Goal: Information Seeking & Learning: Compare options

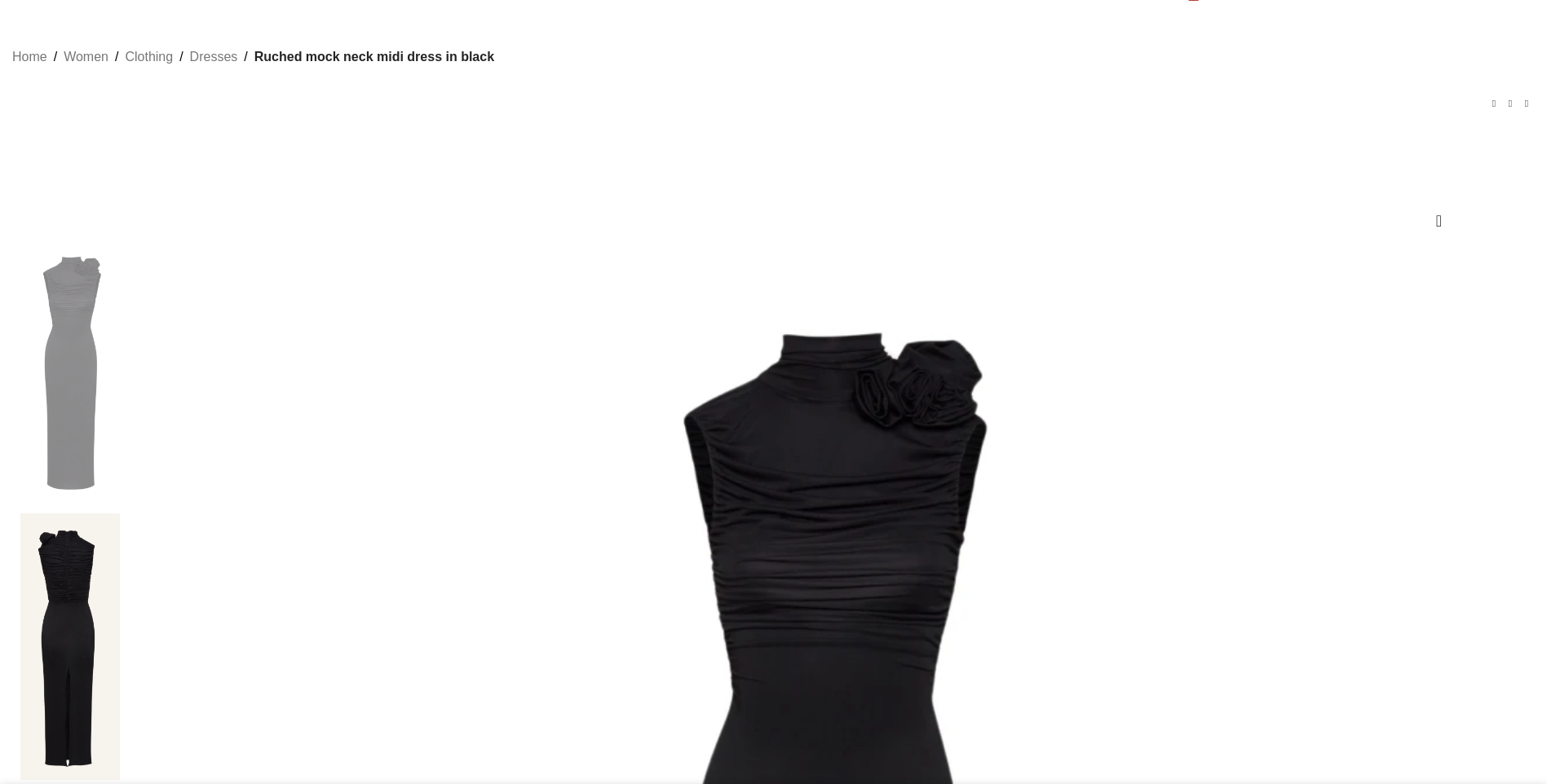
scroll to position [81, 0]
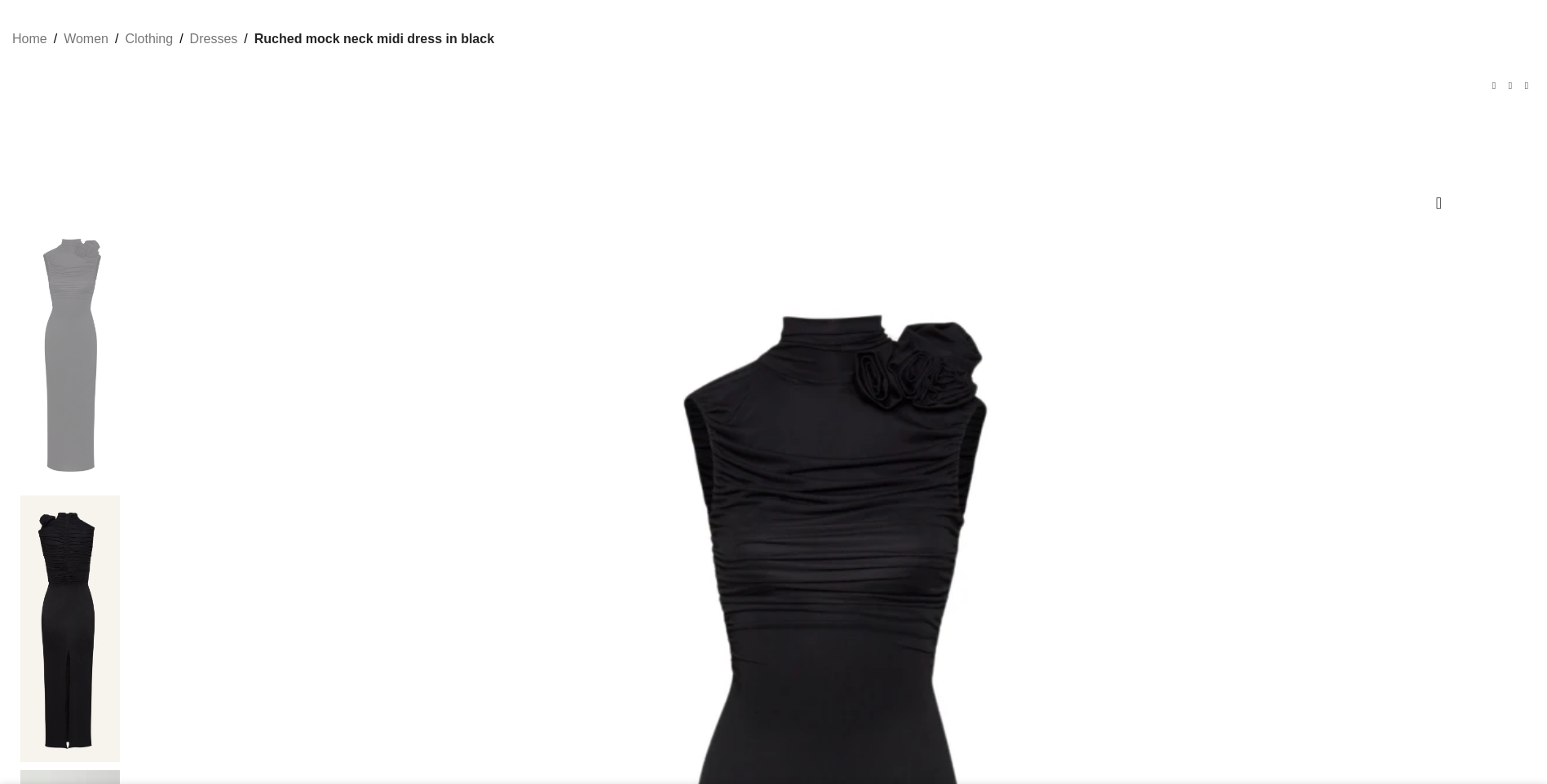
click at [494, 49] on span "Ruched mock neck midi dress in black" at bounding box center [375, 39] width 240 height 21
drag, startPoint x: 510, startPoint y: 64, endPoint x: 724, endPoint y: 71, distance: 214.1
click at [724, 71] on div "Home Women Clothing Dresses Ruched mock neck midi dress in black Silk slip midi…" at bounding box center [774, 74] width 1523 height 90
copy nav "Ruched mock neck midi dress in black"
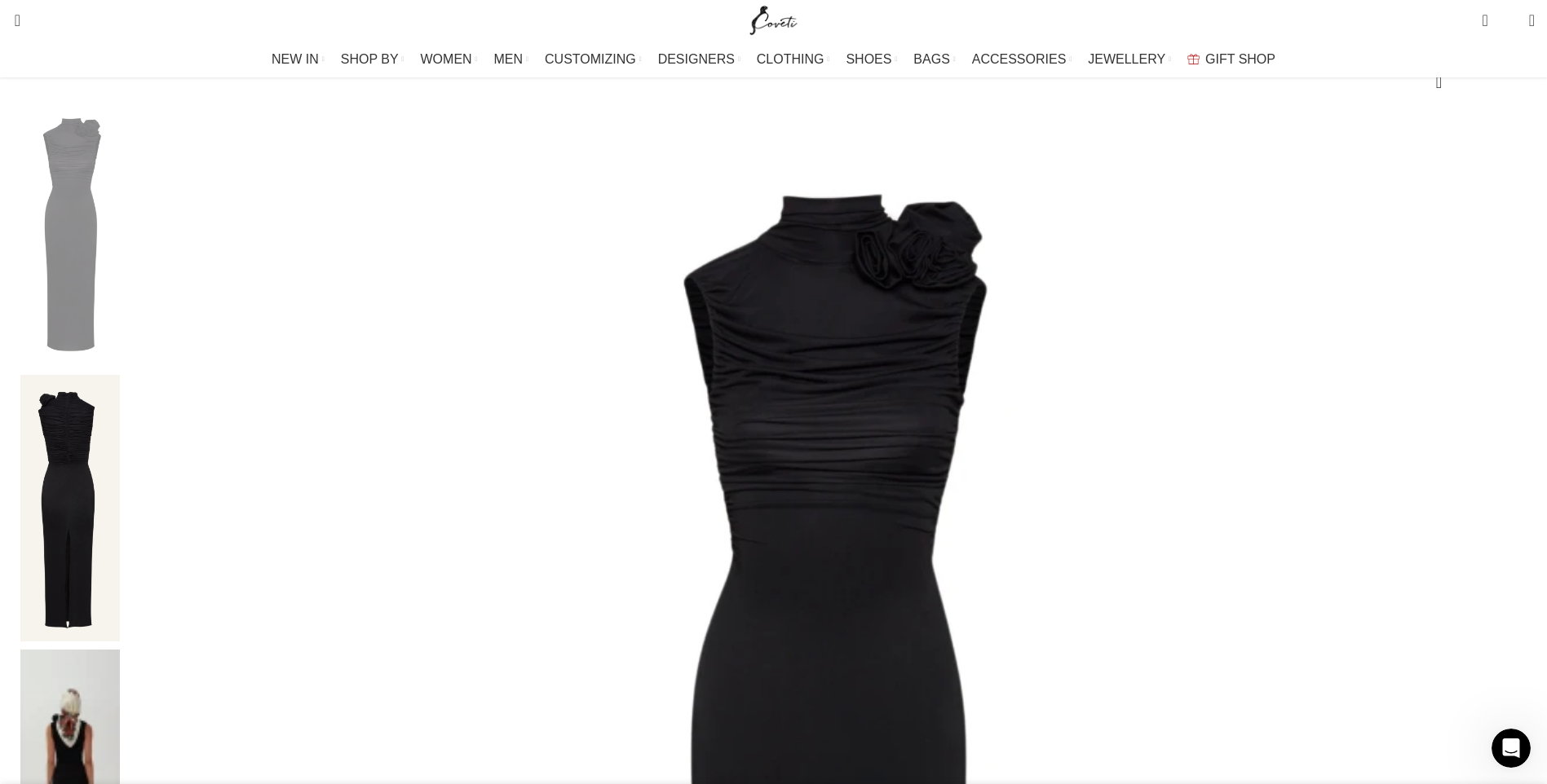
scroll to position [0, 2403]
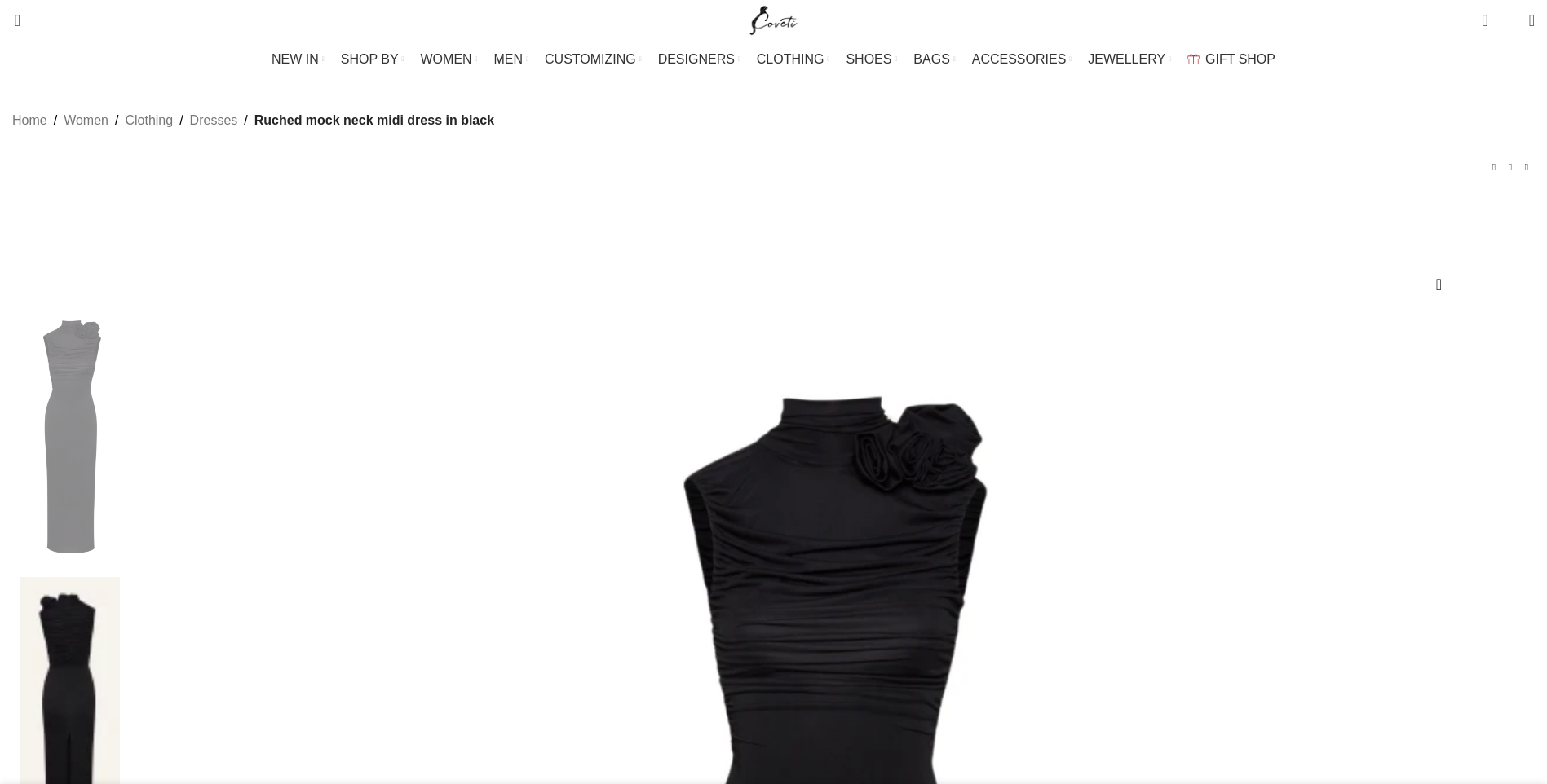
scroll to position [245, 0]
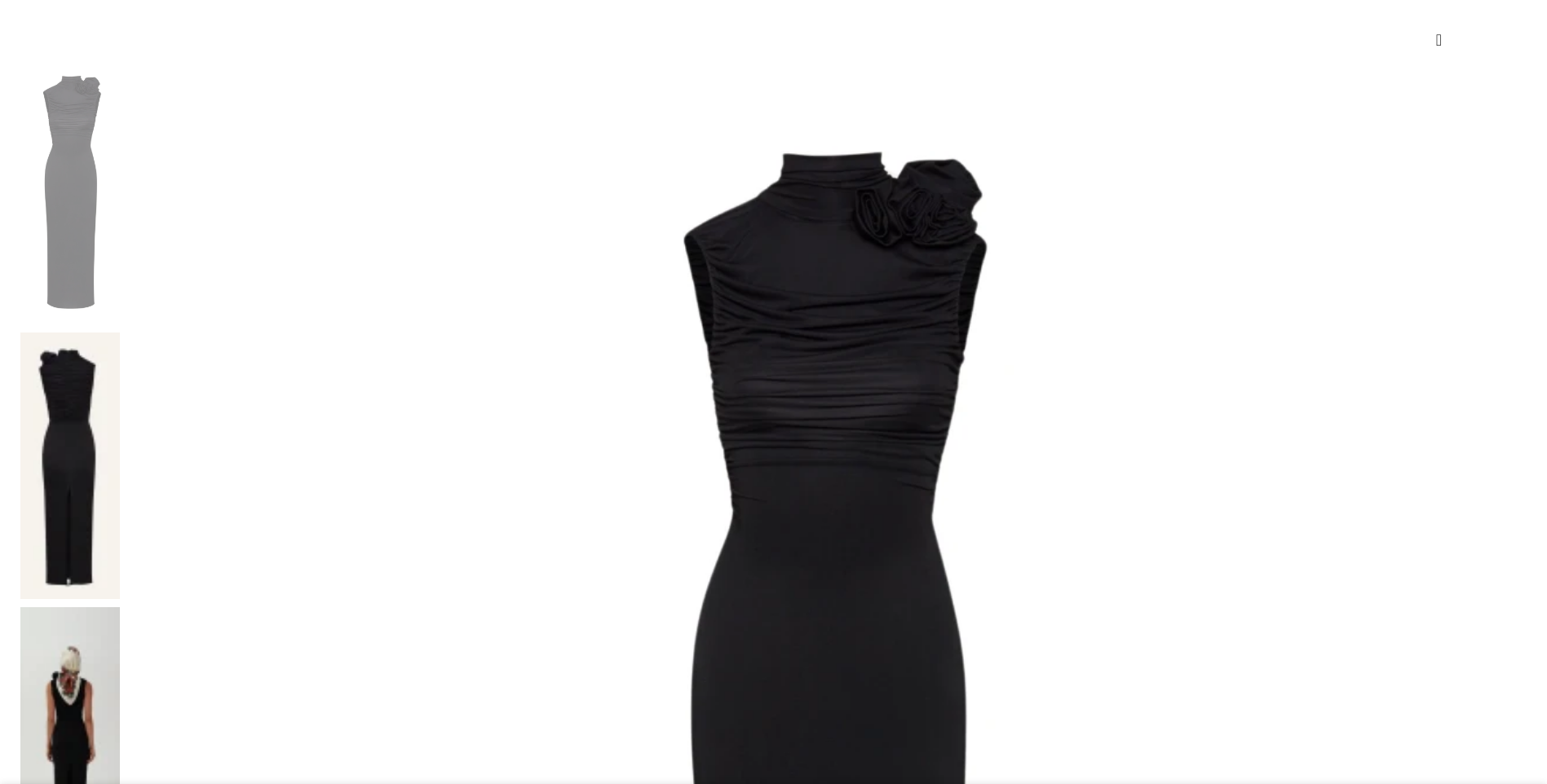
click at [120, 607] on img at bounding box center [70, 740] width 100 height 266
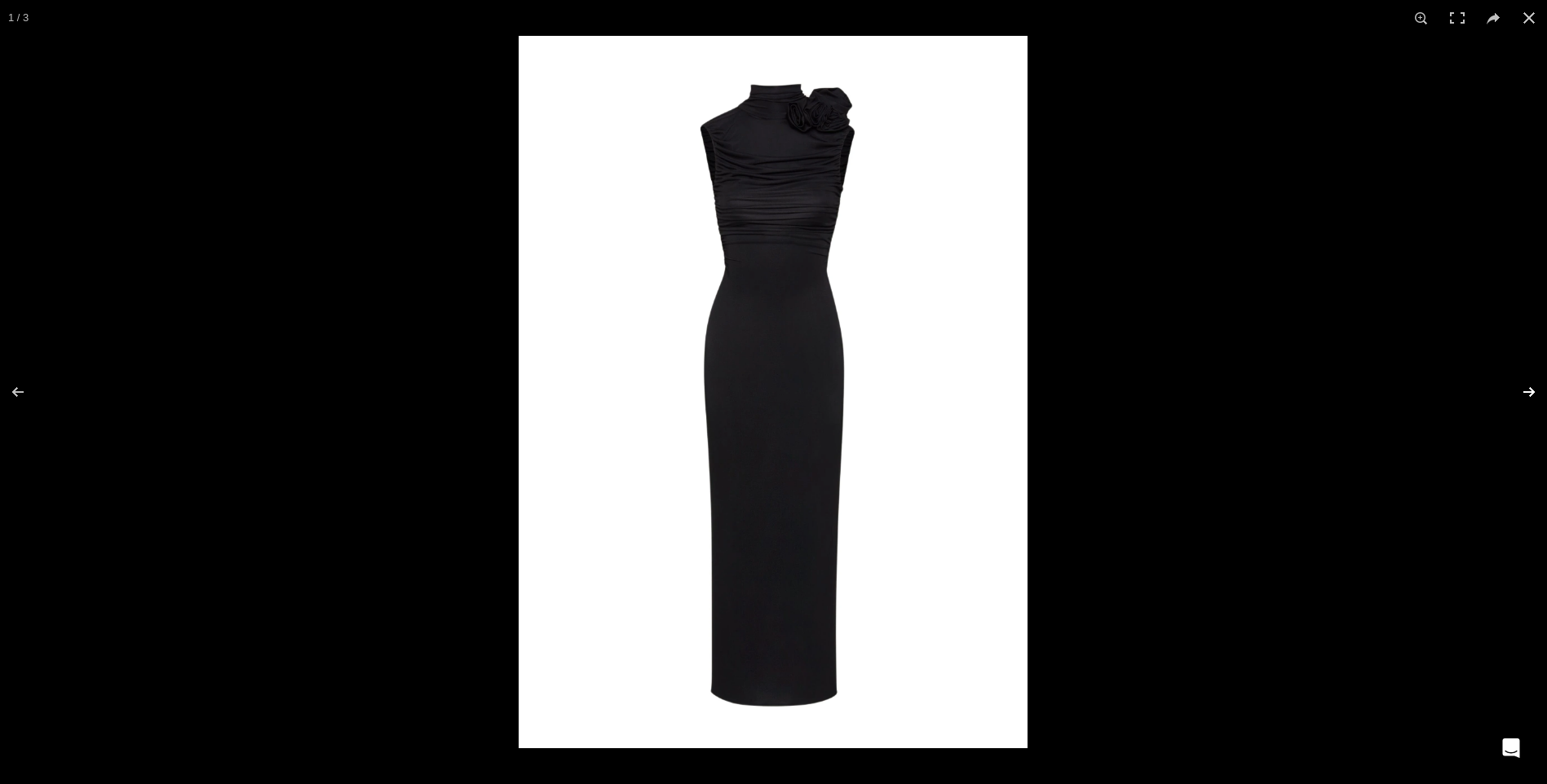
scroll to position [0, 172]
click at [1523, 390] on button at bounding box center [1519, 391] width 57 height 81
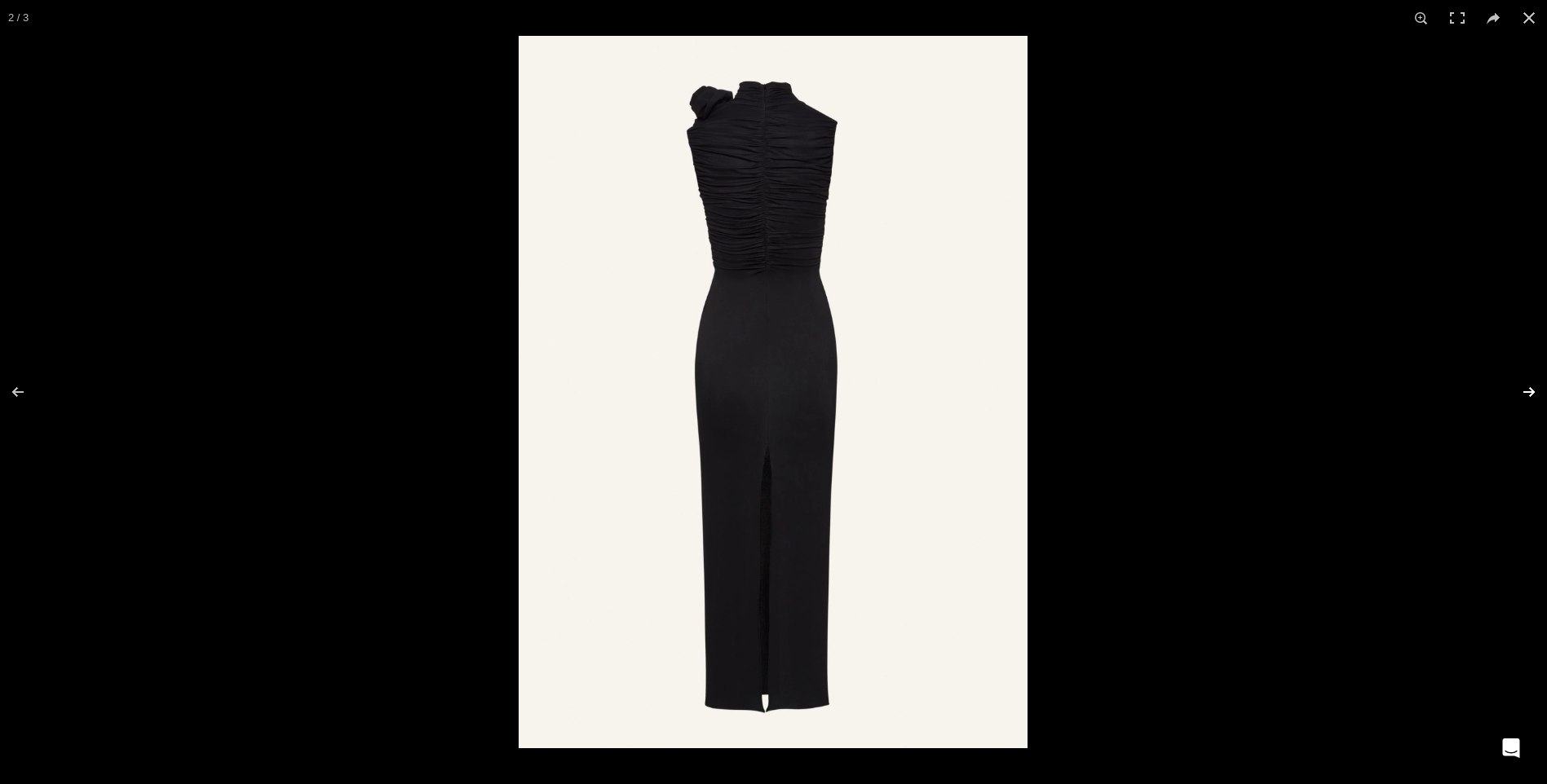
click at [1524, 389] on button at bounding box center [1519, 391] width 57 height 81
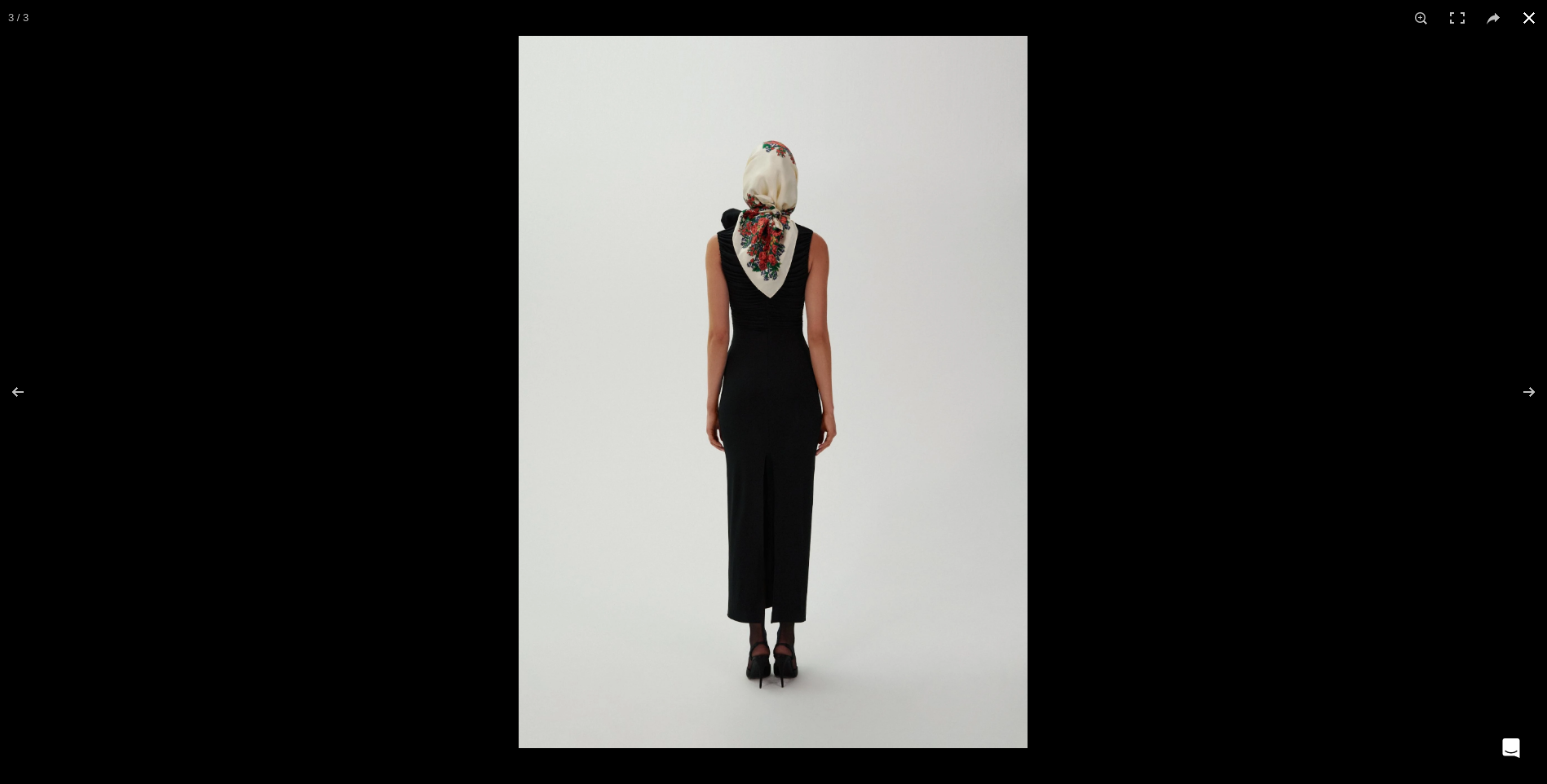
click at [1528, 13] on button at bounding box center [1529, 18] width 36 height 36
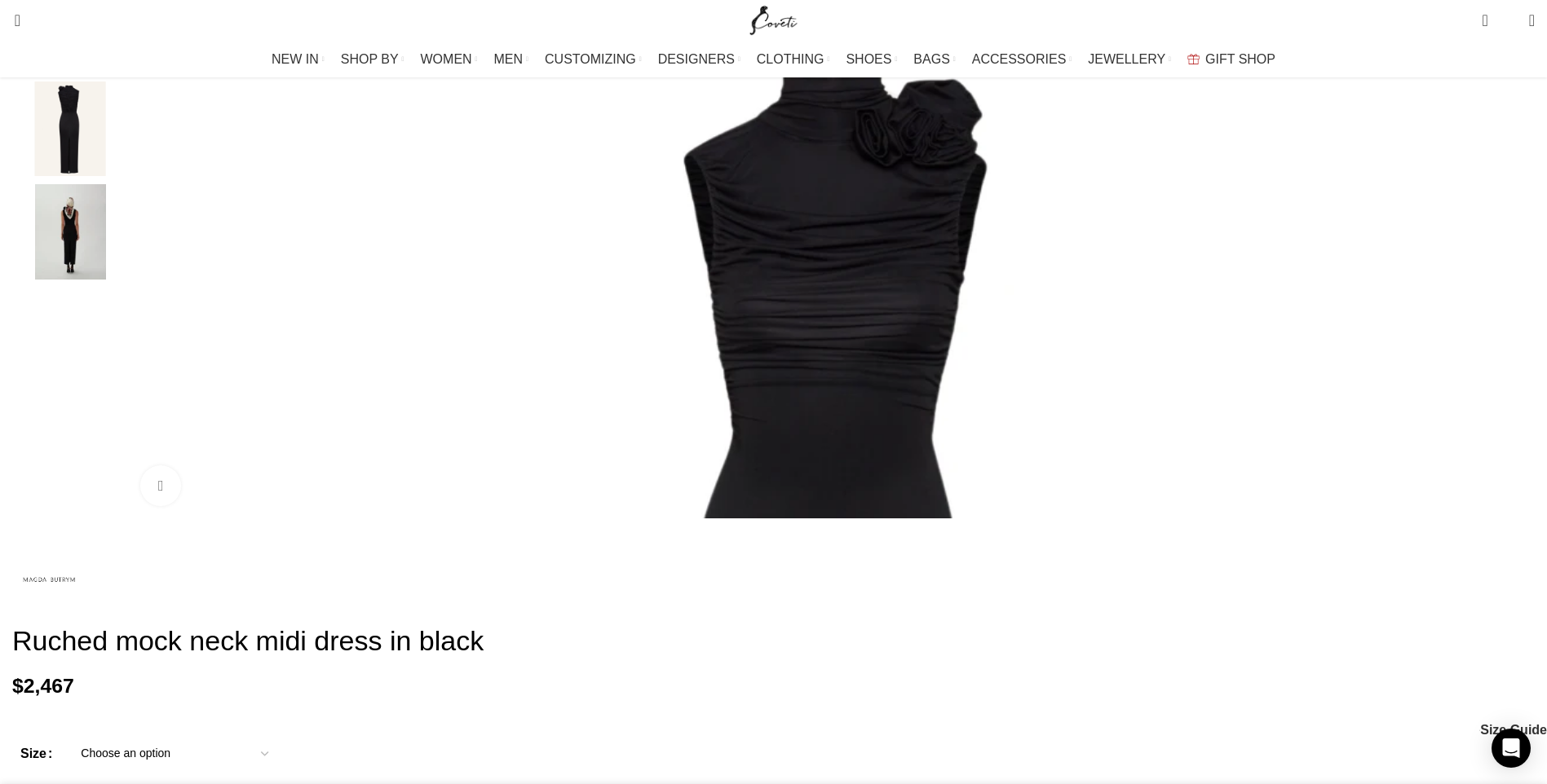
scroll to position [0, 344]
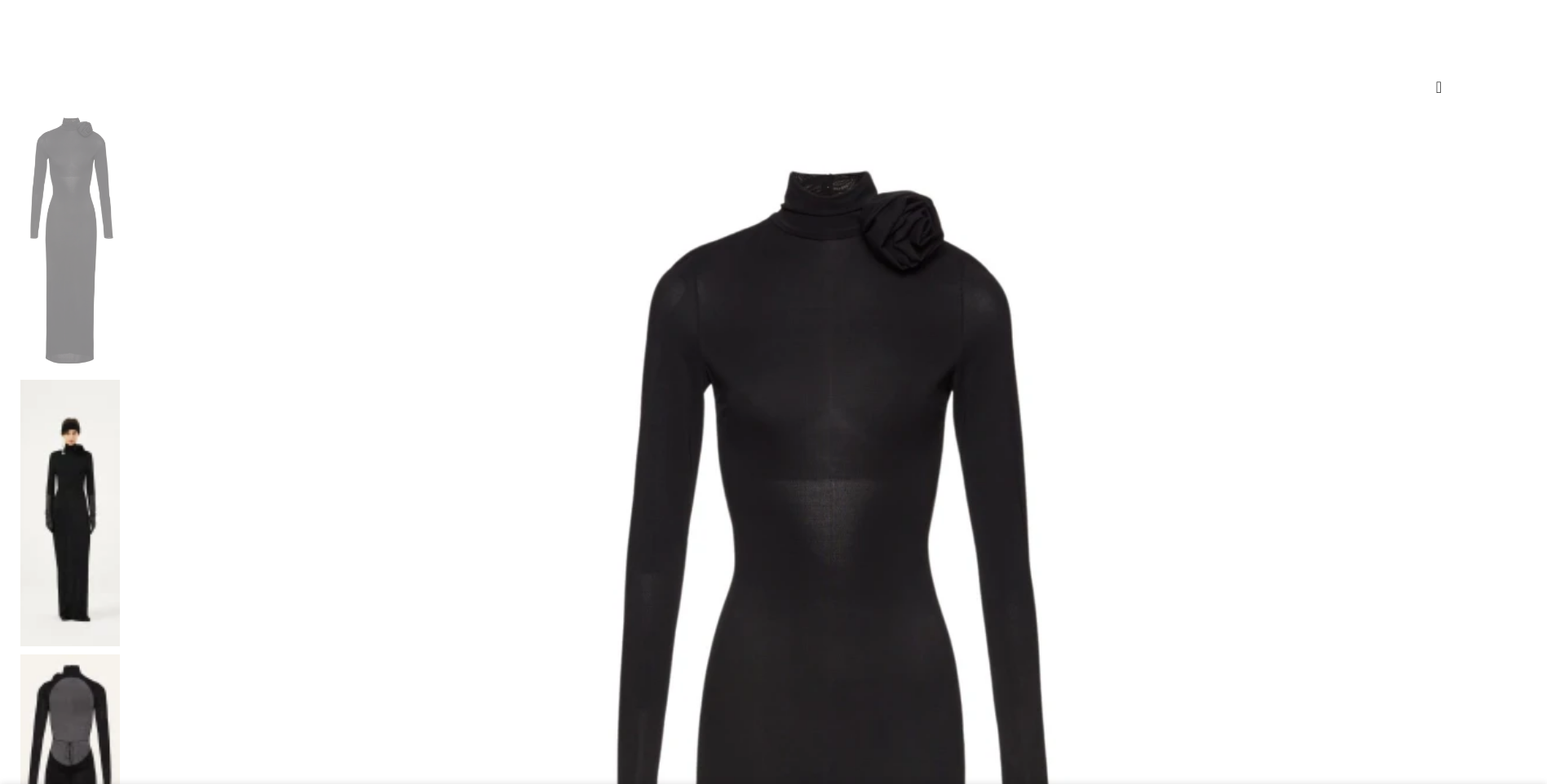
scroll to position [245, 0]
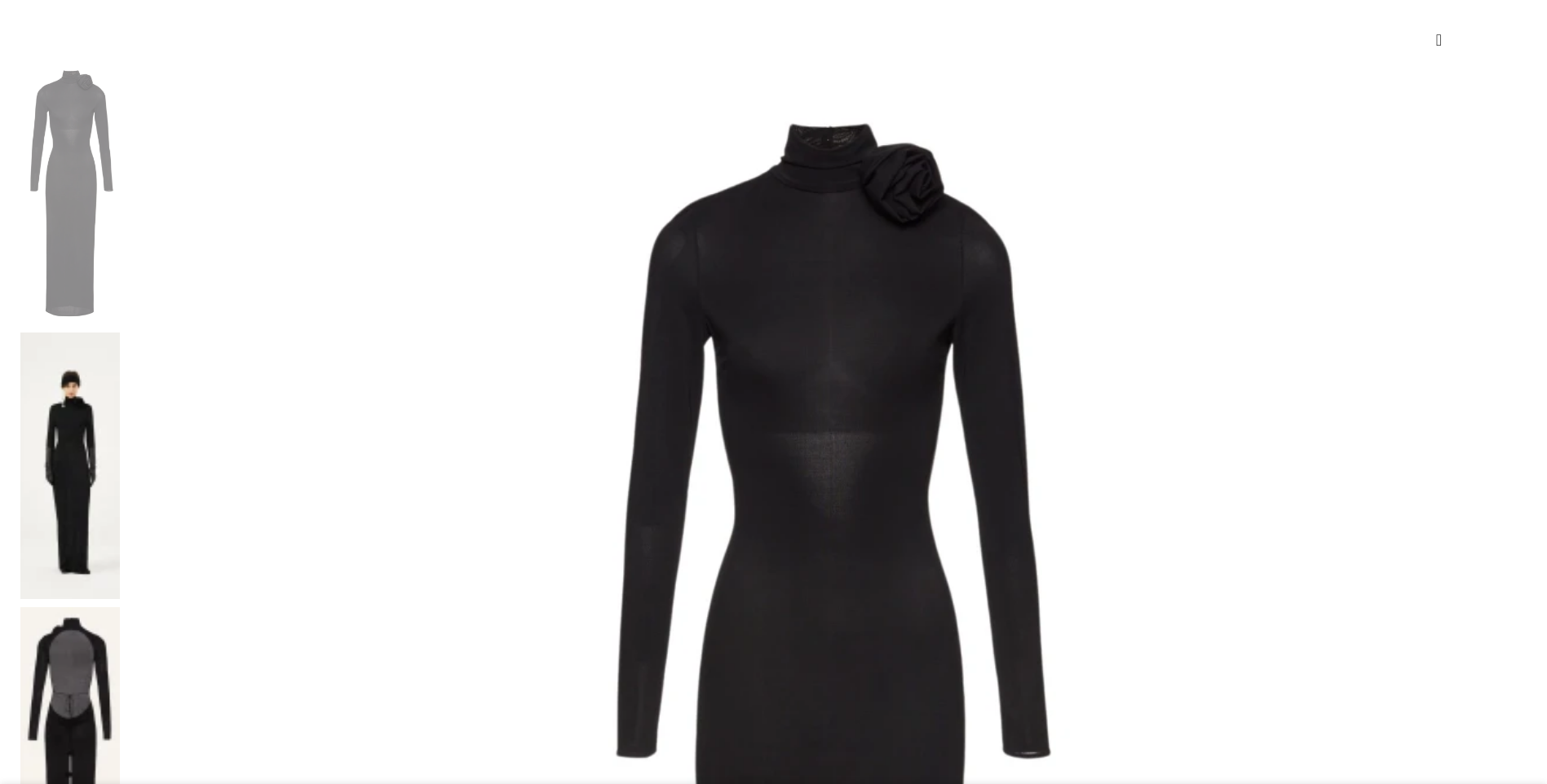
click at [120, 333] on img at bounding box center [70, 466] width 100 height 266
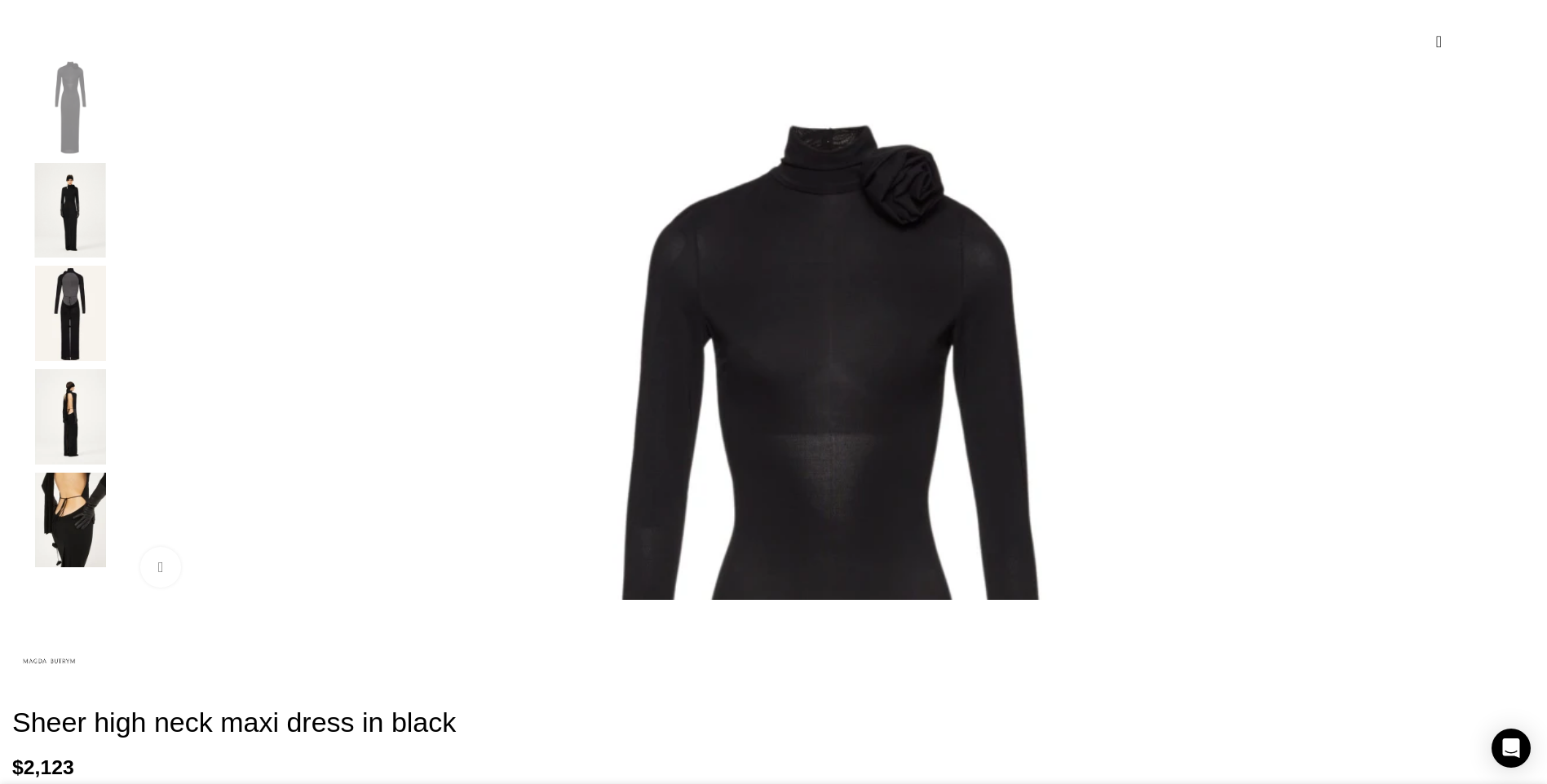
scroll to position [0, 172]
click at [120, 221] on img "2 / 5" at bounding box center [70, 211] width 100 height 95
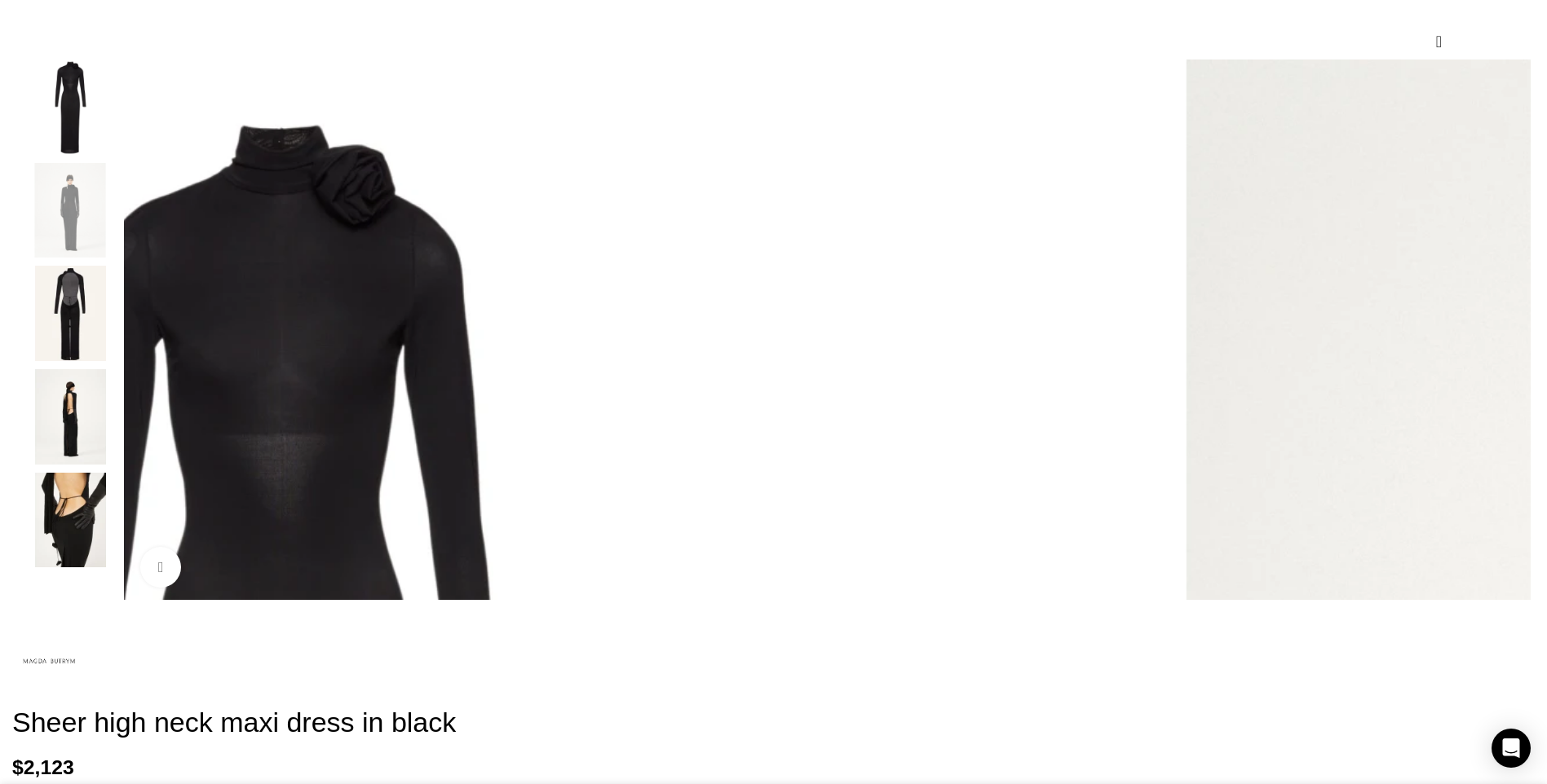
click at [120, 336] on img "3 / 5" at bounding box center [70, 313] width 100 height 95
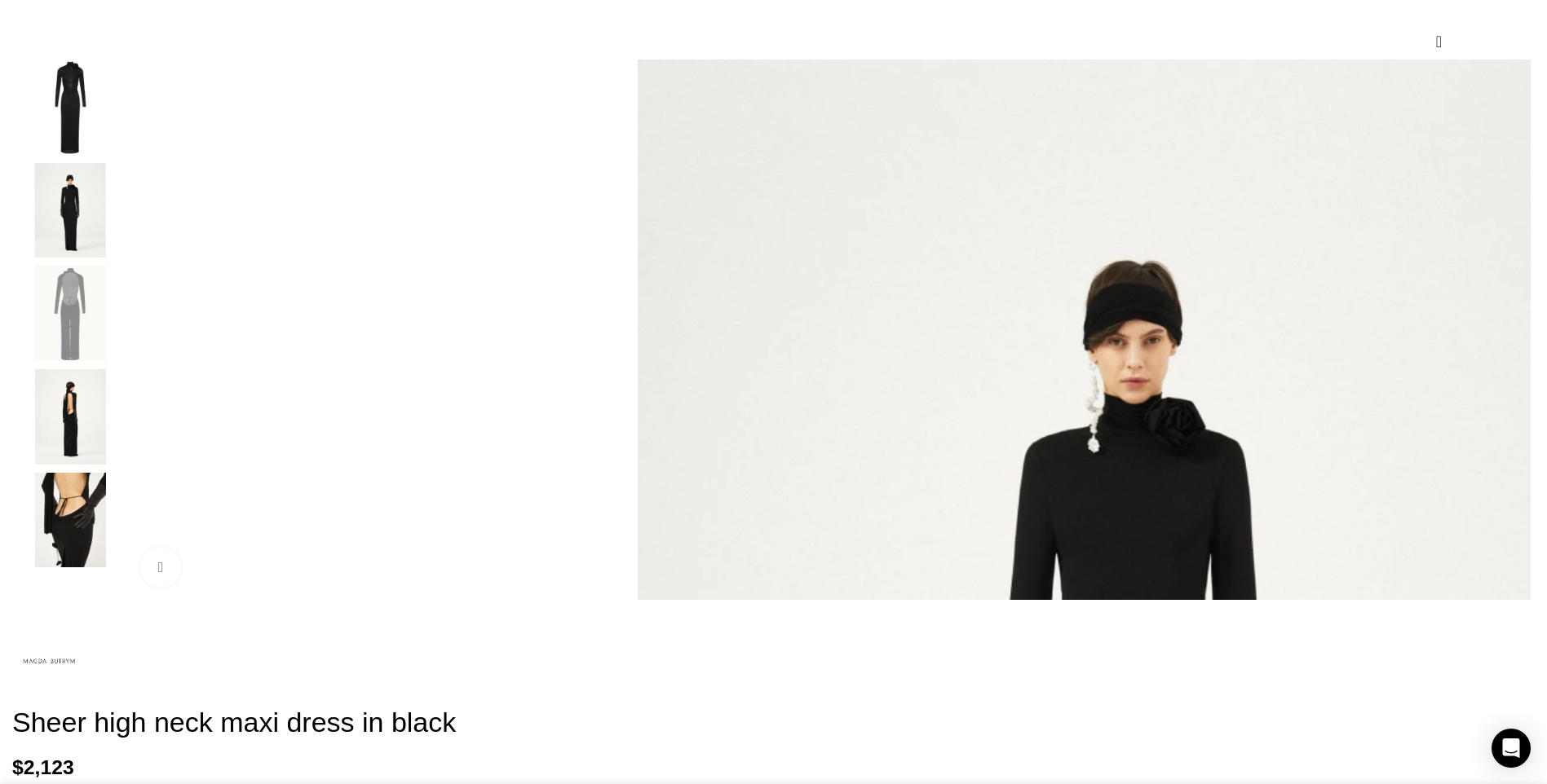
scroll to position [0, 344]
click at [120, 436] on img "4 / 5" at bounding box center [70, 417] width 100 height 95
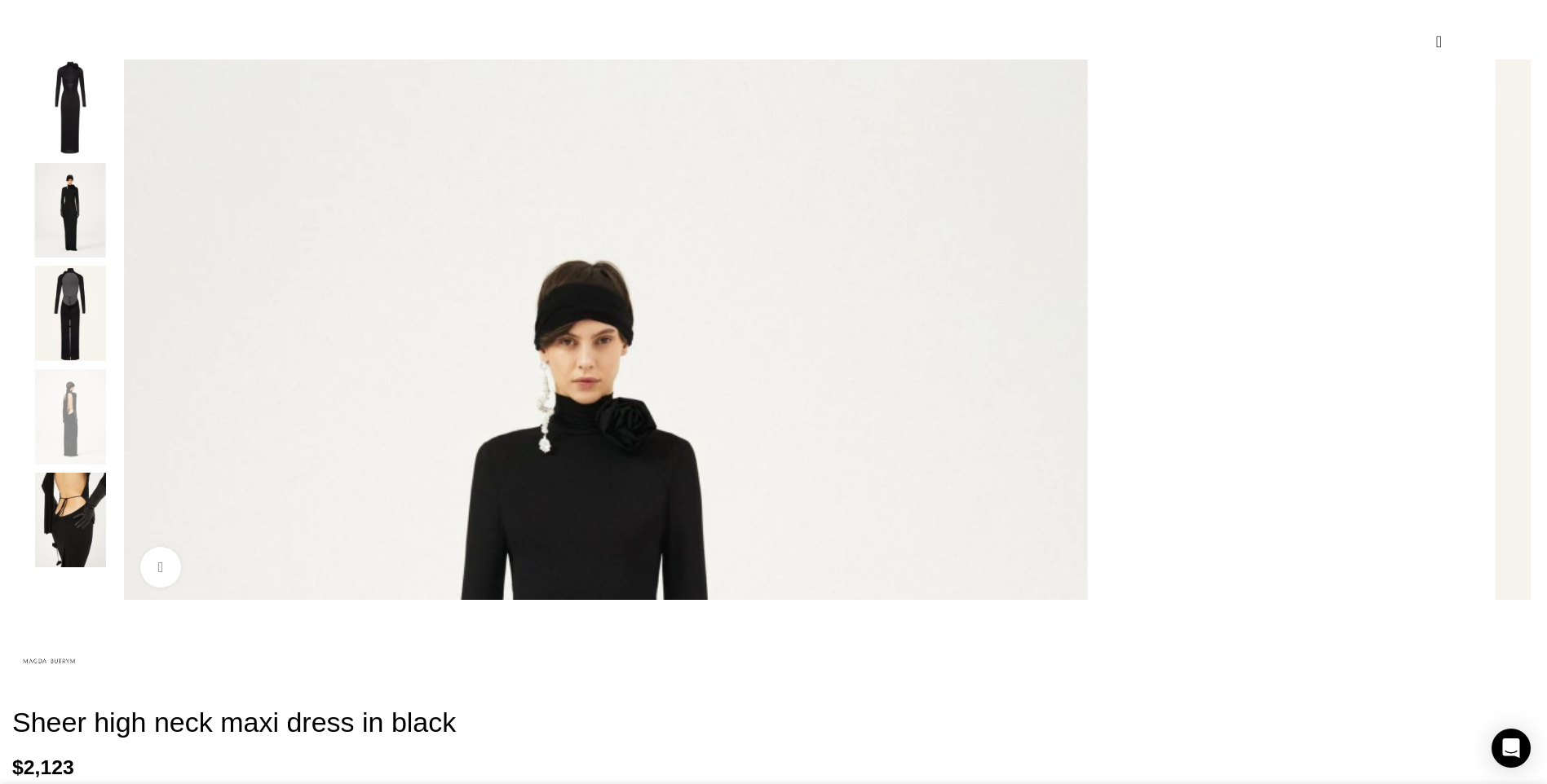
click at [120, 542] on img "5 / 5" at bounding box center [70, 520] width 100 height 95
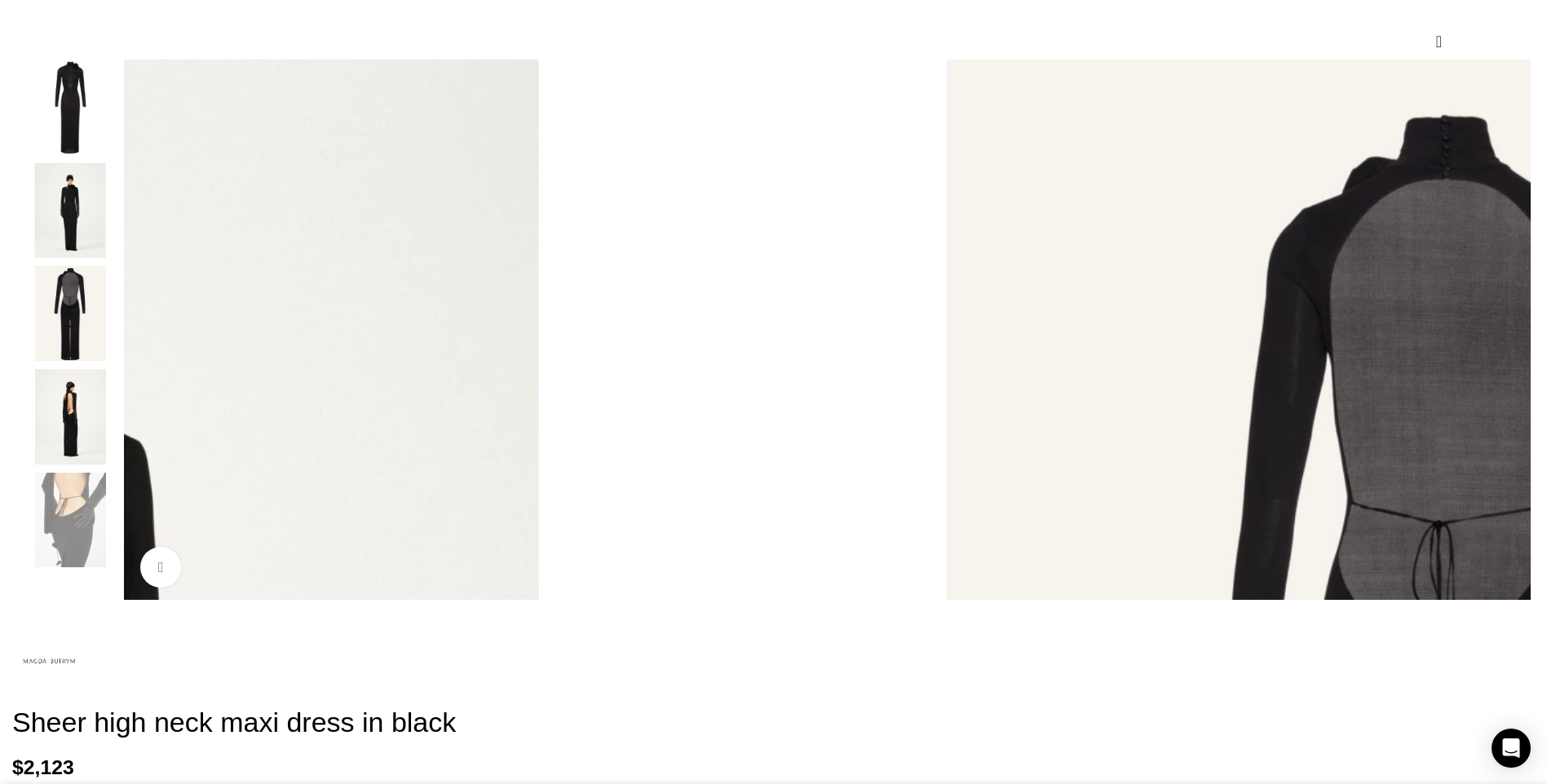
click at [120, 222] on img "2 / 5" at bounding box center [70, 211] width 100 height 95
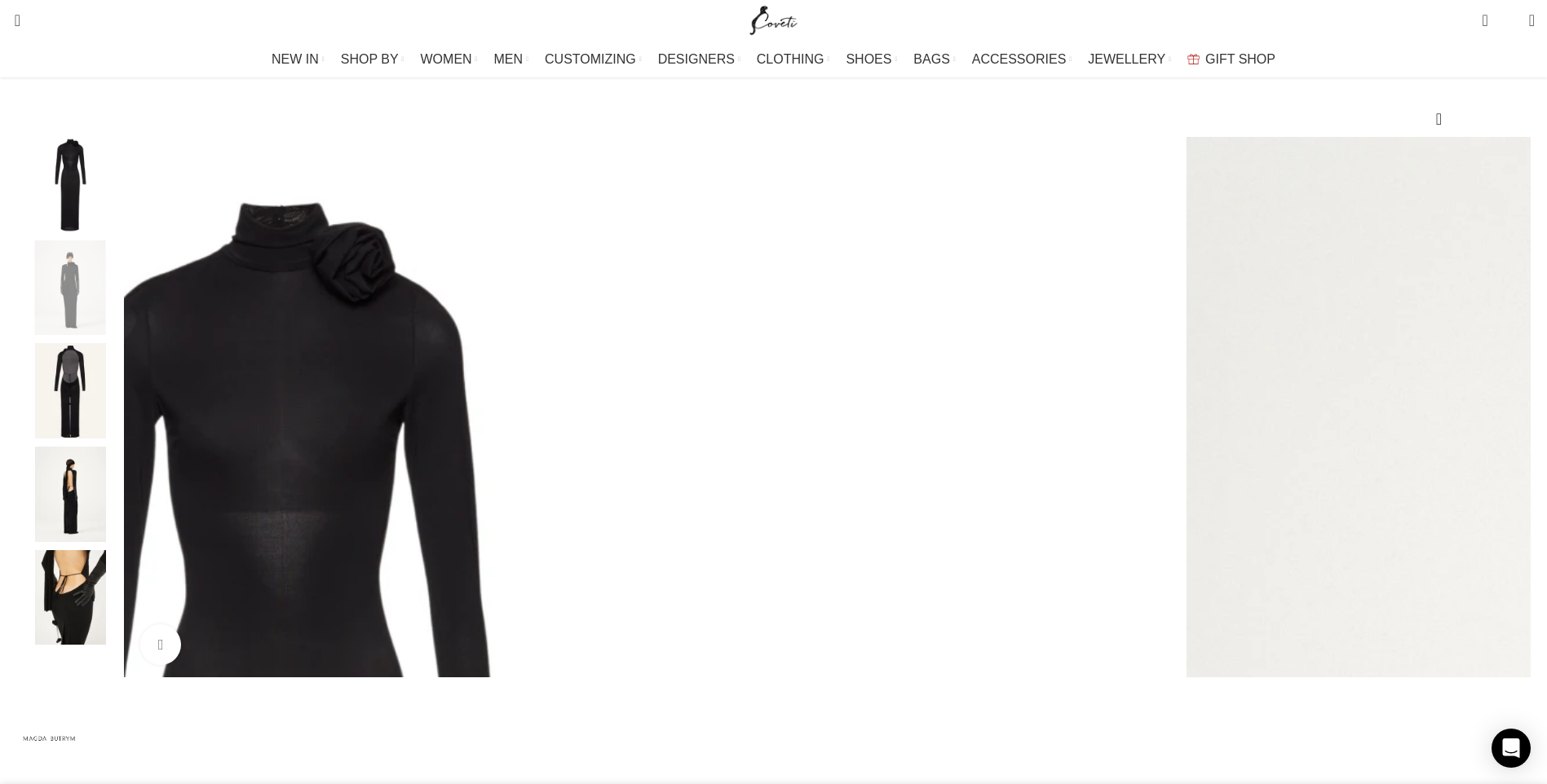
scroll to position [0, 0]
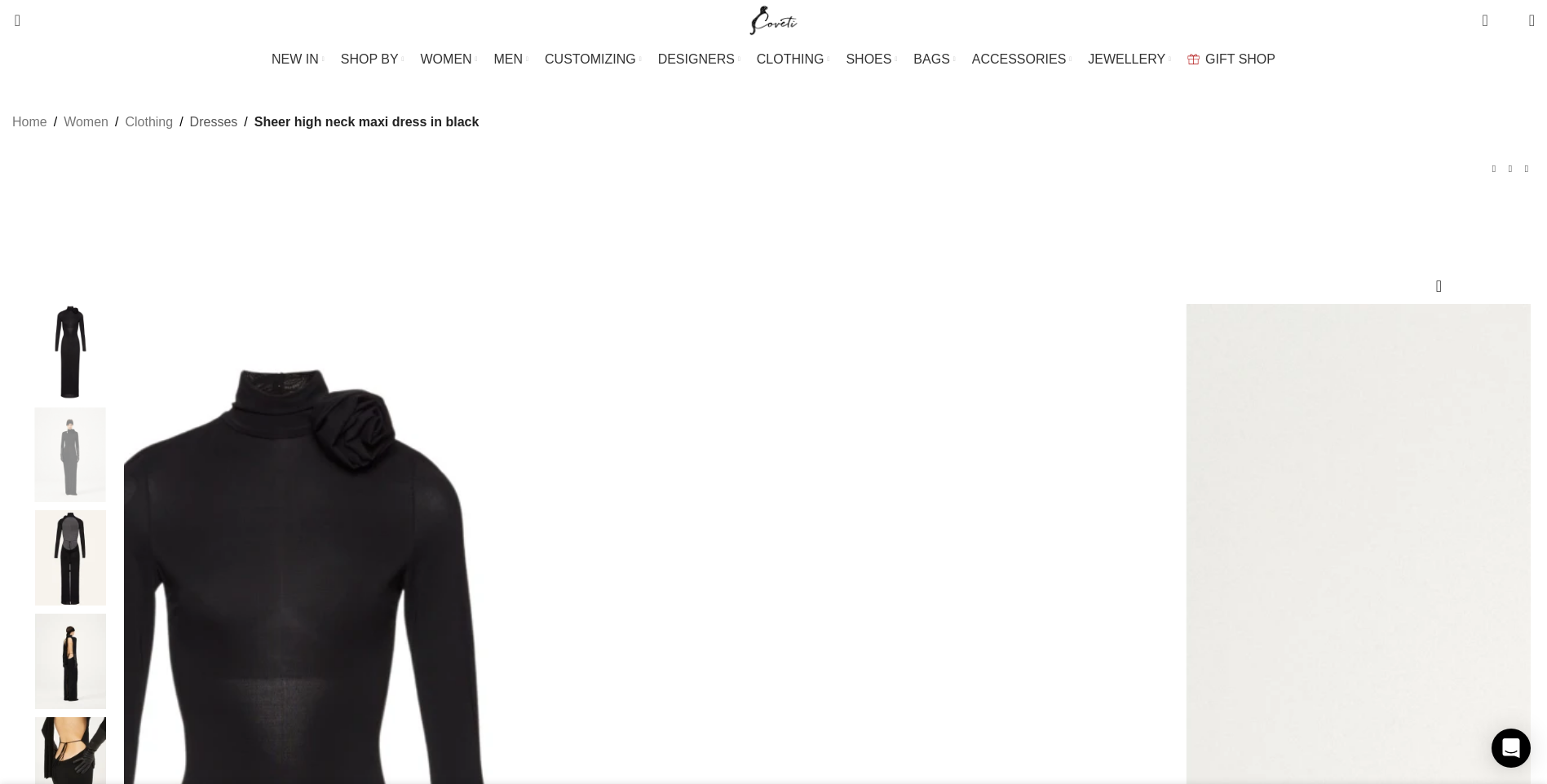
click at [238, 133] on link "Dresses" at bounding box center [214, 121] width 48 height 21
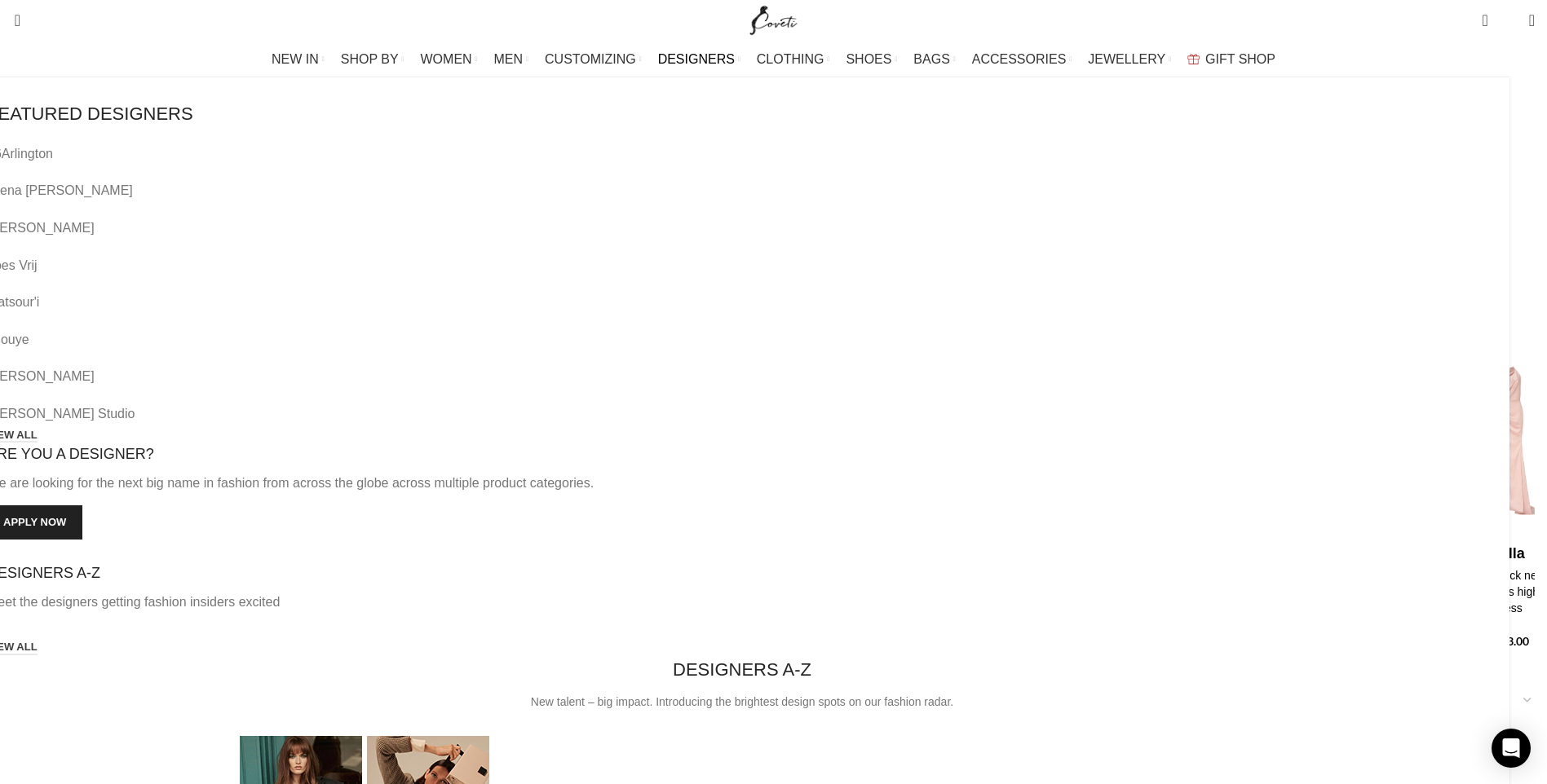
click at [735, 62] on span "DESIGNERS" at bounding box center [696, 59] width 76 height 15
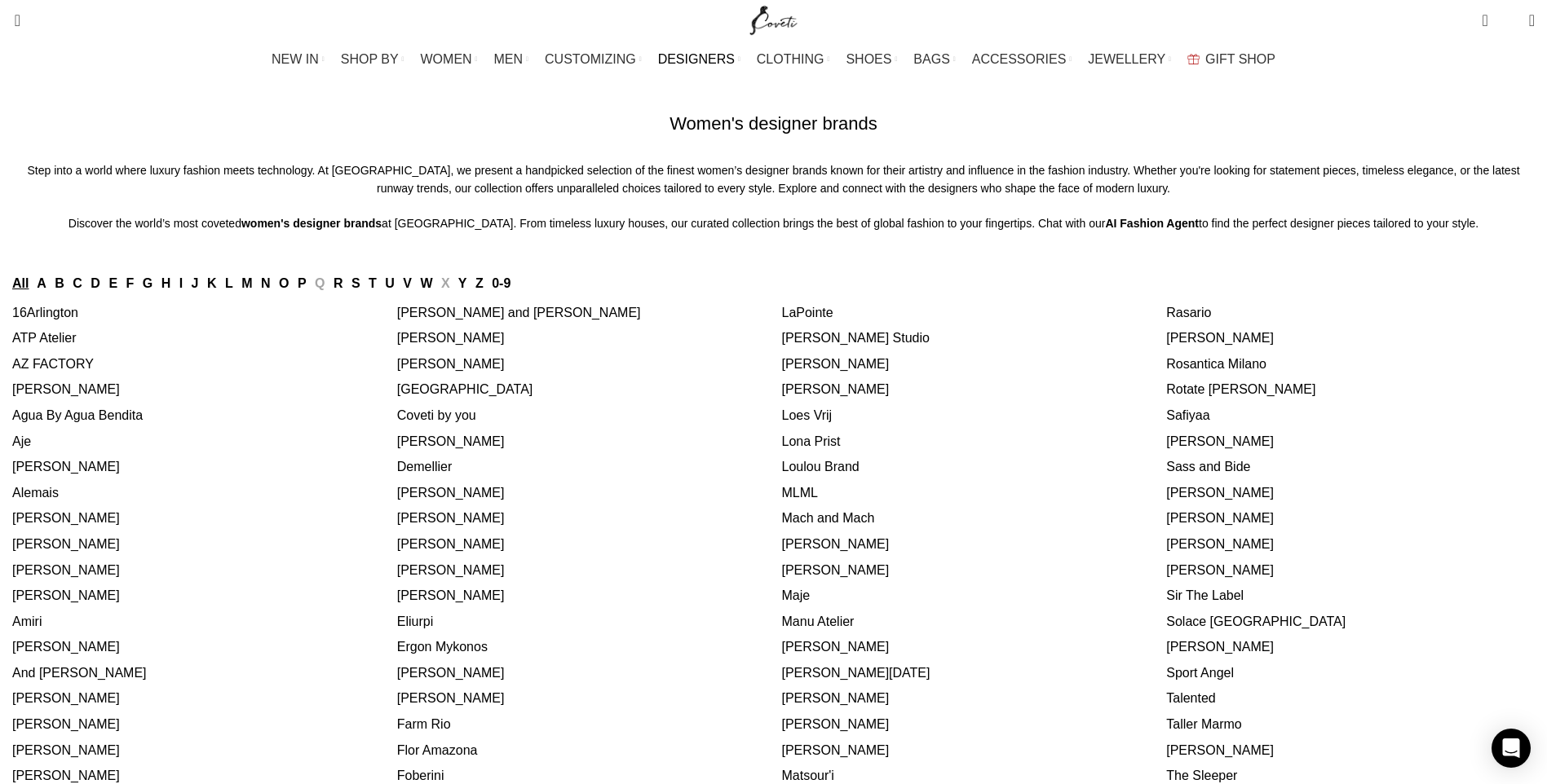
click at [252, 290] on link "M" at bounding box center [246, 283] width 11 height 14
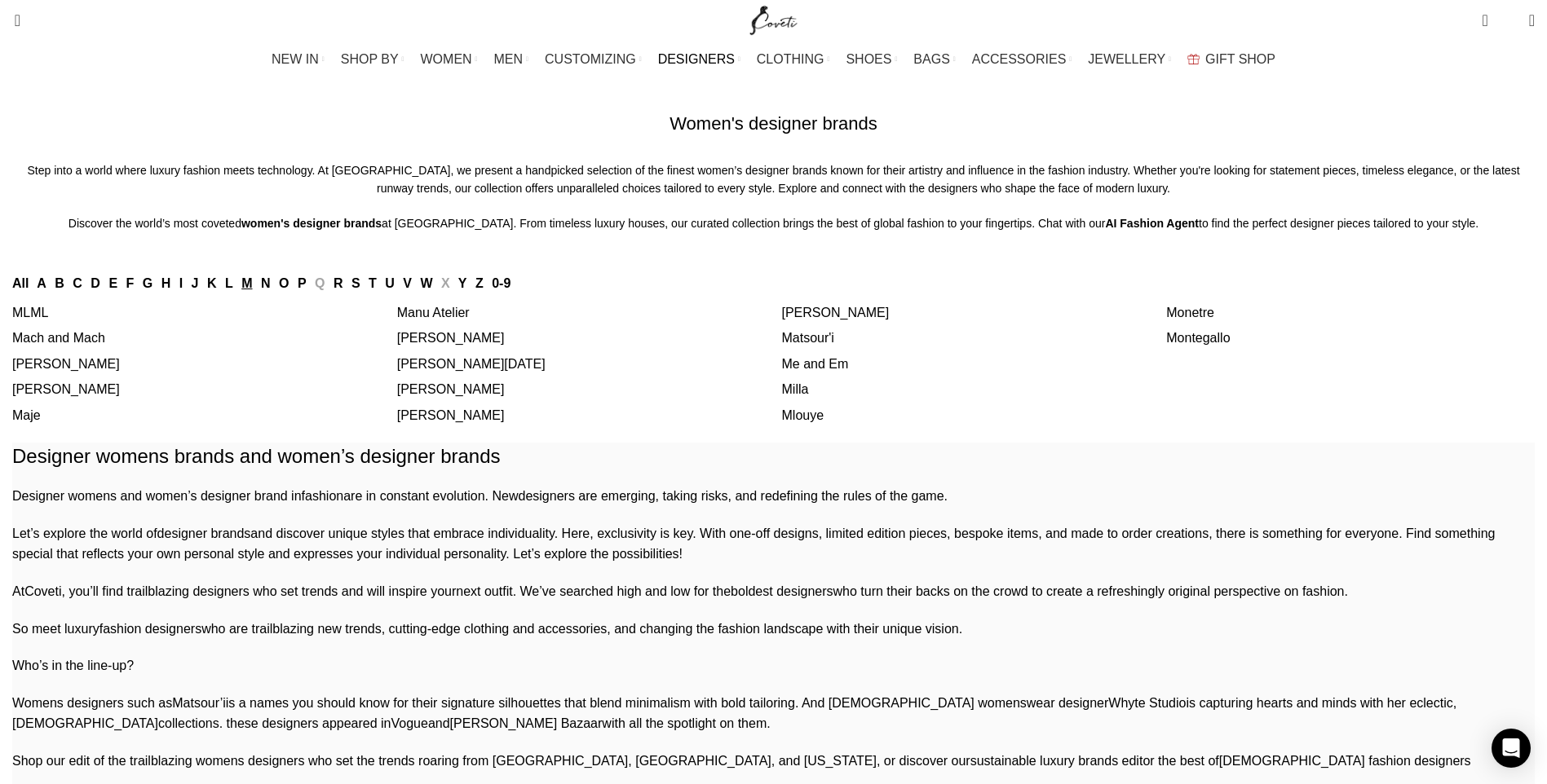
click at [120, 396] on link "[PERSON_NAME]" at bounding box center [66, 389] width 107 height 14
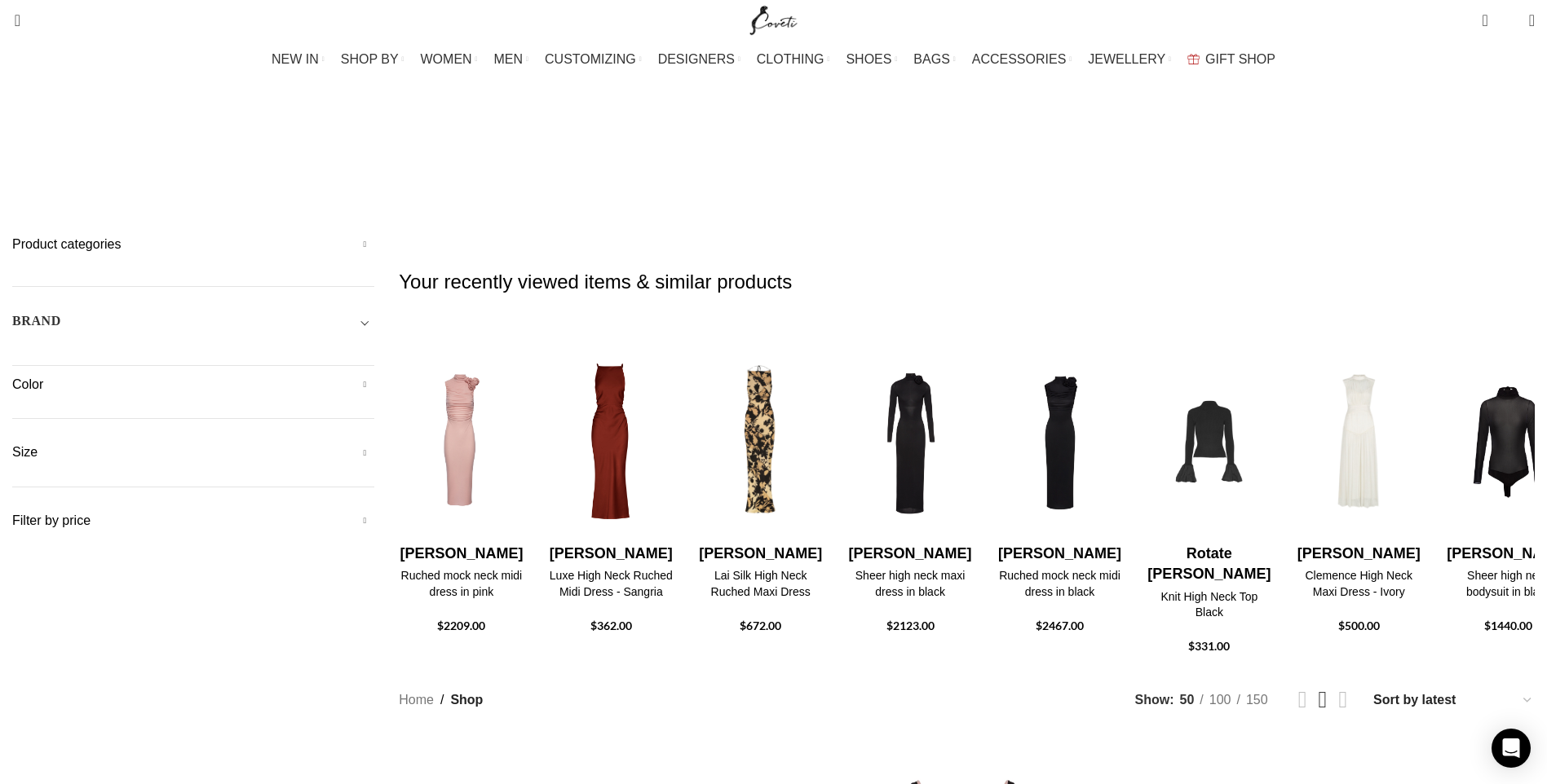
click at [375, 235] on h5 "Product categories" at bounding box center [194, 244] width 362 height 18
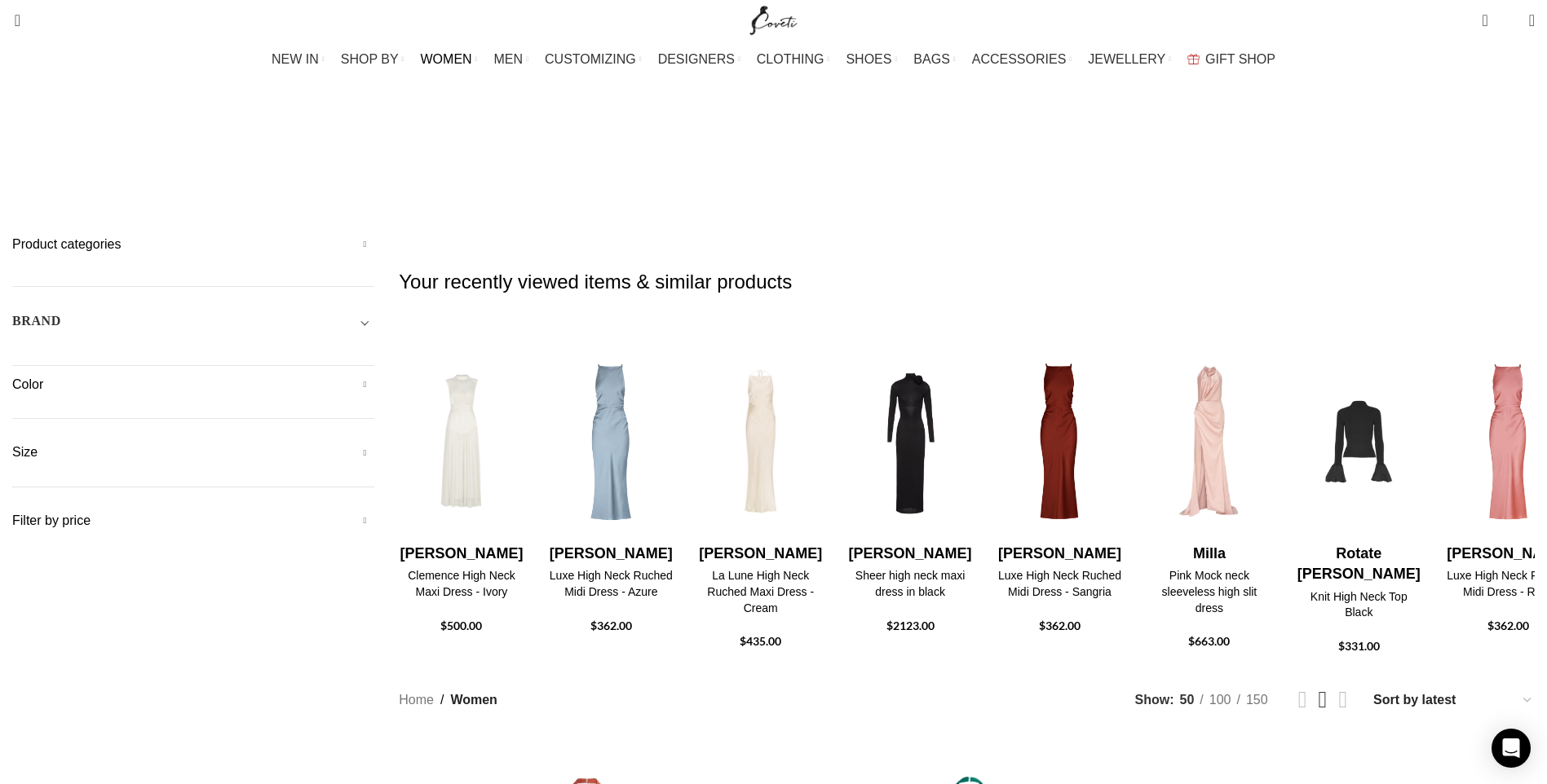
click at [375, 312] on span "Toggle filter" at bounding box center [364, 321] width 19 height 19
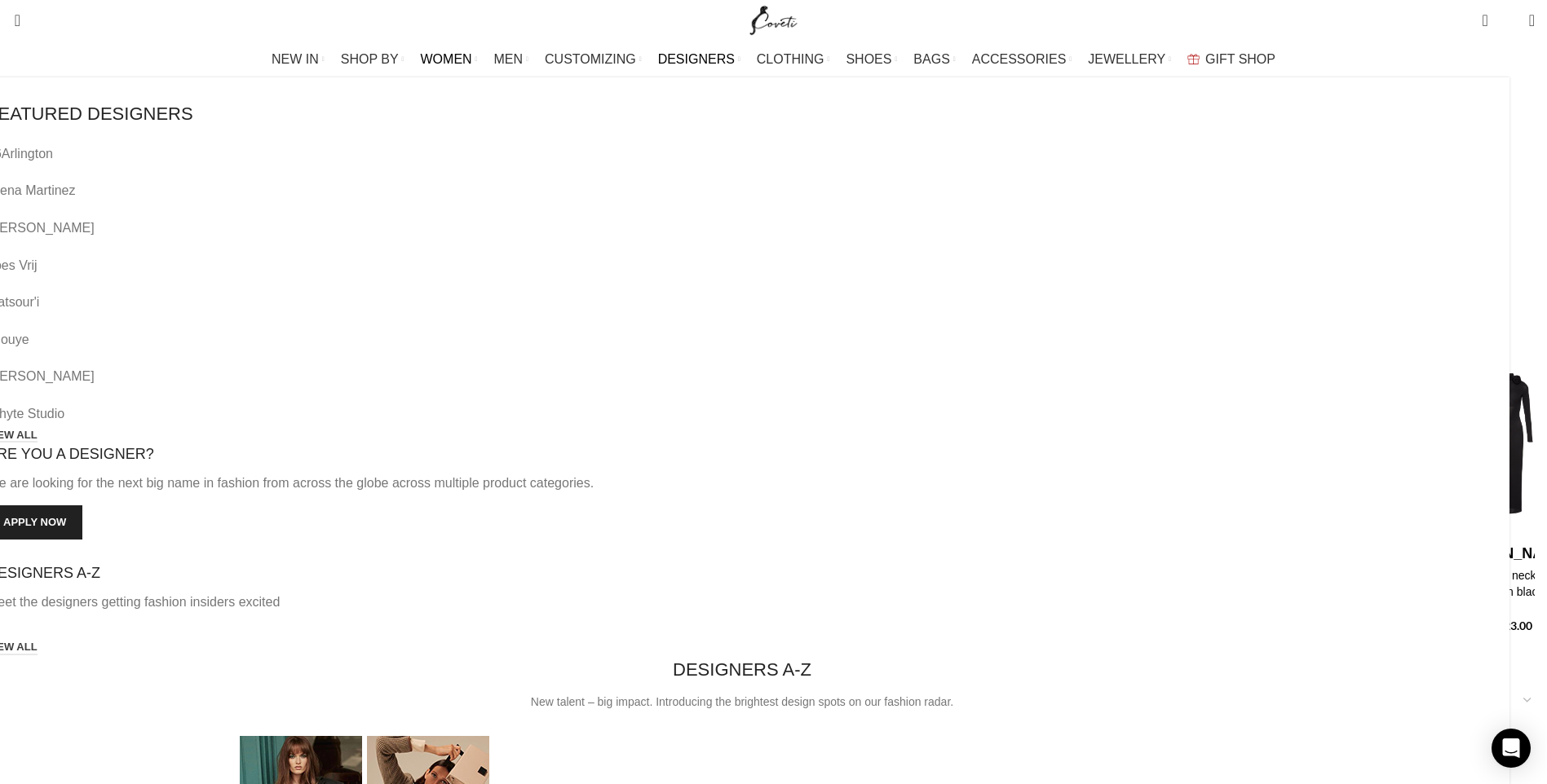
click at [722, 57] on span "DESIGNERS" at bounding box center [696, 59] width 76 height 15
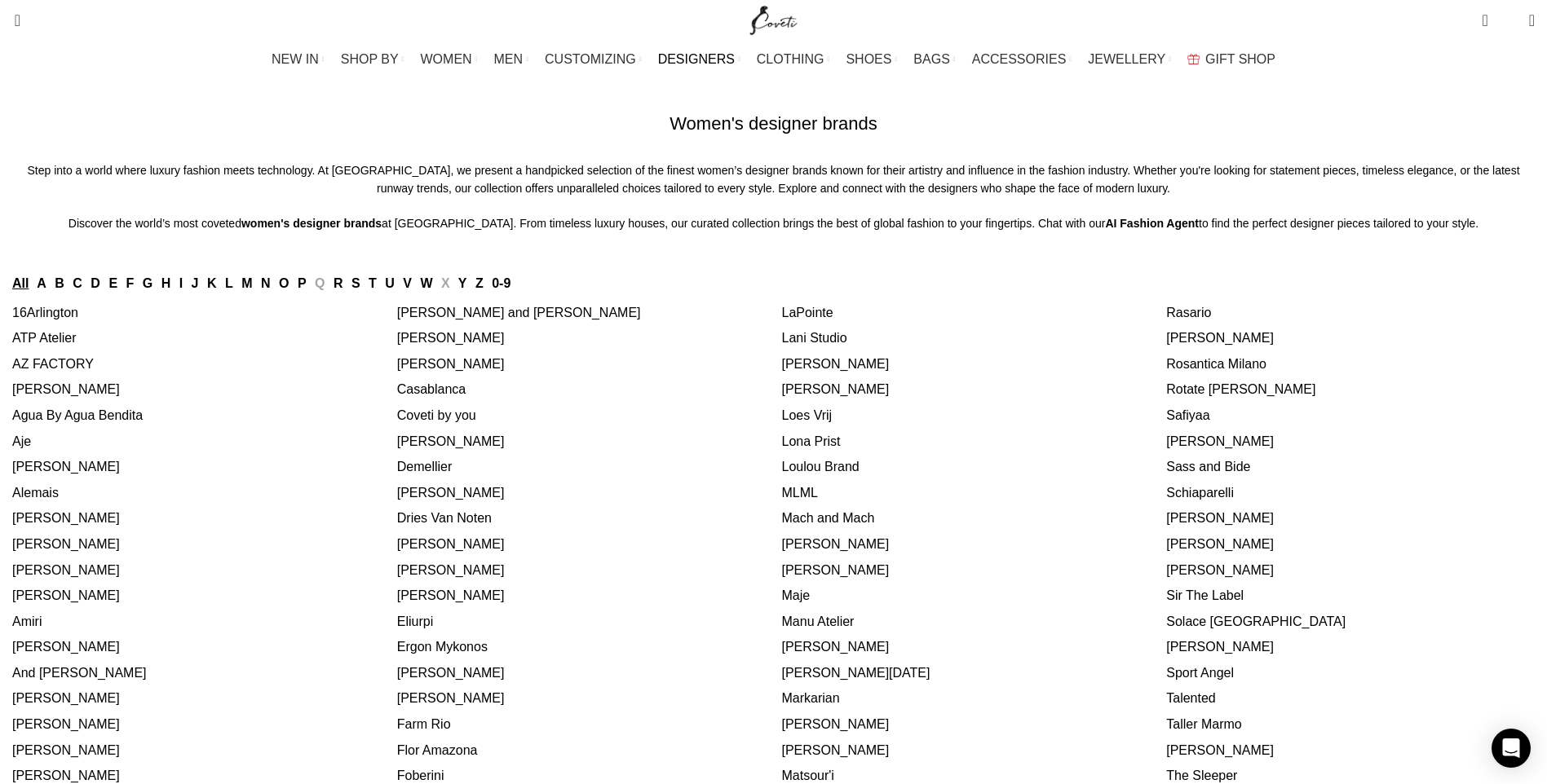
click at [252, 290] on link "M" at bounding box center [246, 283] width 11 height 14
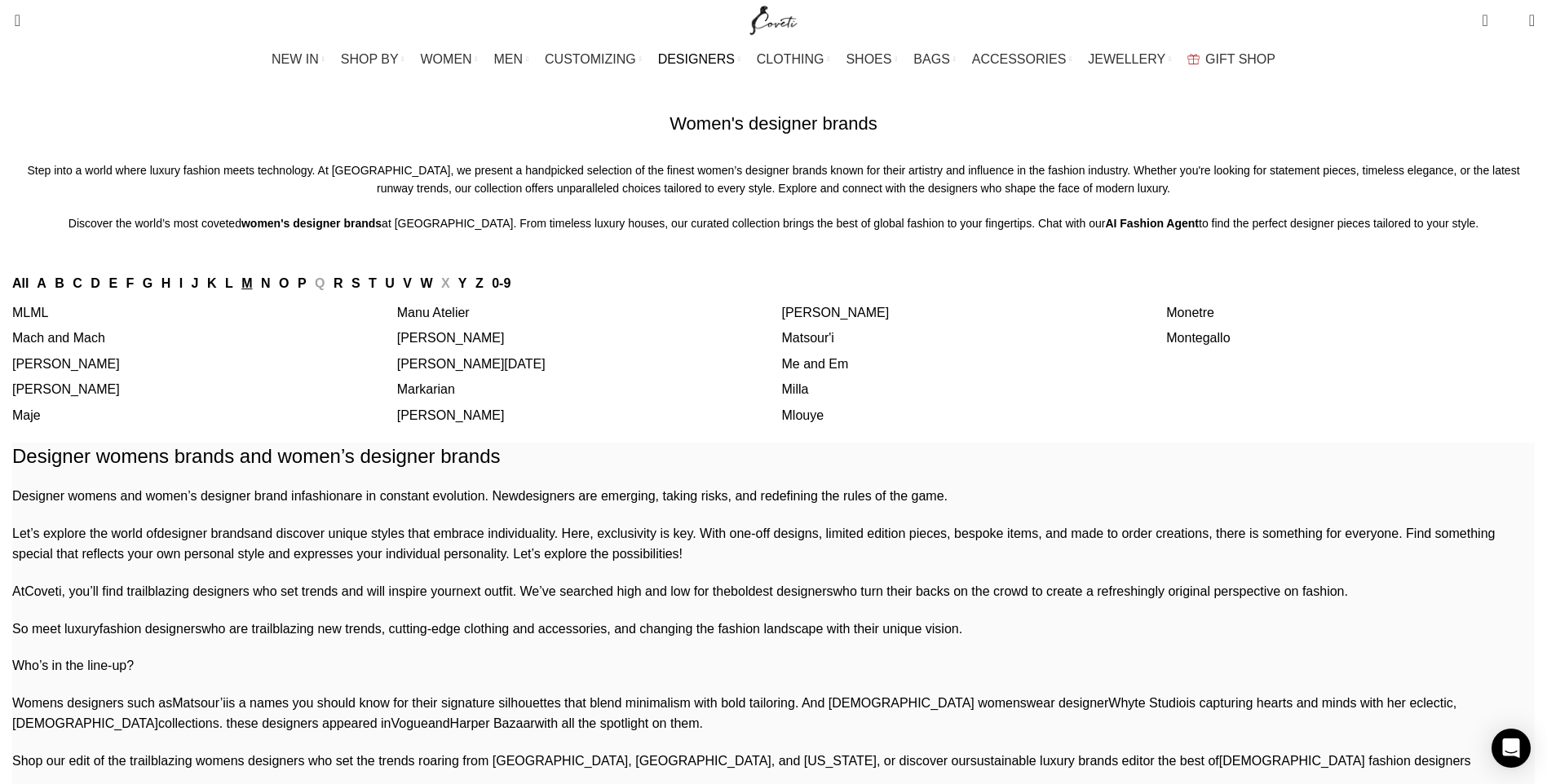
click at [120, 396] on link "[PERSON_NAME]" at bounding box center [66, 389] width 107 height 14
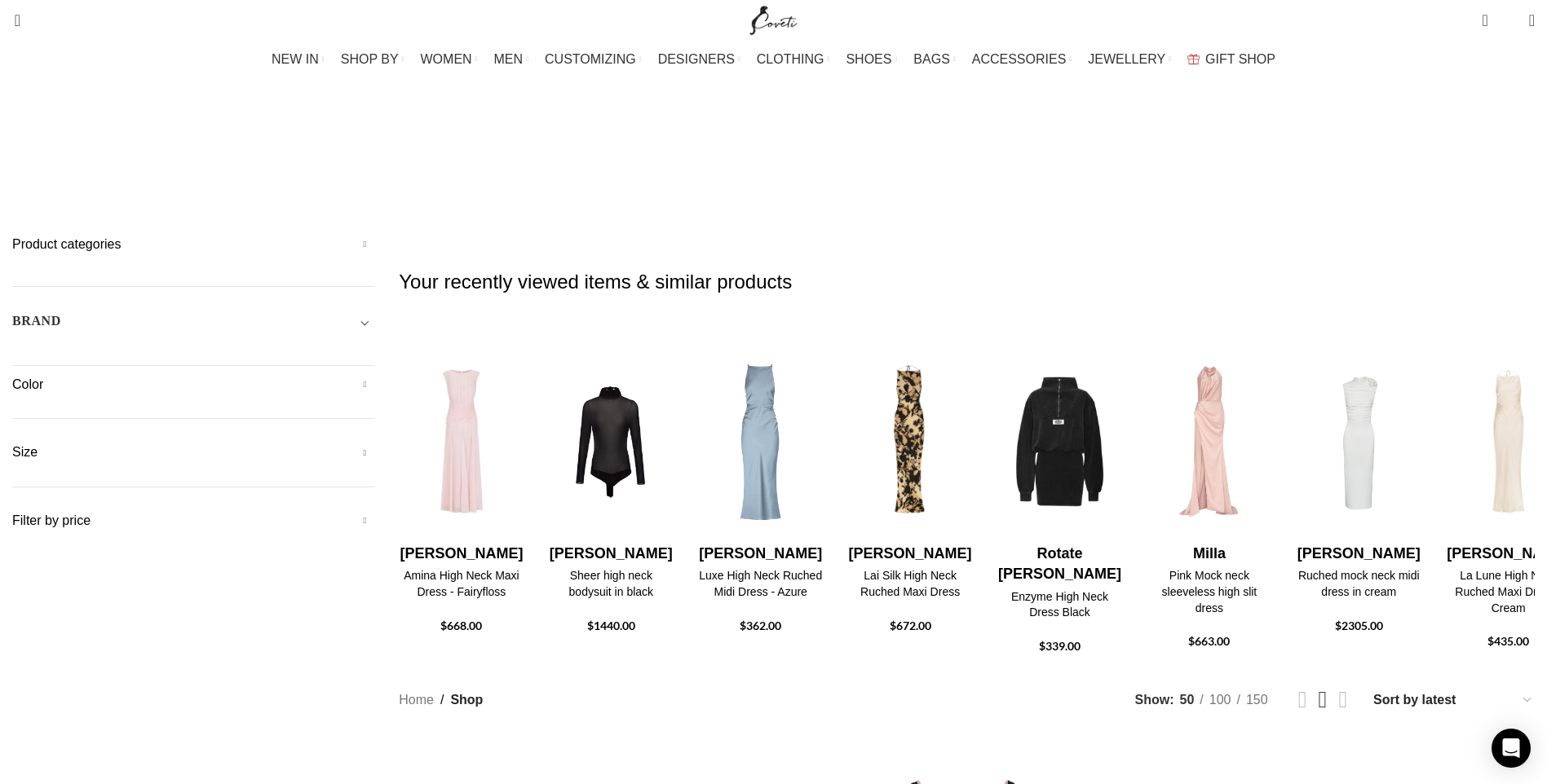
click at [375, 235] on h5 "Product categories" at bounding box center [194, 244] width 362 height 18
click at [375, 307] on div at bounding box center [365, 315] width 18 height 18
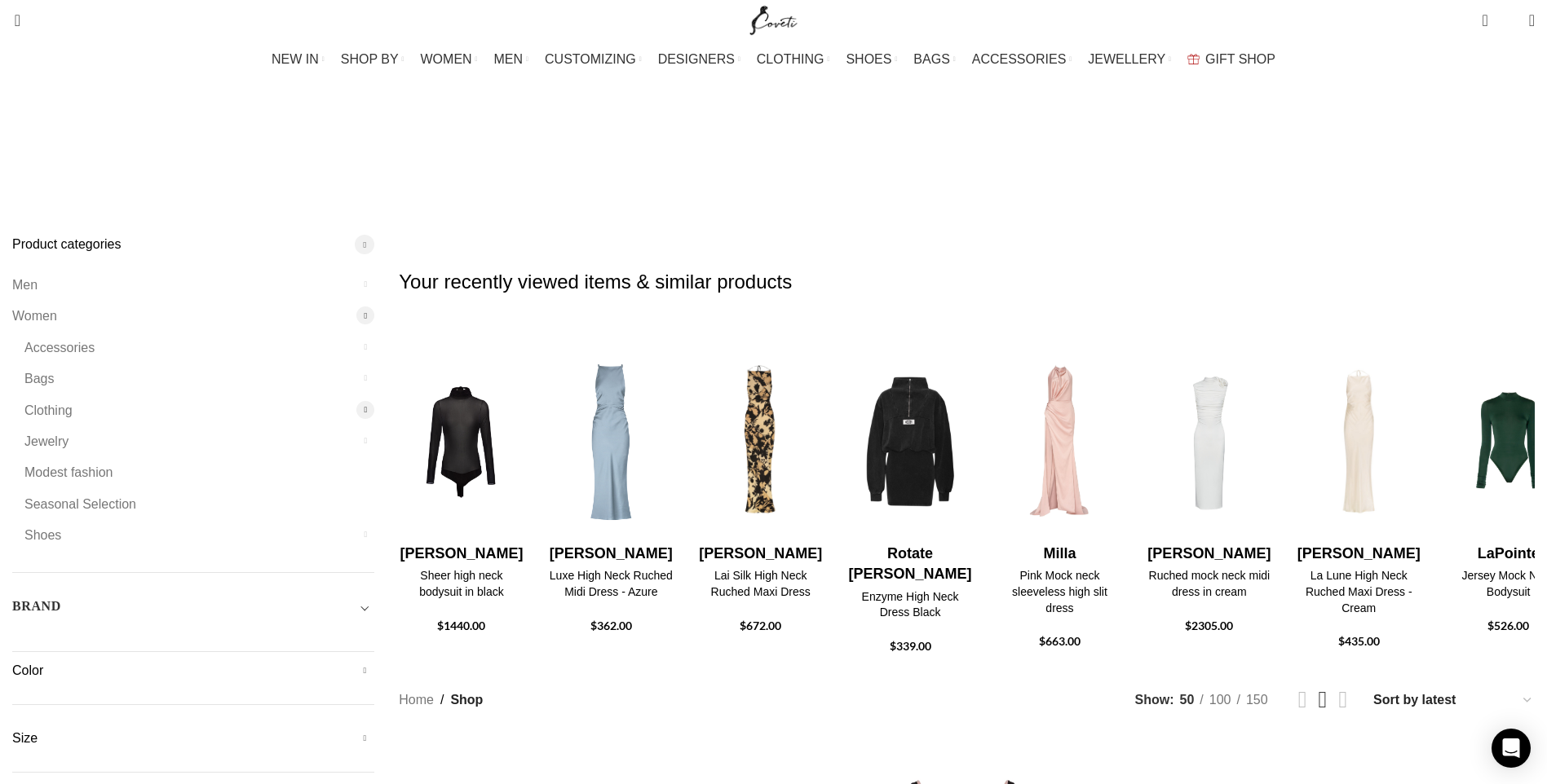
click at [375, 401] on div at bounding box center [365, 410] width 18 height 18
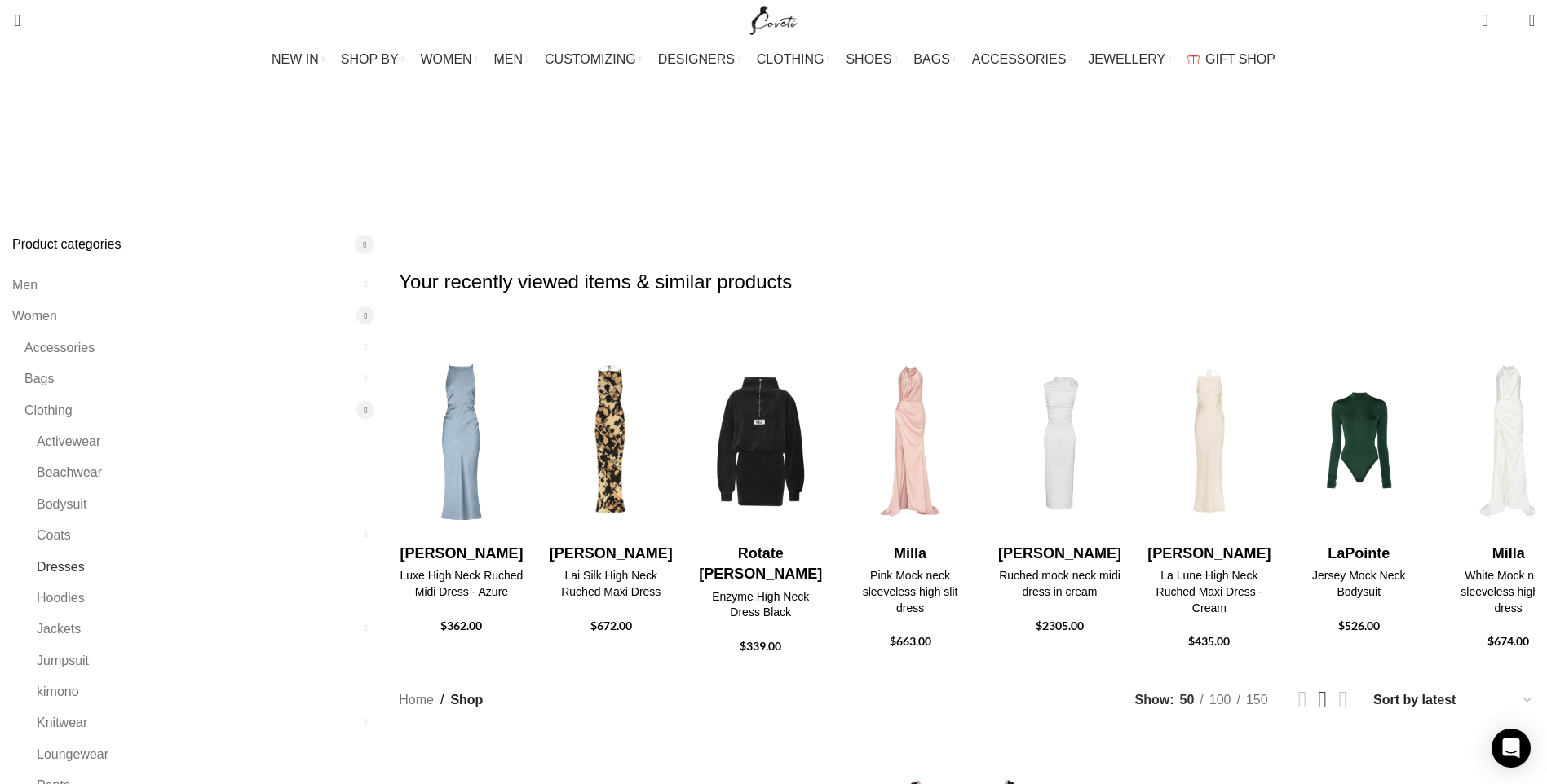
click at [320, 552] on link "Dresses" at bounding box center [195, 567] width 318 height 31
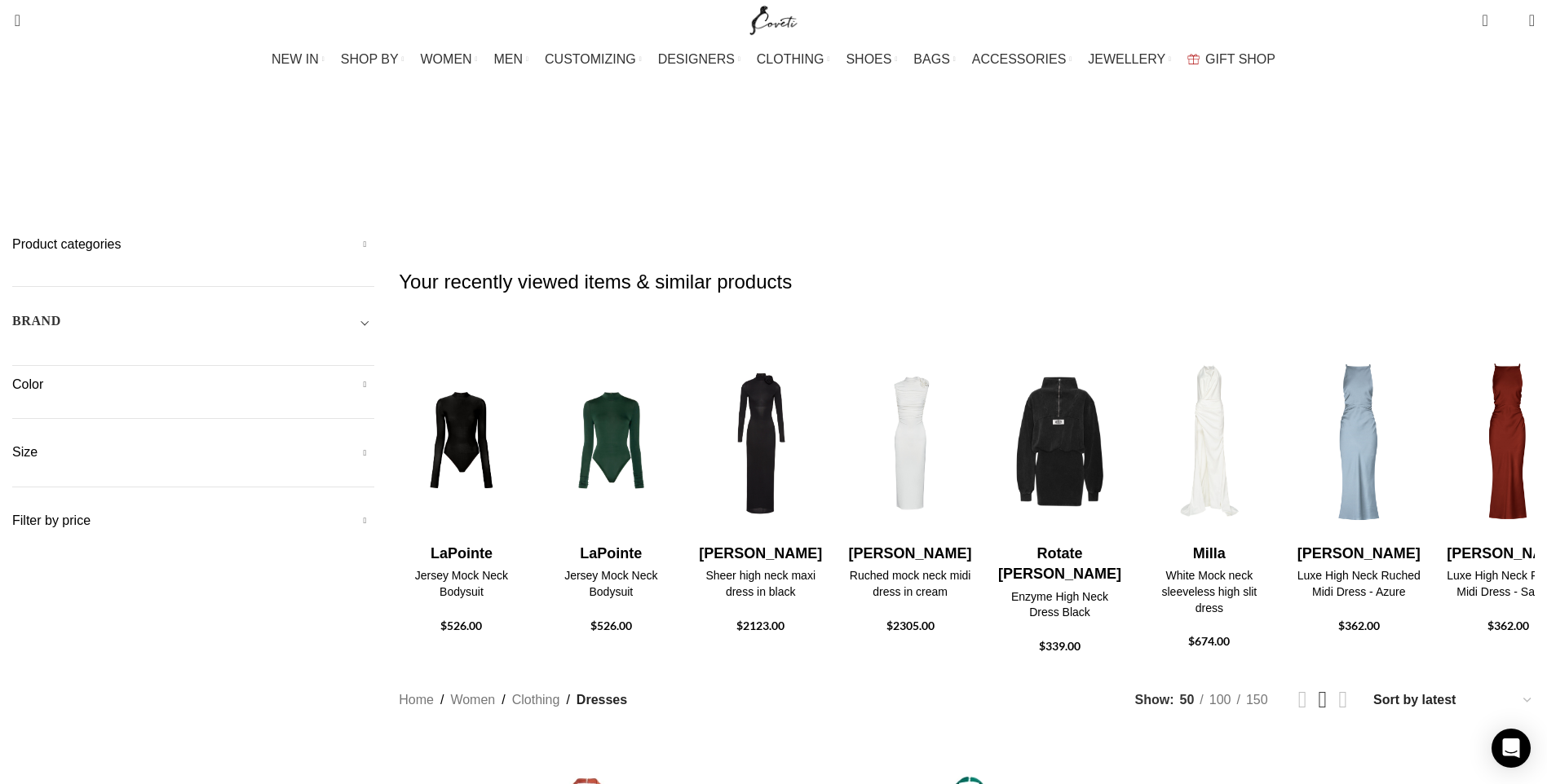
click at [375, 312] on span "Toggle filter" at bounding box center [364, 321] width 19 height 19
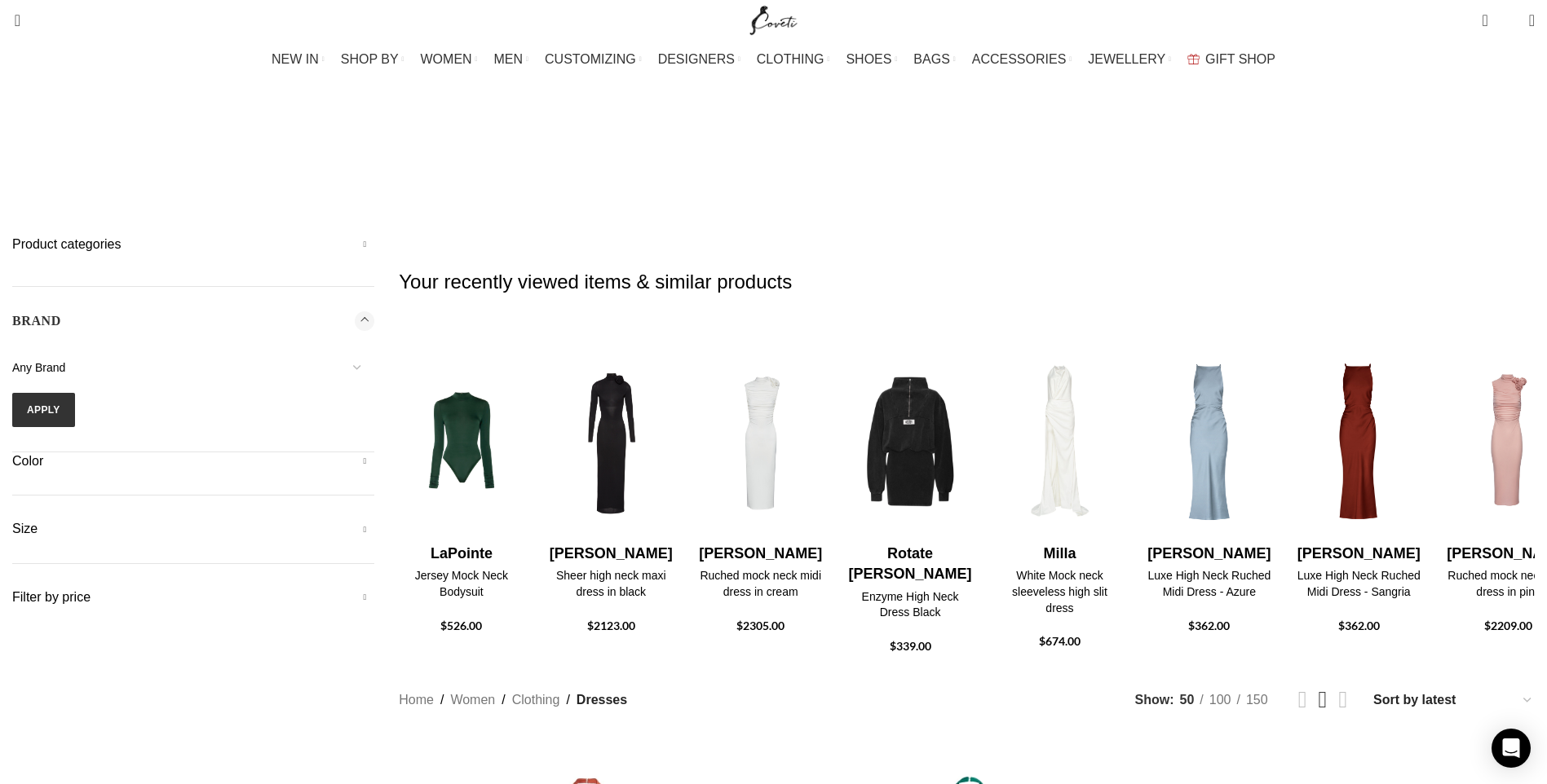
click at [375, 351] on span at bounding box center [357, 368] width 34 height 34
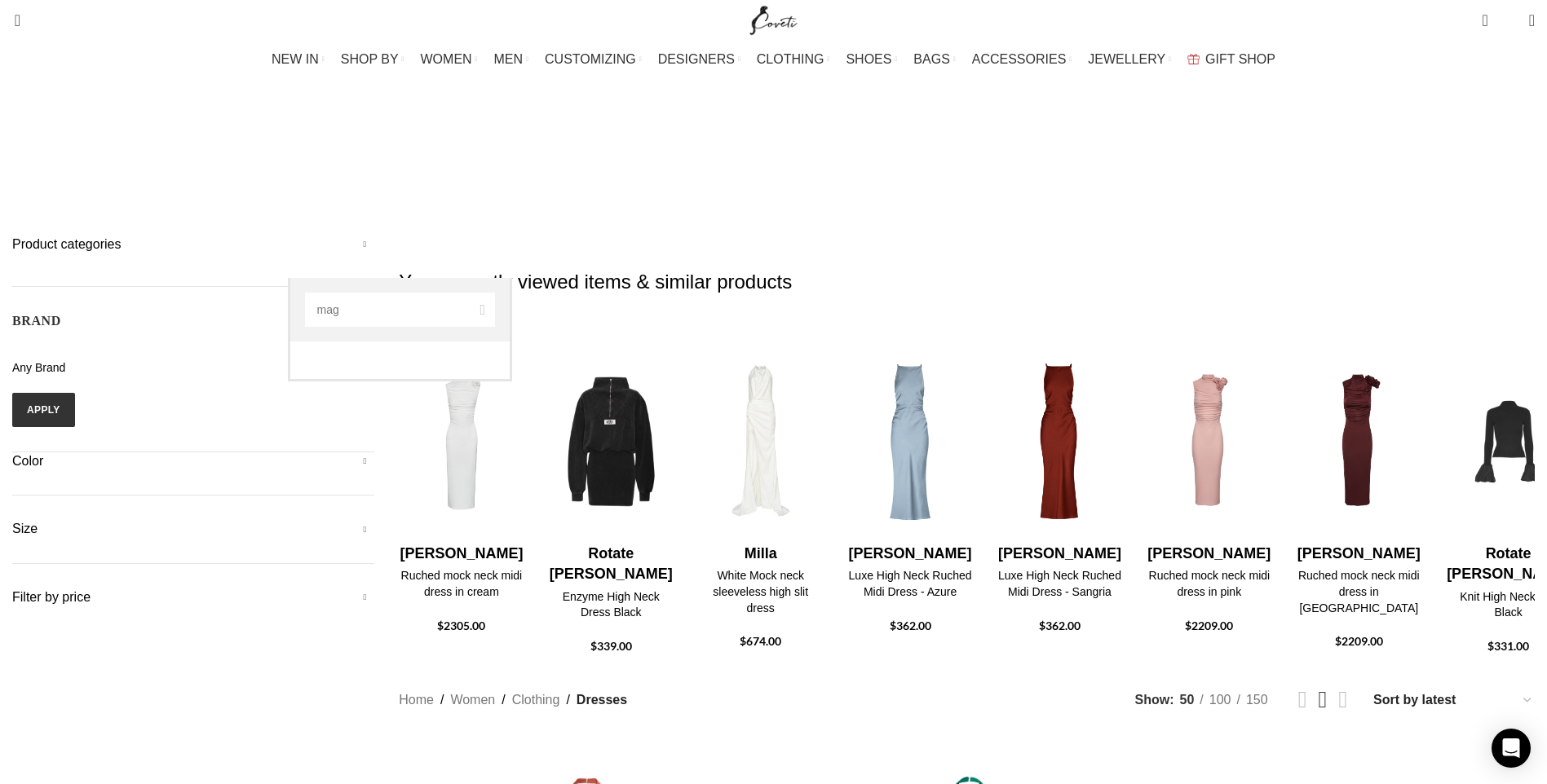
type input "mag"
select select "magda-butrym"
click at [75, 393] on button "Apply" at bounding box center [44, 410] width 63 height 34
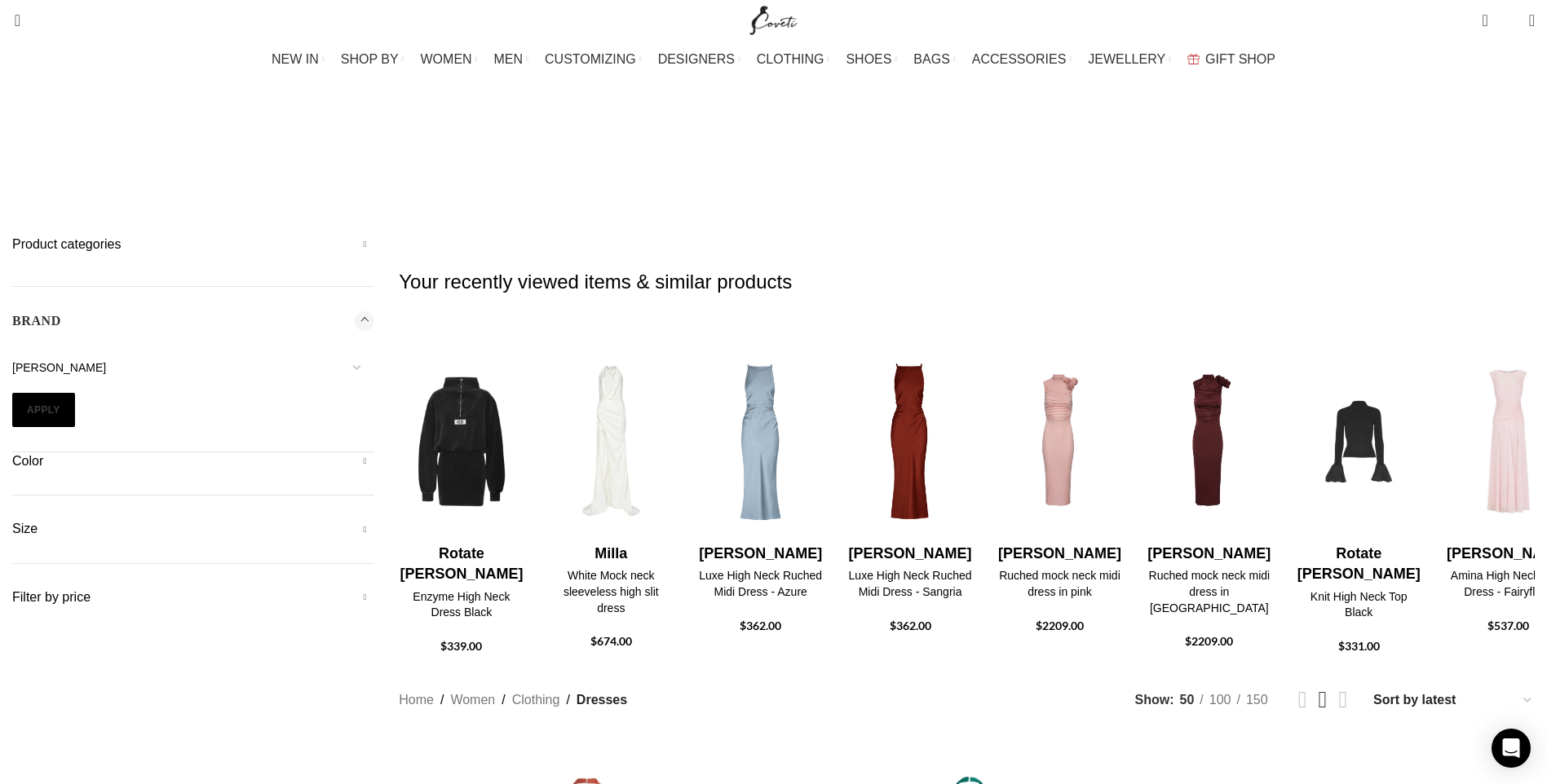
click at [75, 393] on button "Apply" at bounding box center [44, 410] width 63 height 34
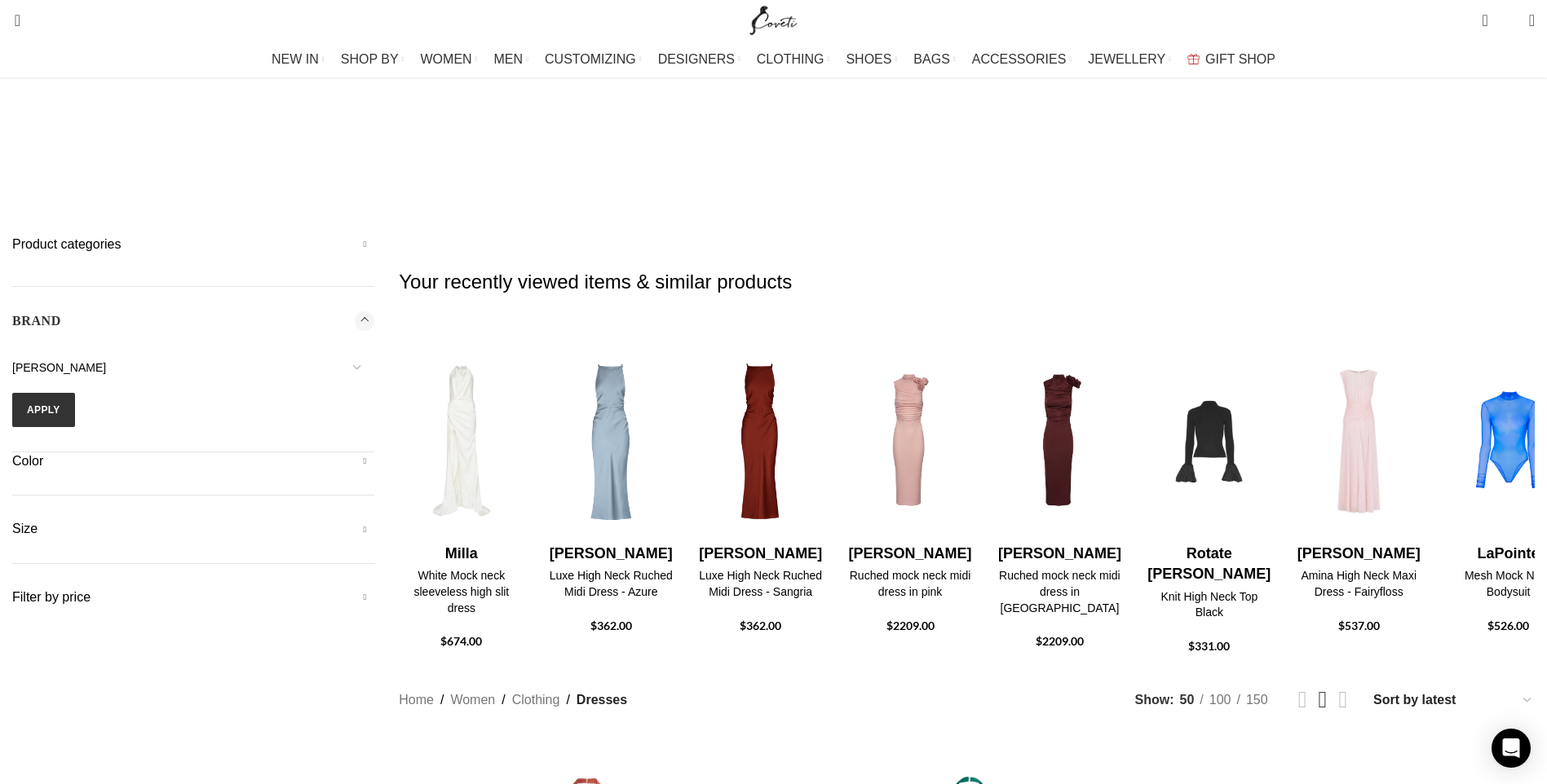
scroll to position [102, 0]
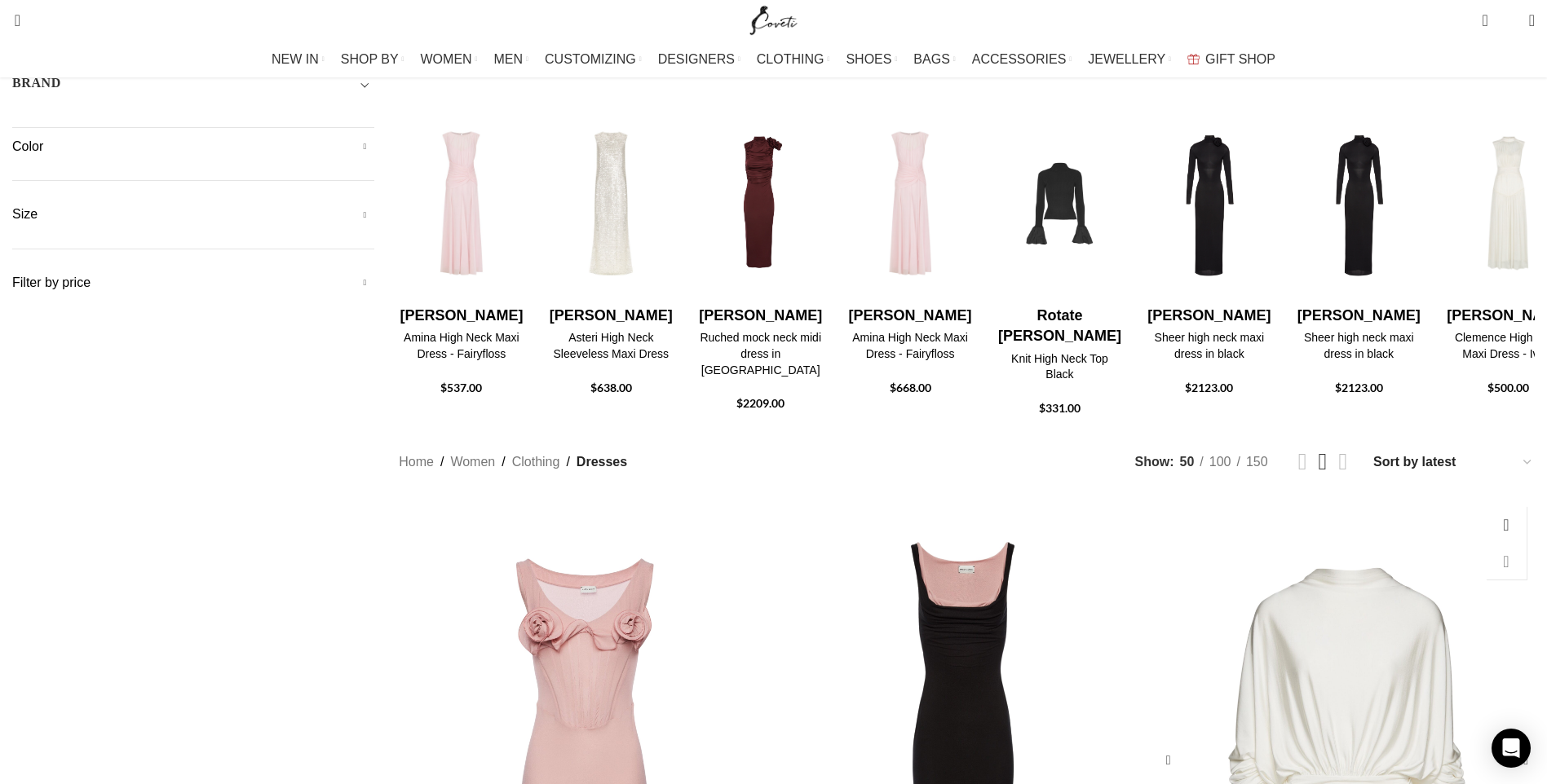
scroll to position [245, 0]
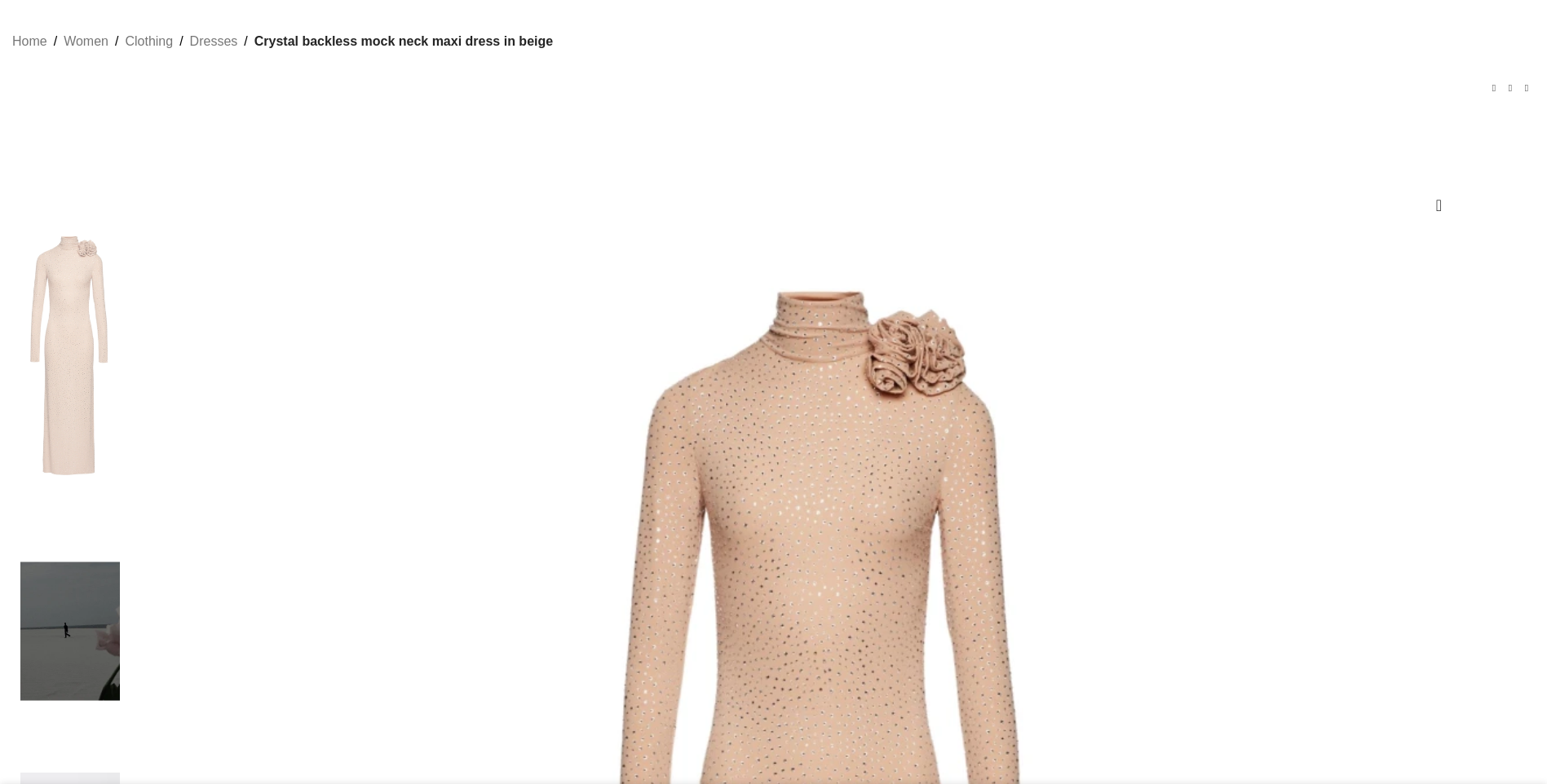
scroll to position [81, 0]
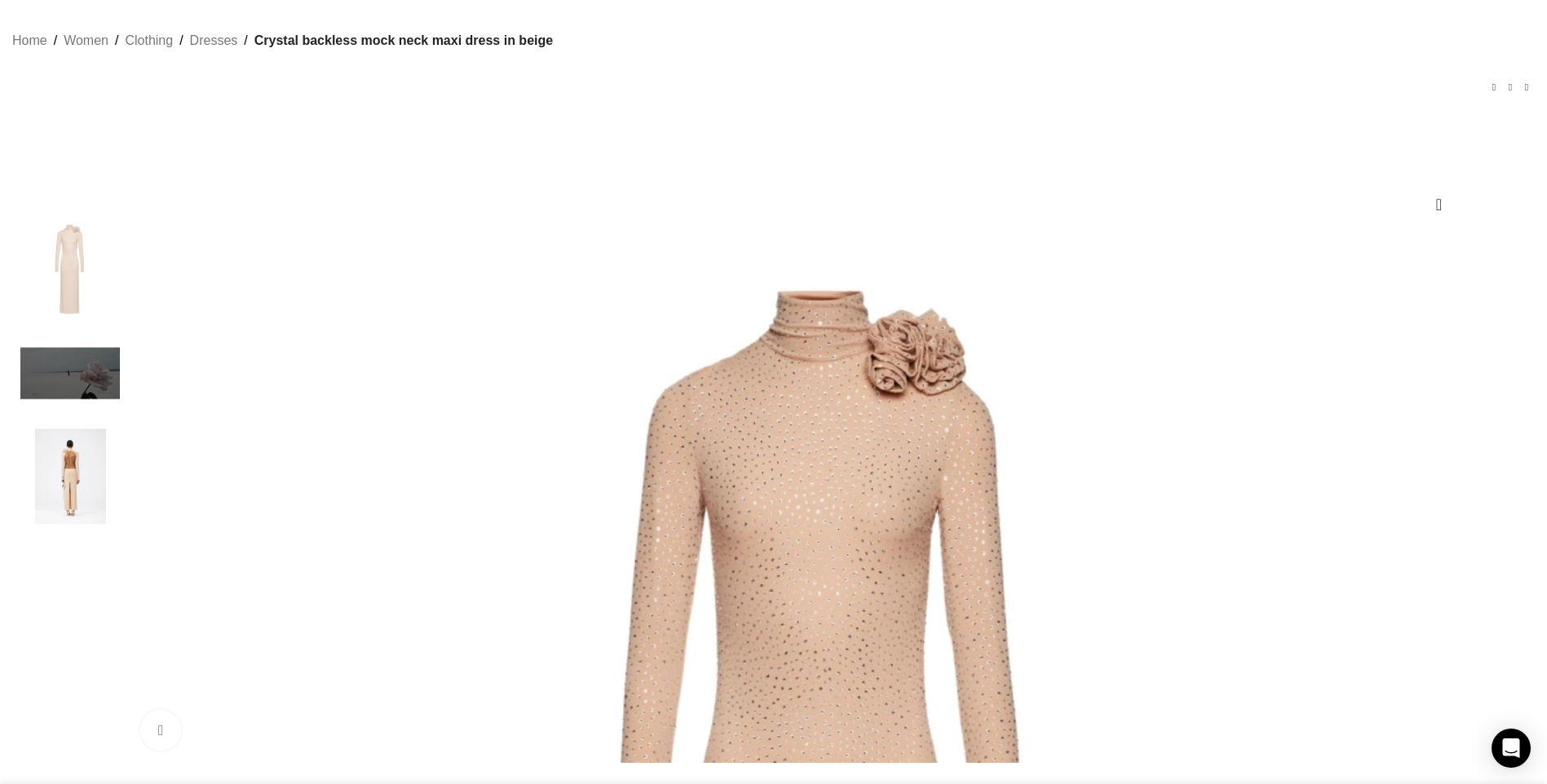
click at [120, 489] on img "3 / 3" at bounding box center [70, 477] width 100 height 95
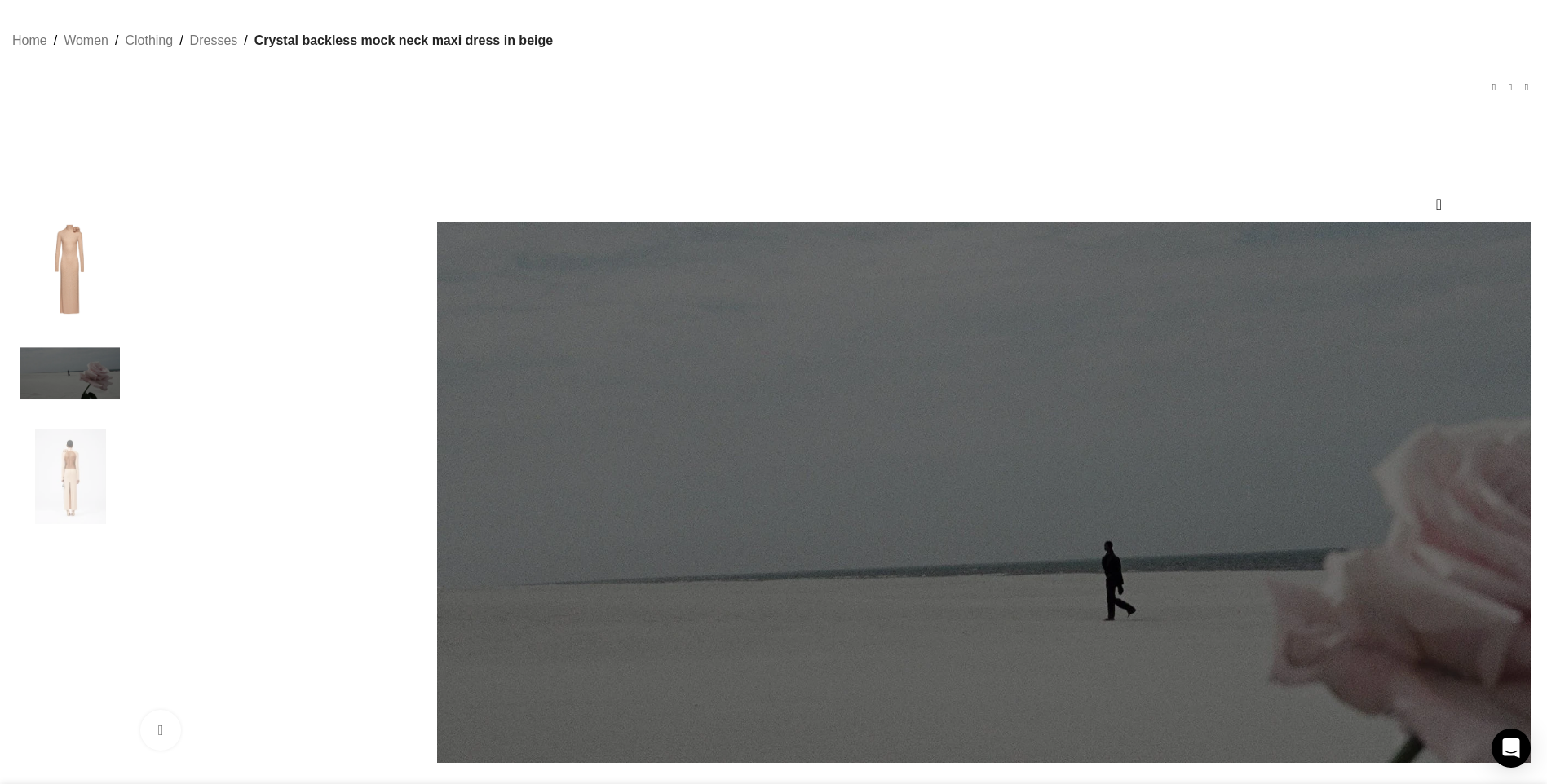
click at [120, 301] on img "1 / 3" at bounding box center [70, 271] width 100 height 95
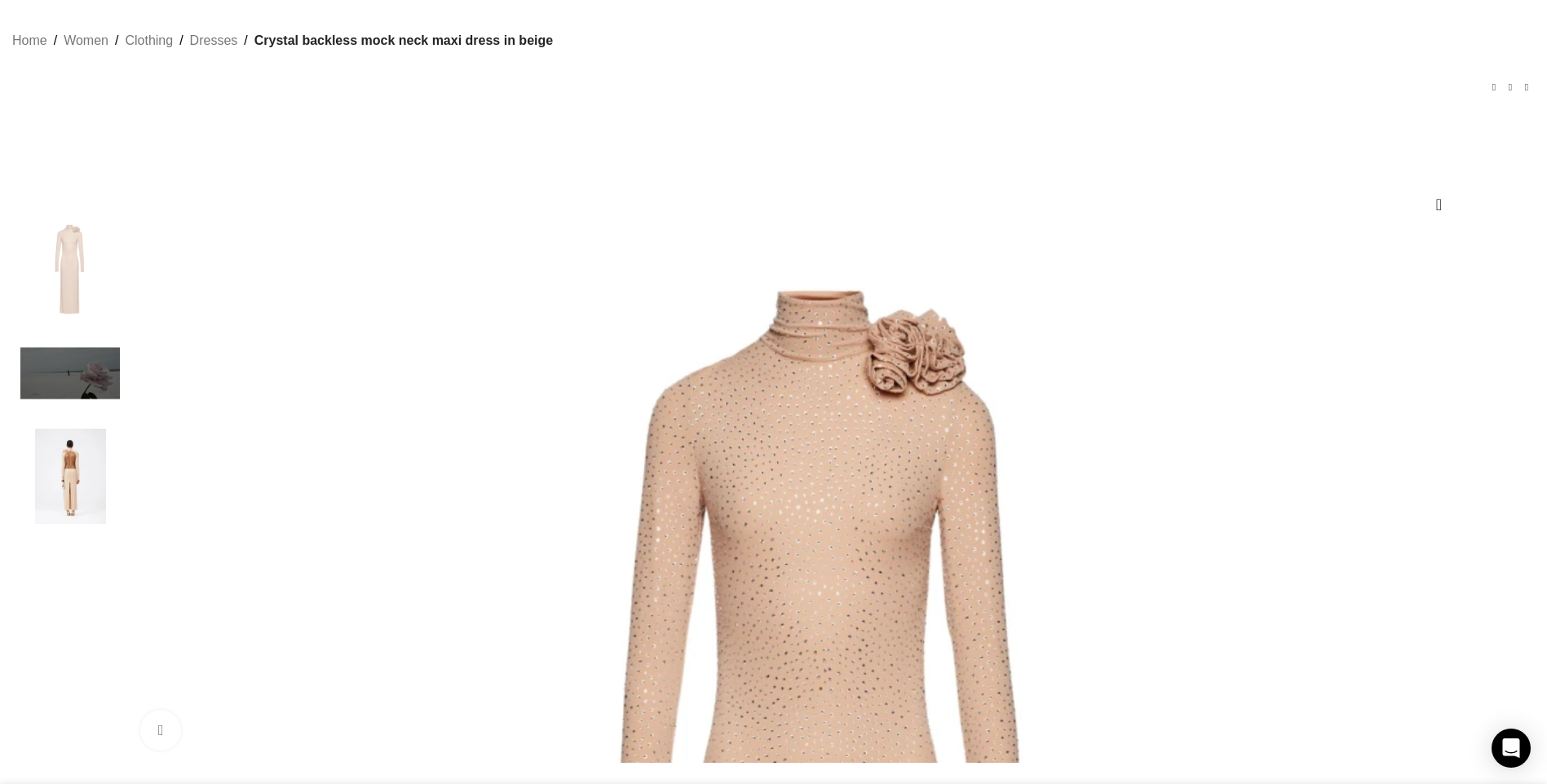
scroll to position [0, 172]
click at [120, 472] on img "3 / 3" at bounding box center [70, 477] width 100 height 95
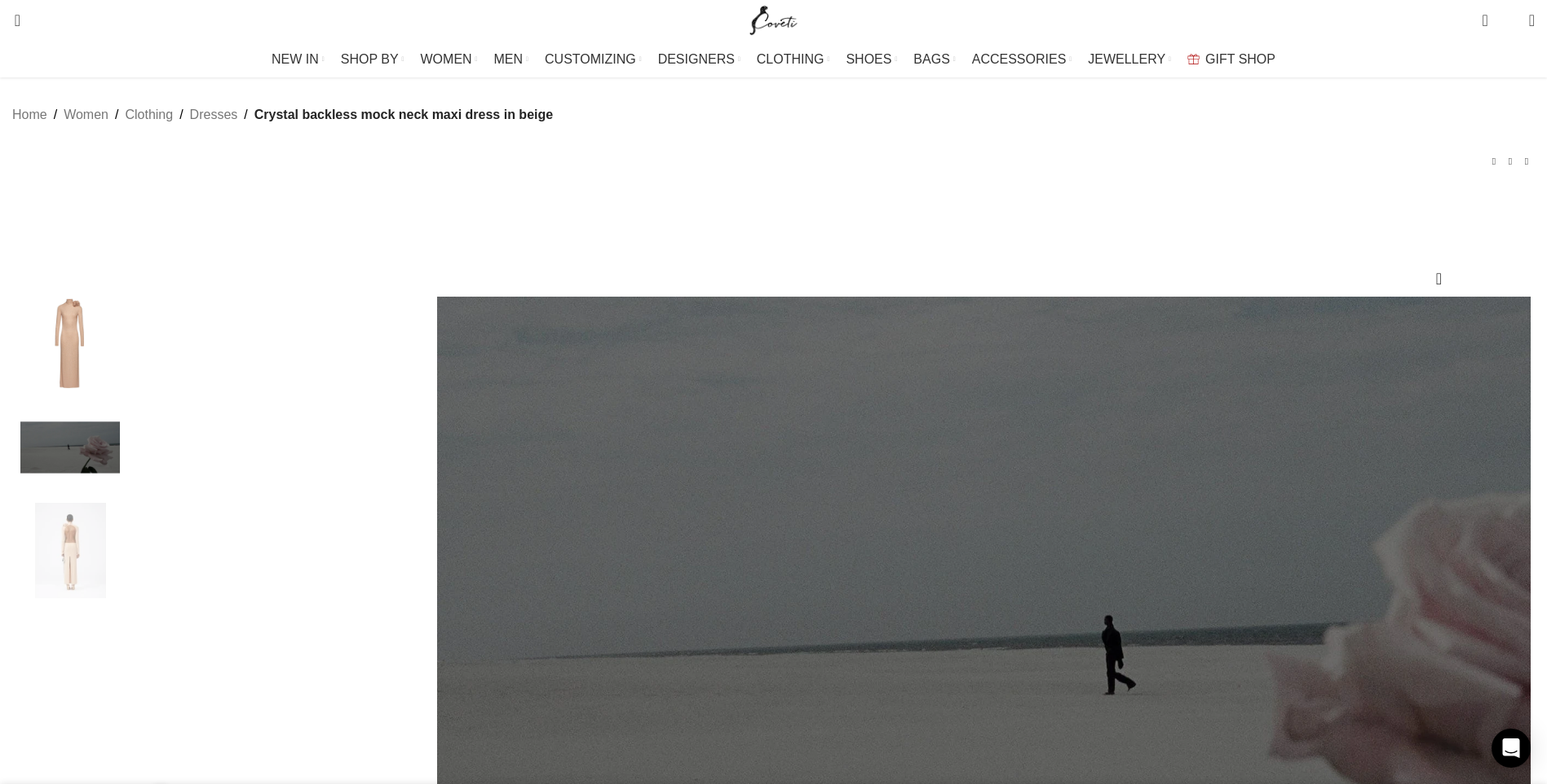
scroll to position [0, 0]
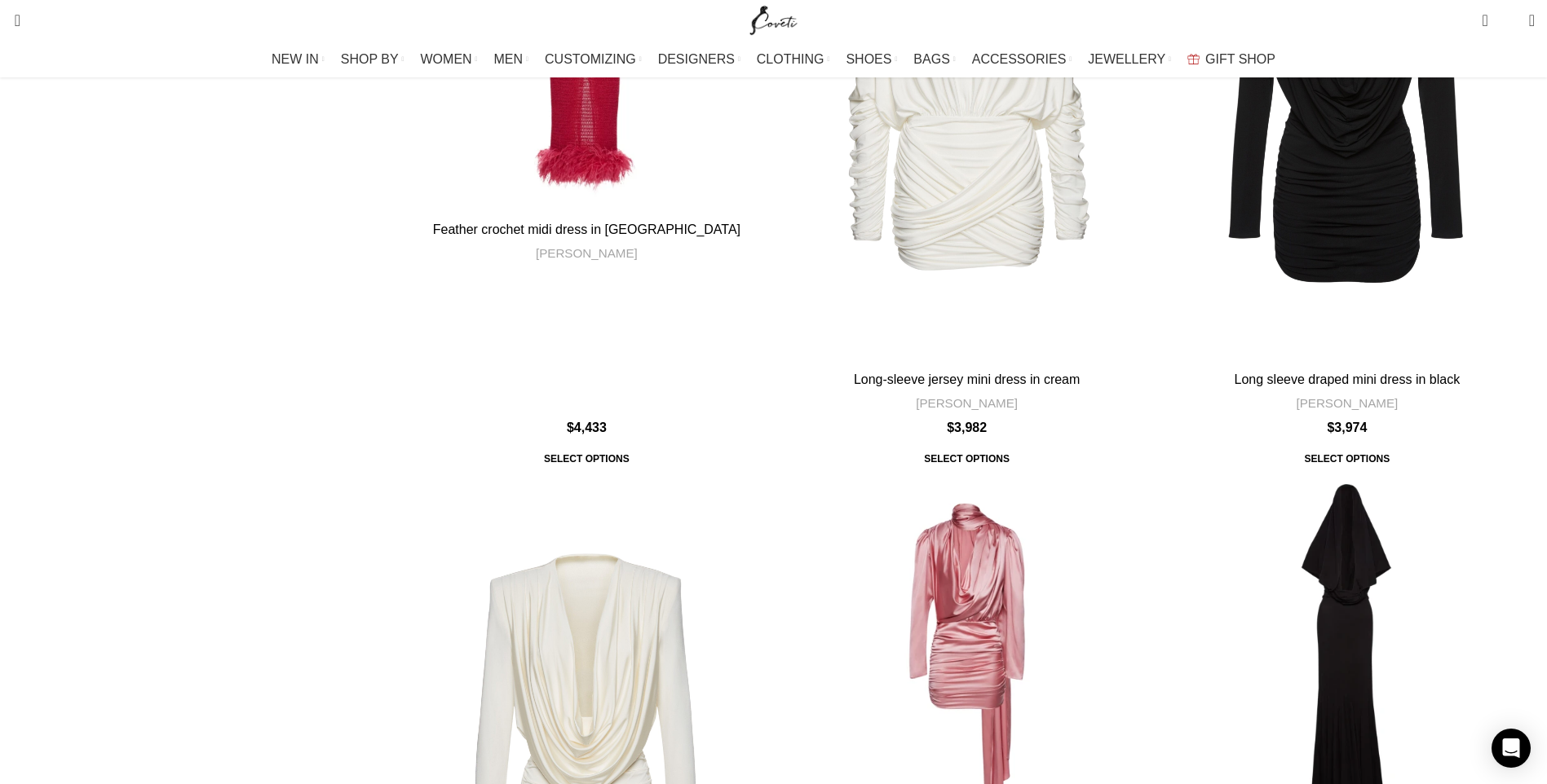
scroll to position [2690, 0]
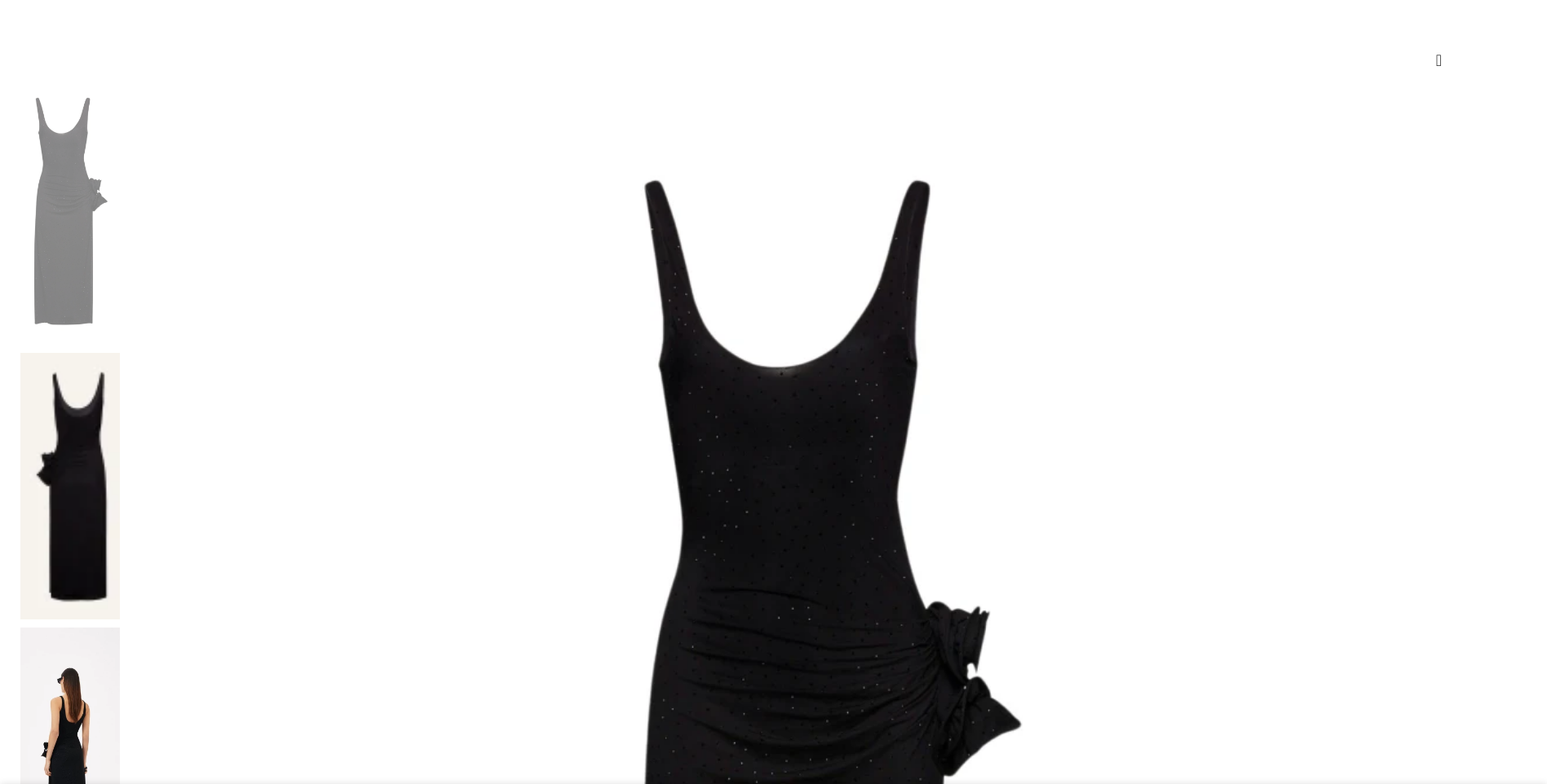
scroll to position [245, 0]
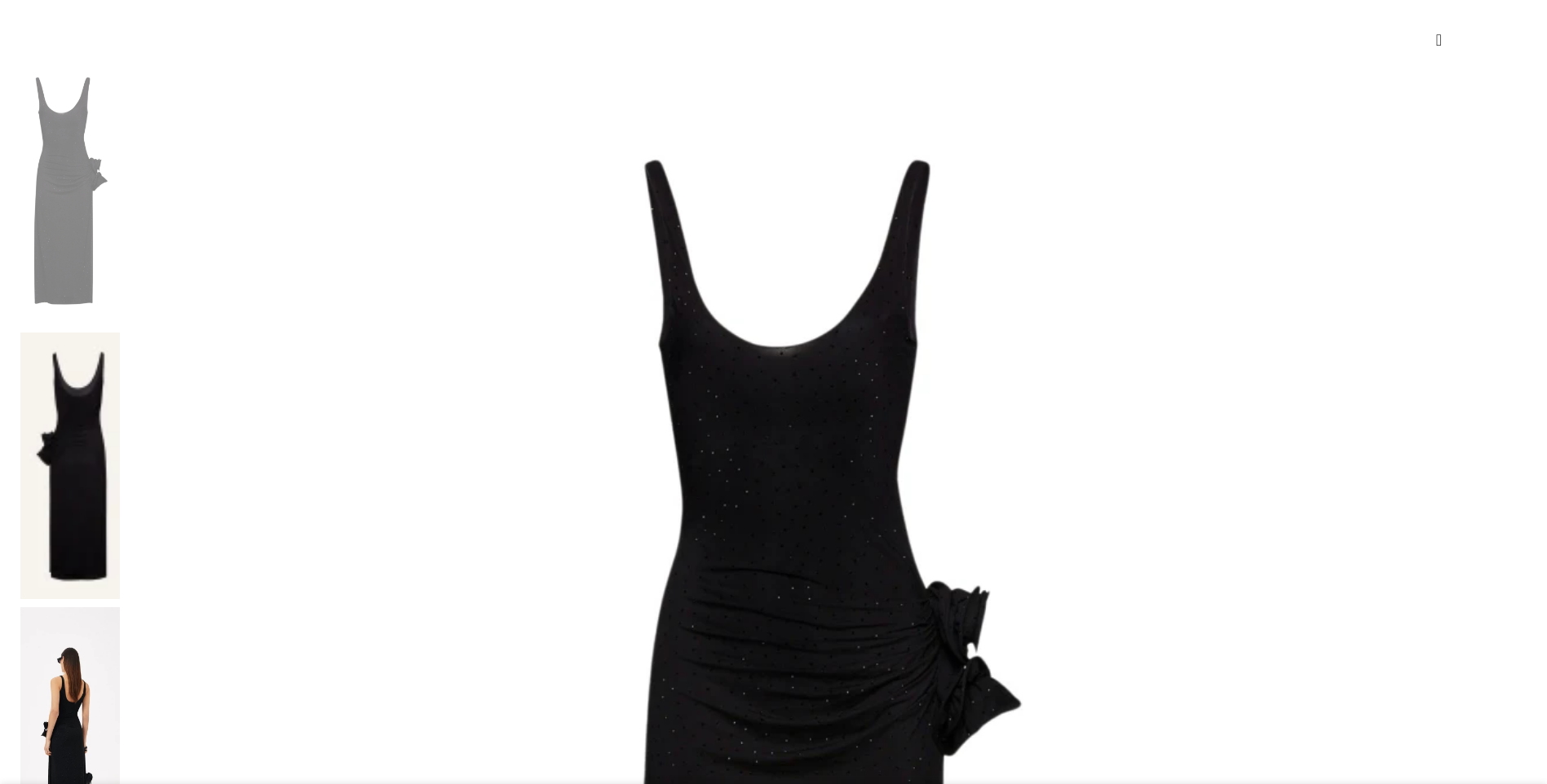
click at [120, 607] on img at bounding box center [70, 740] width 100 height 266
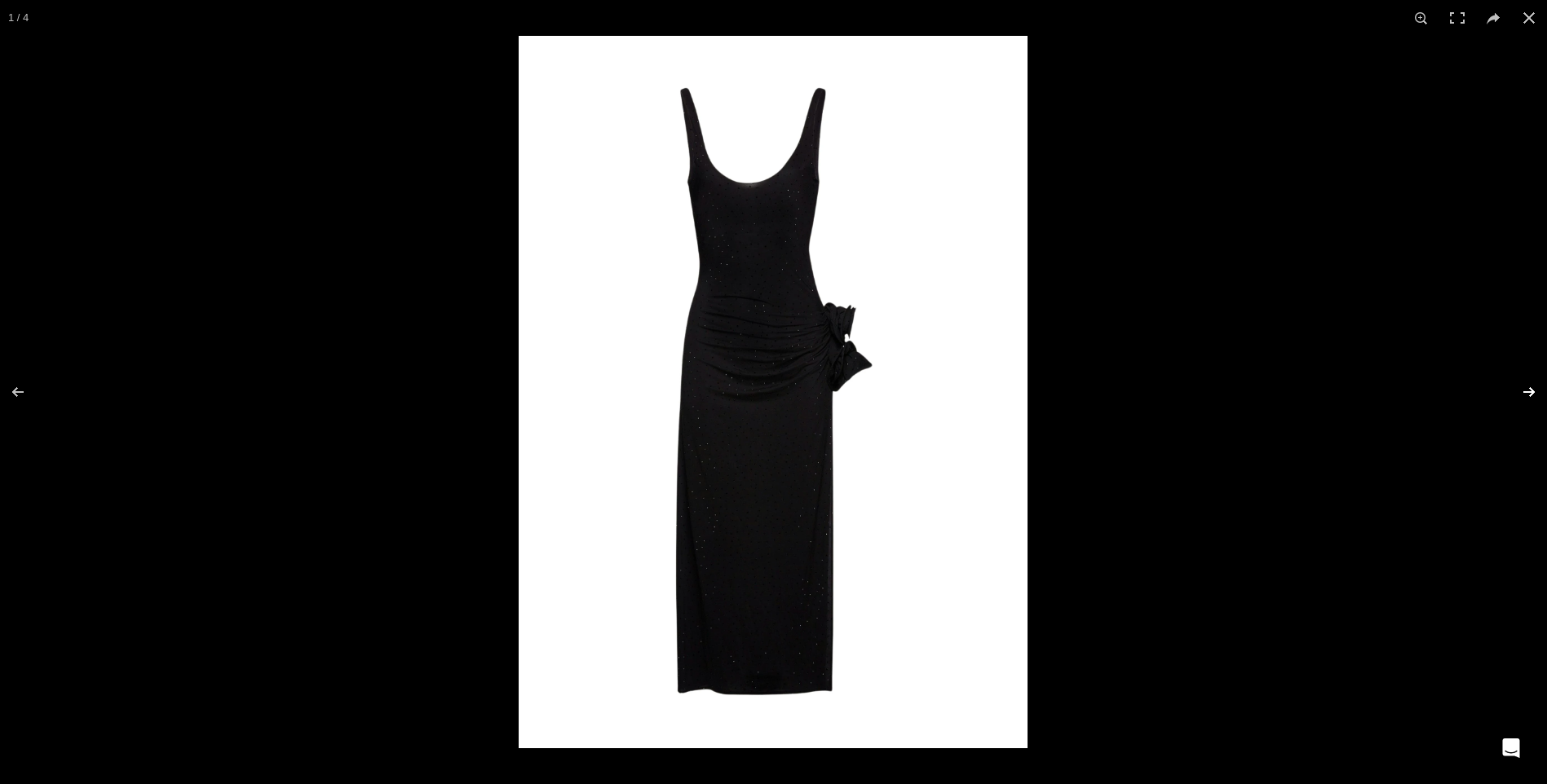
scroll to position [0, 172]
click at [1526, 391] on button at bounding box center [1519, 391] width 57 height 81
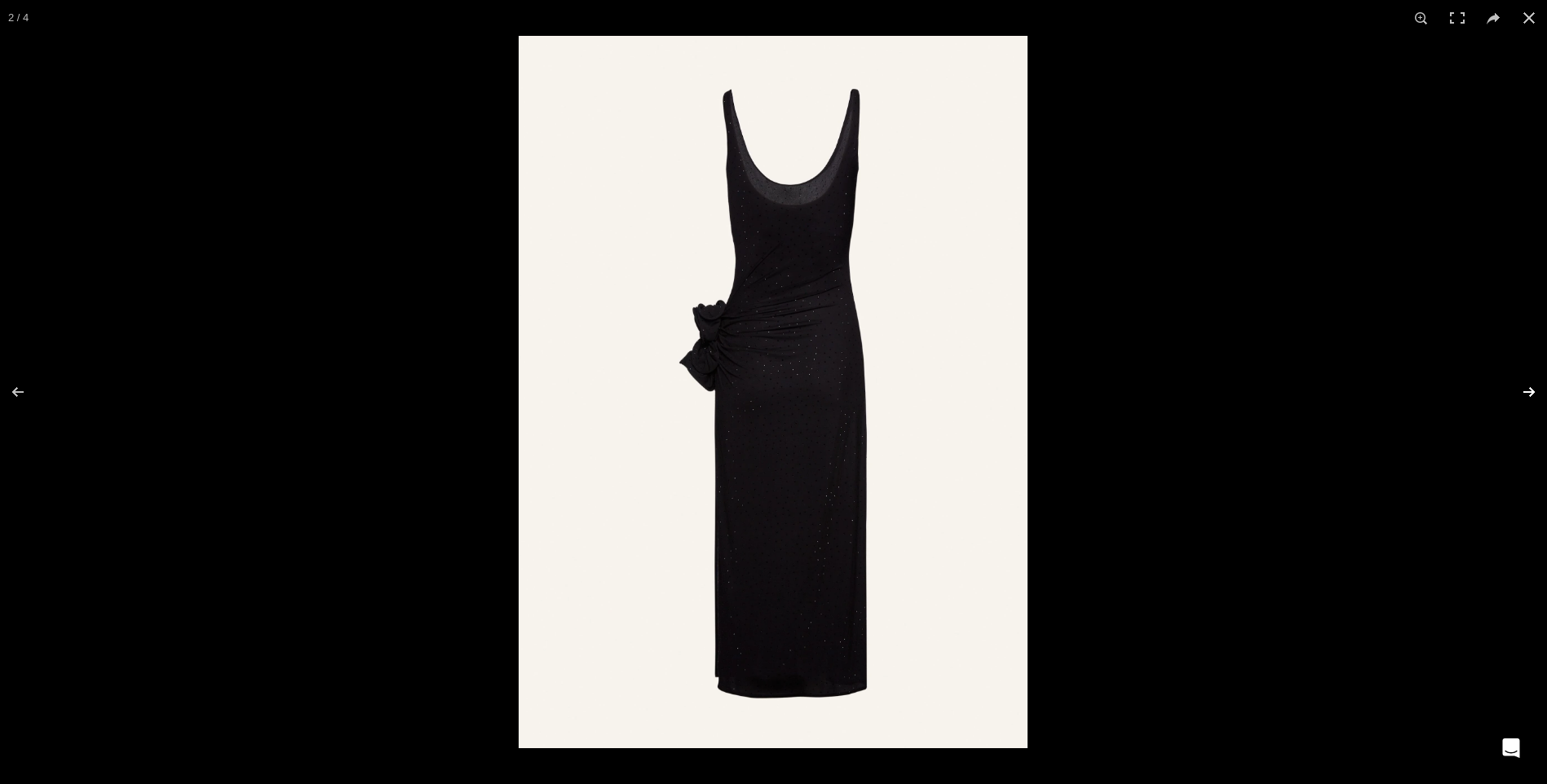
click at [1526, 391] on button at bounding box center [1519, 391] width 57 height 81
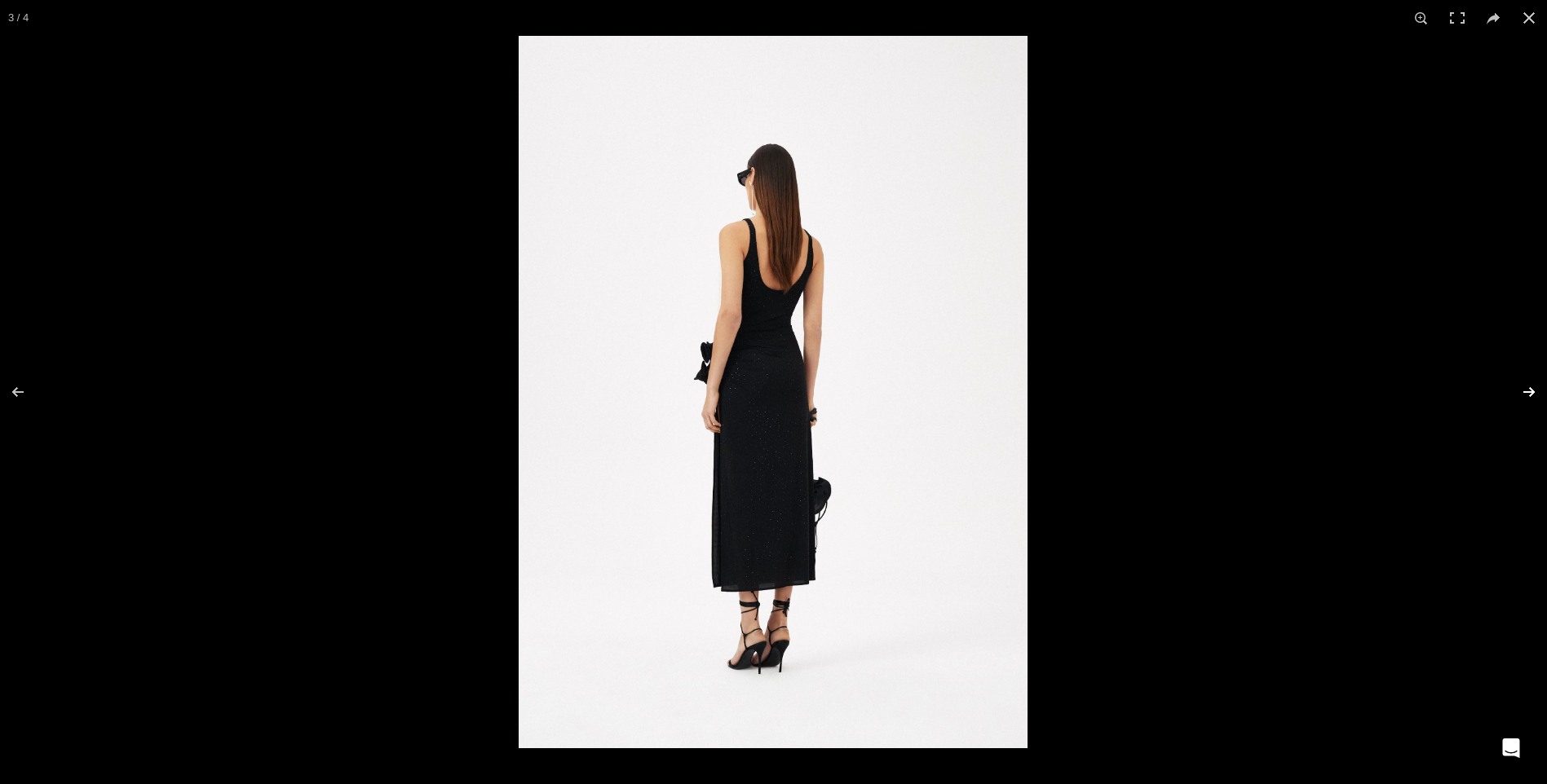
click at [1522, 391] on button at bounding box center [1519, 391] width 57 height 81
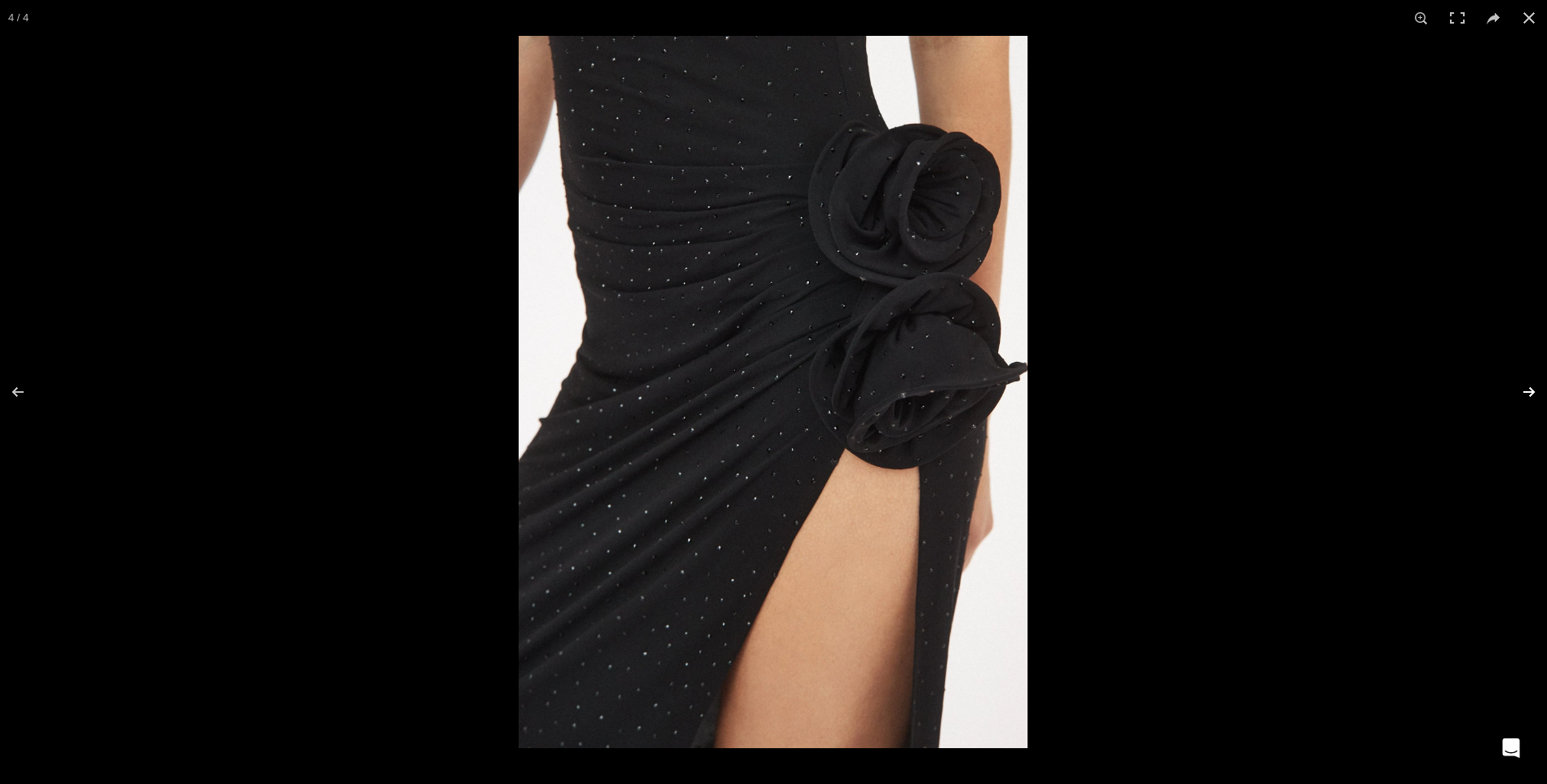
click at [1521, 391] on button at bounding box center [1519, 391] width 57 height 81
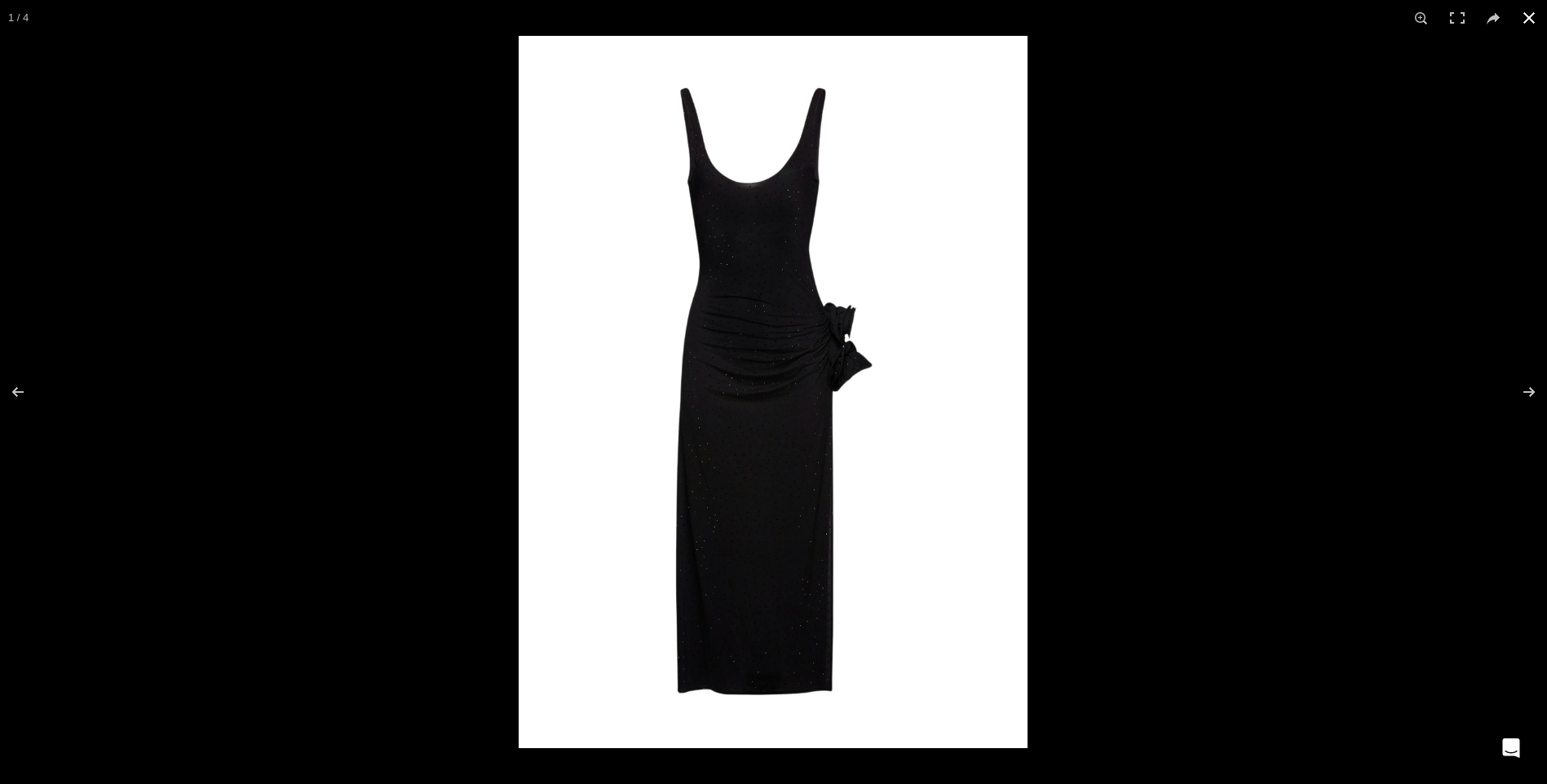
click at [1529, 17] on button at bounding box center [1529, 18] width 36 height 36
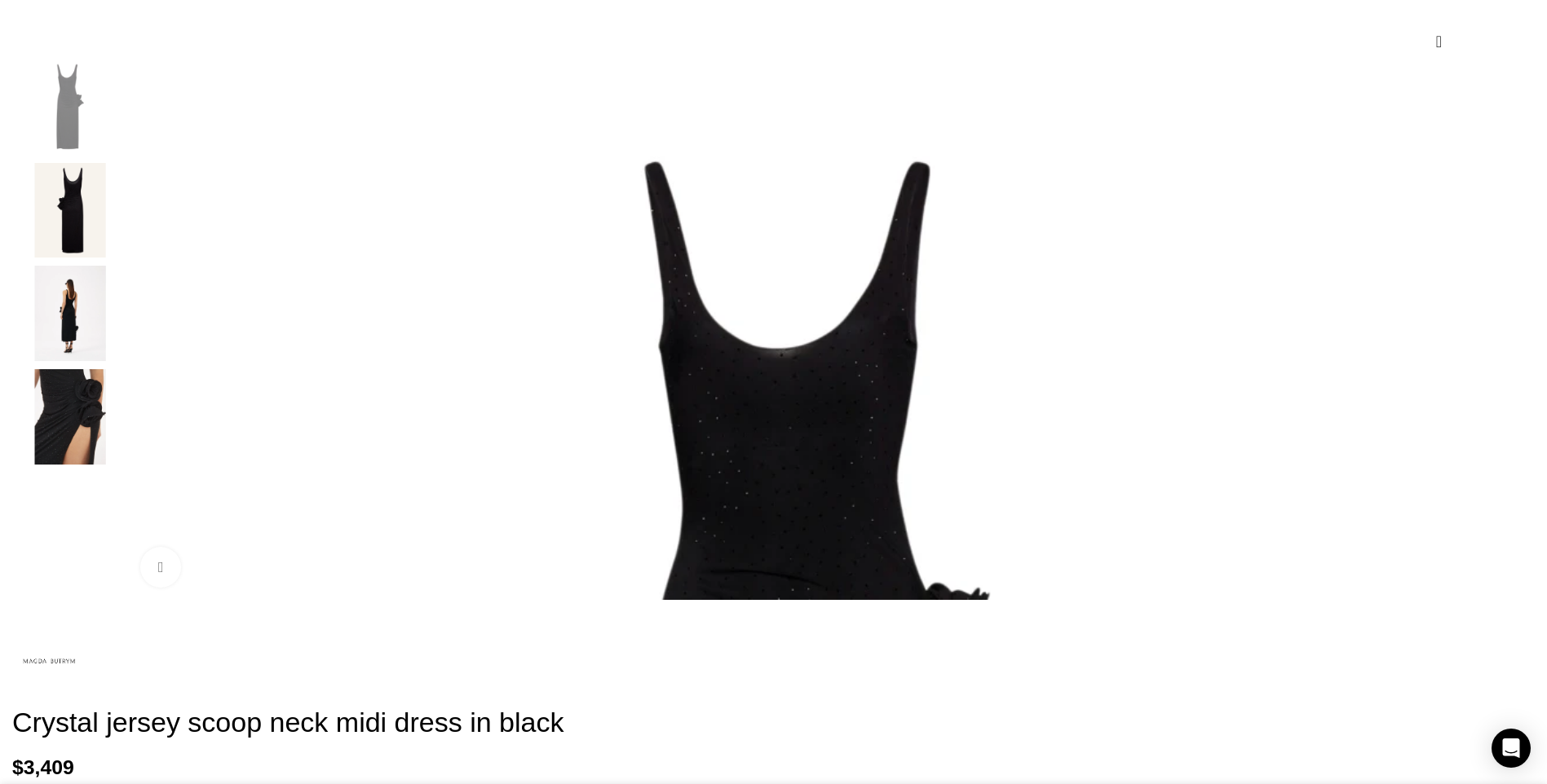
scroll to position [0, 344]
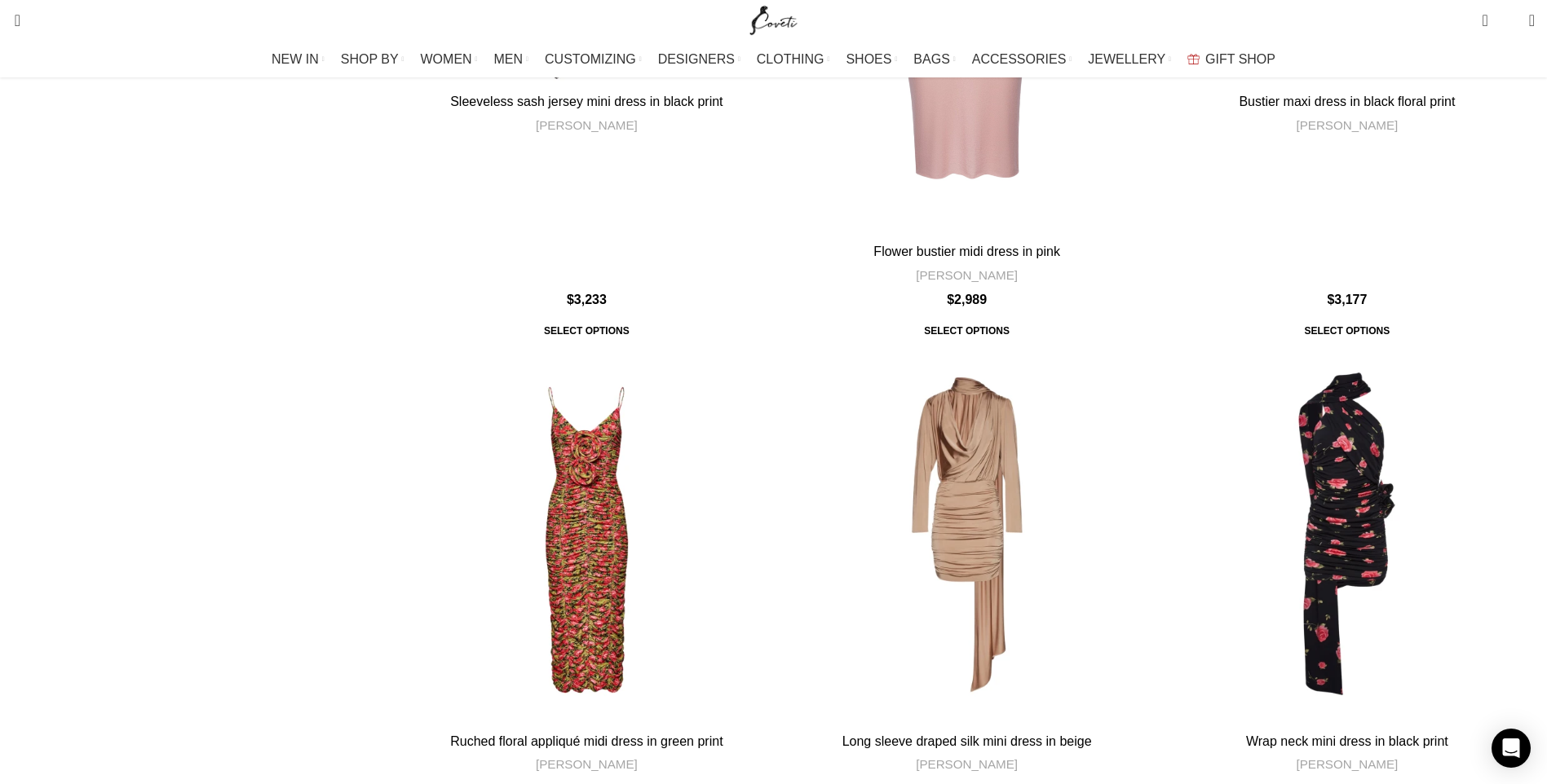
scroll to position [6196, 0]
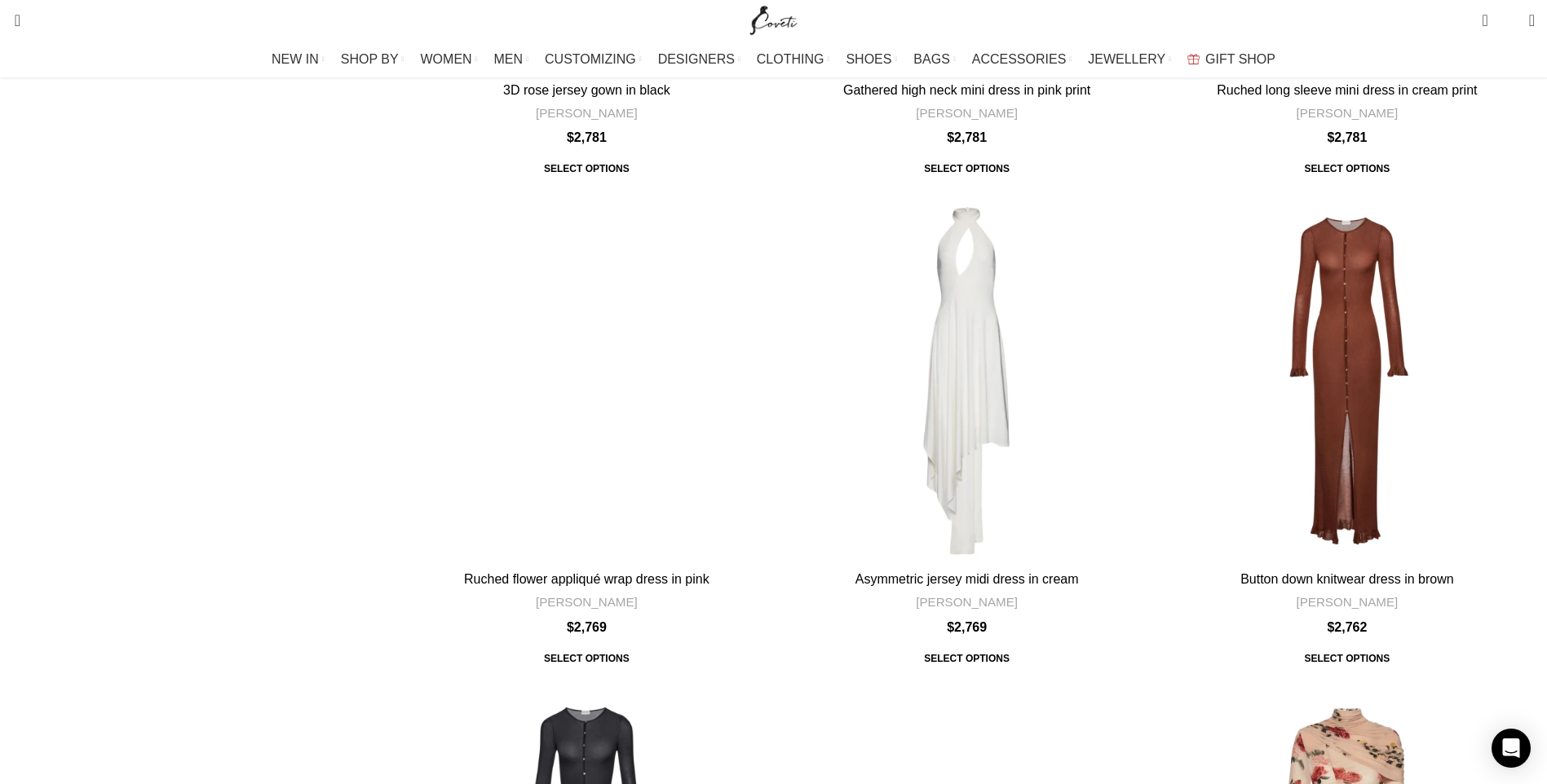
scroll to position [978, 0]
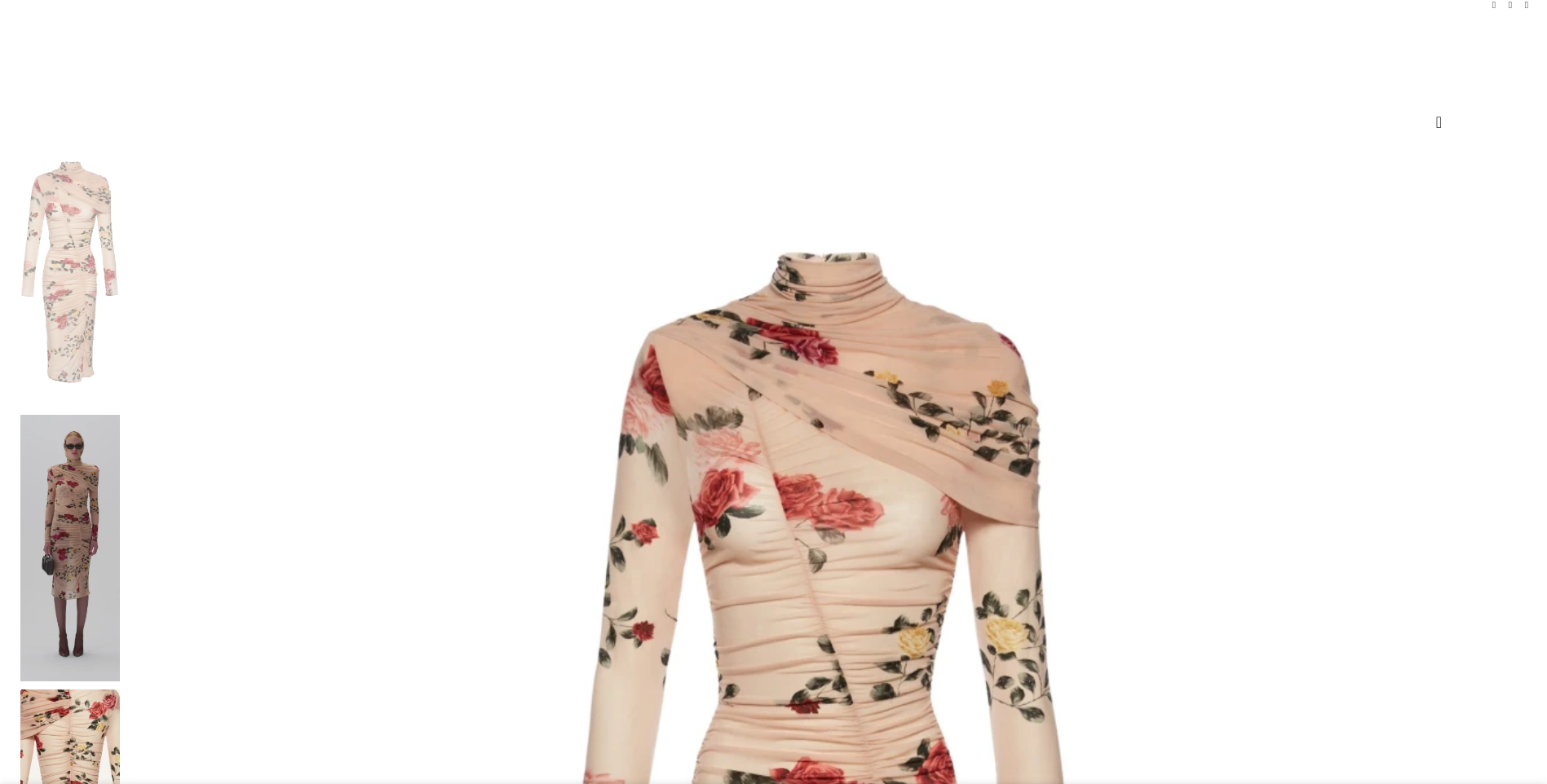
scroll to position [163, 0]
click at [120, 414] on img at bounding box center [70, 547] width 100 height 266
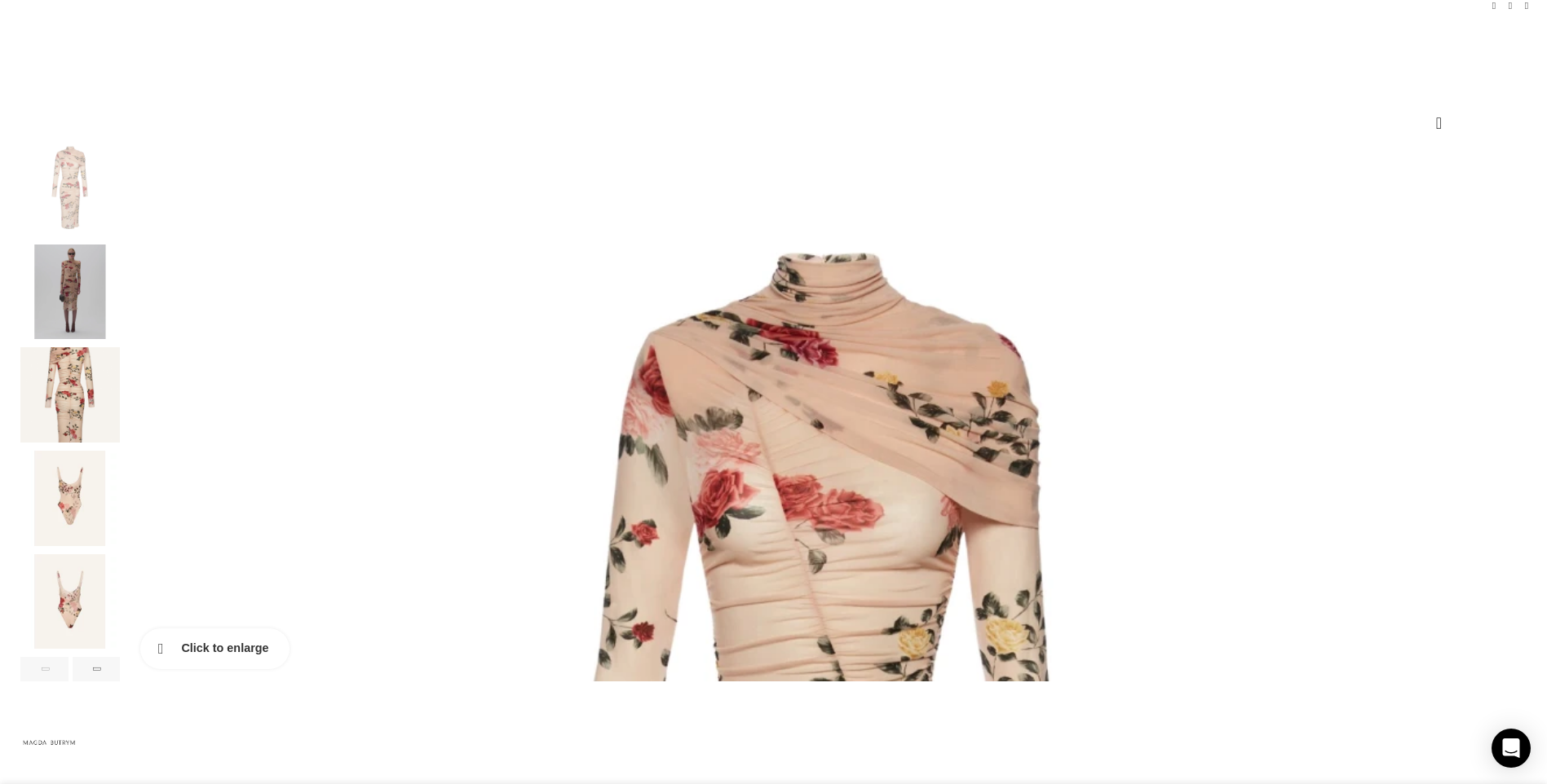
click at [290, 668] on link "Click to enlarge" at bounding box center [215, 648] width 149 height 41
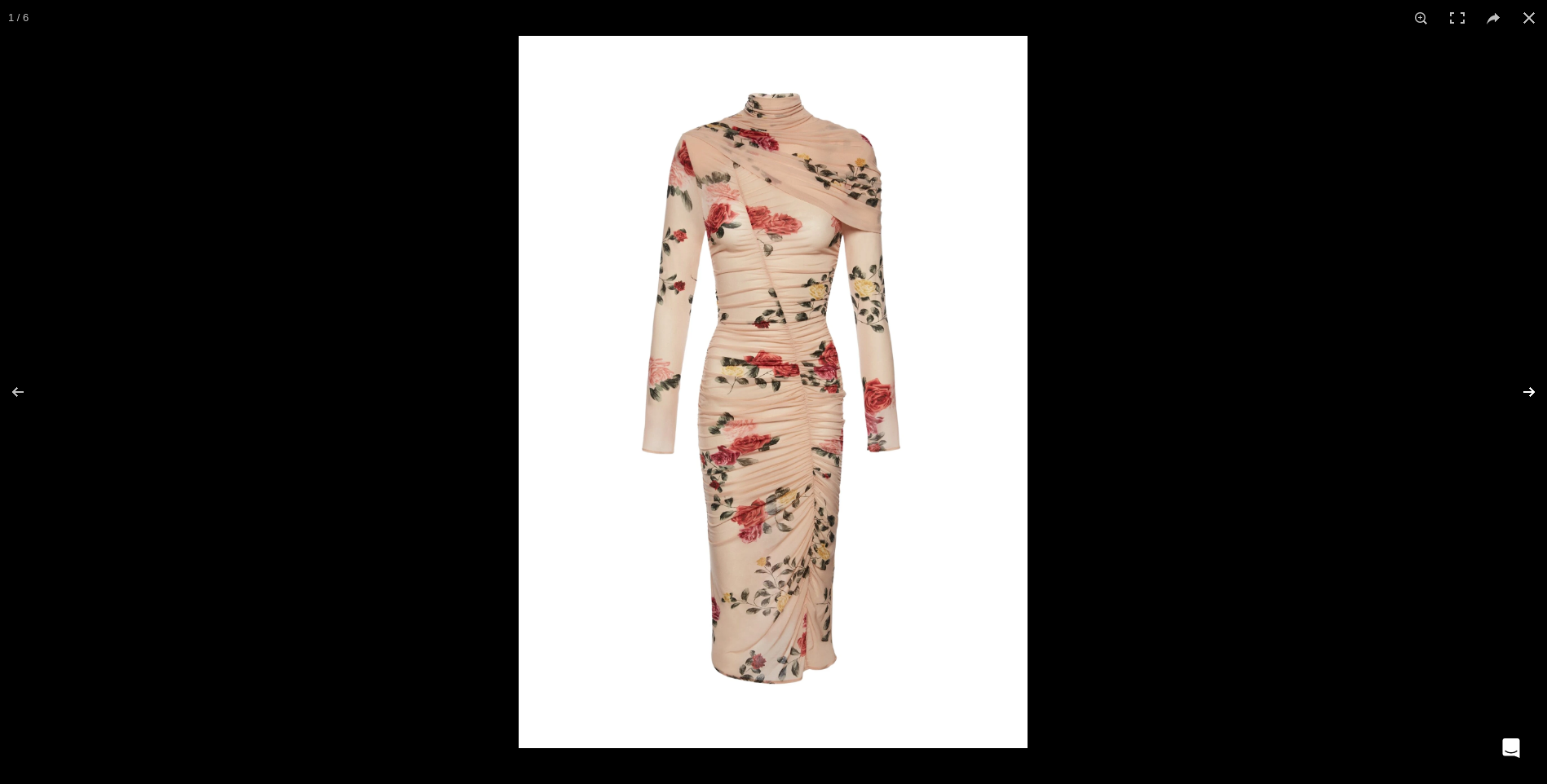
click at [1521, 389] on button at bounding box center [1519, 391] width 57 height 81
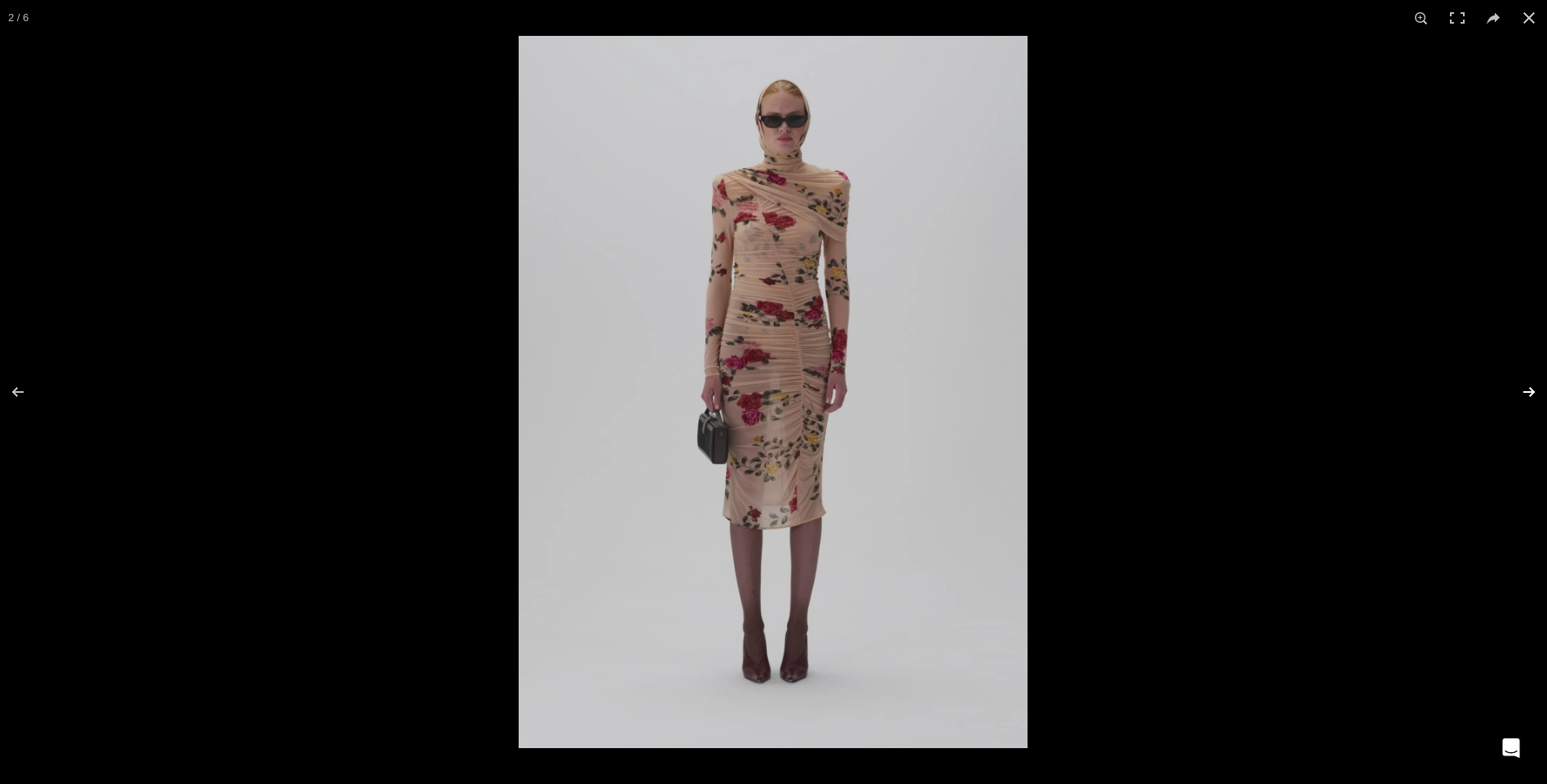
scroll to position [0, 172]
click at [1521, 389] on button at bounding box center [1519, 391] width 57 height 81
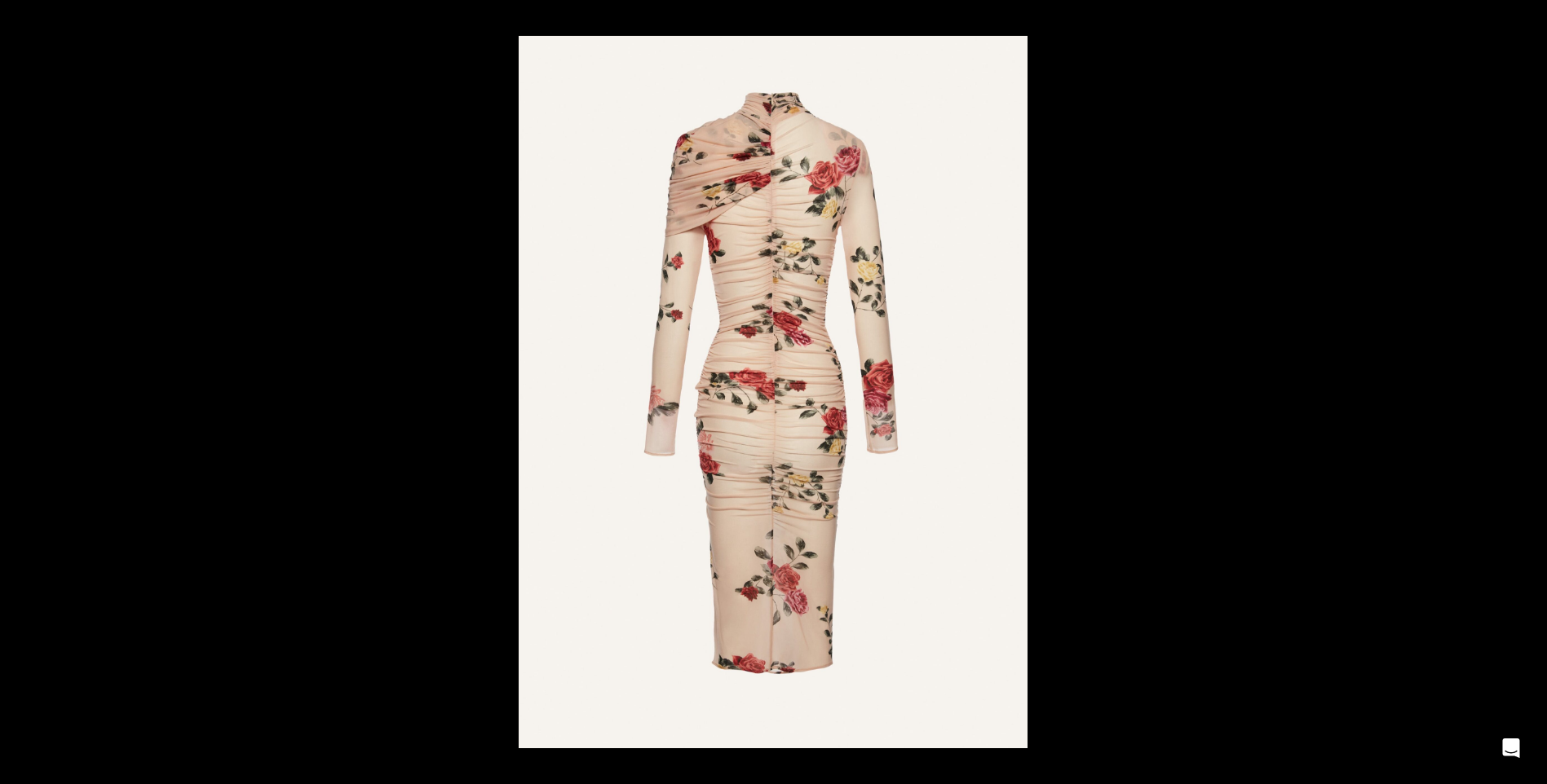
click at [1521, 389] on button at bounding box center [1519, 391] width 57 height 81
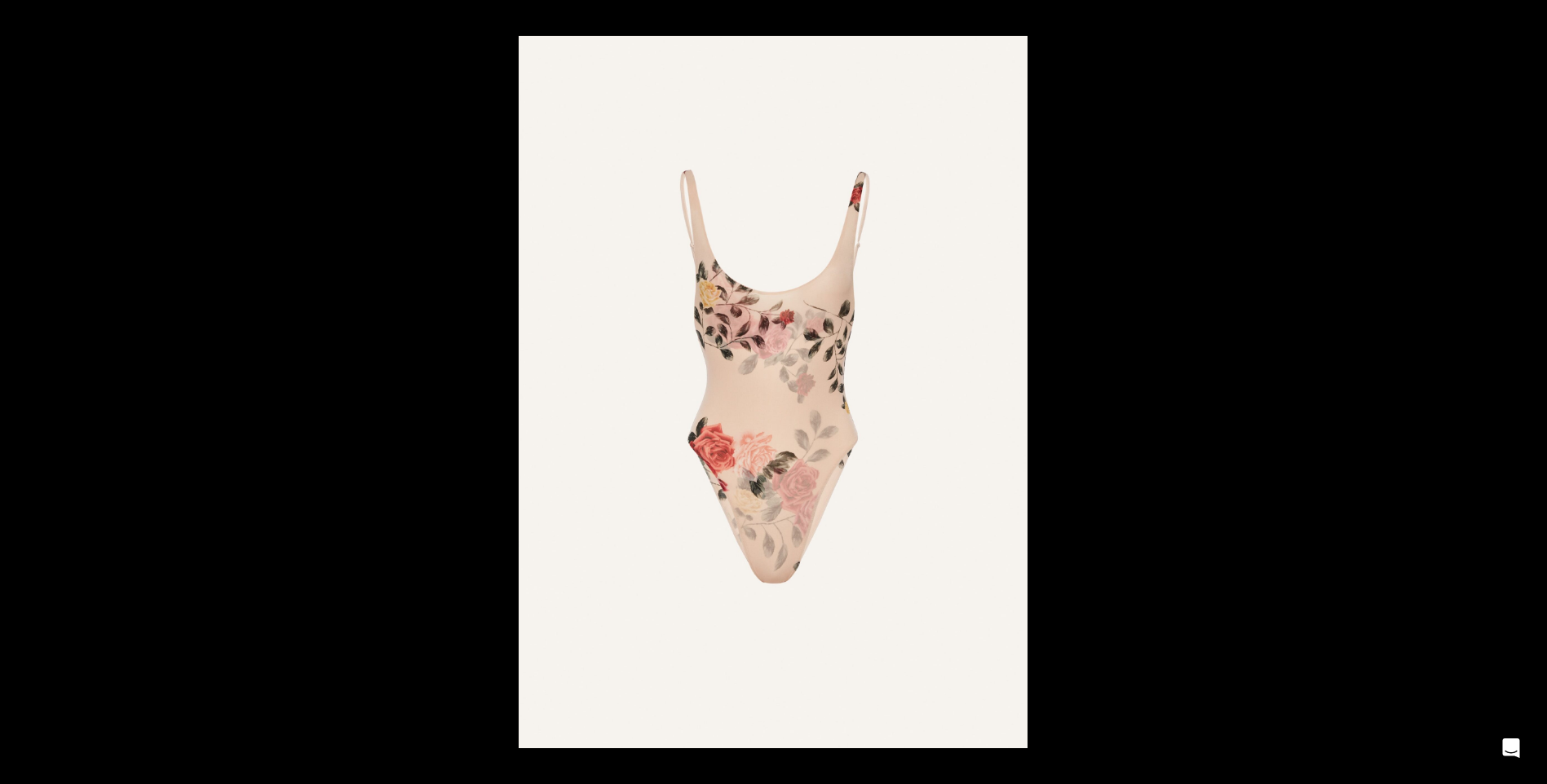
click at [1521, 389] on button at bounding box center [1519, 391] width 57 height 81
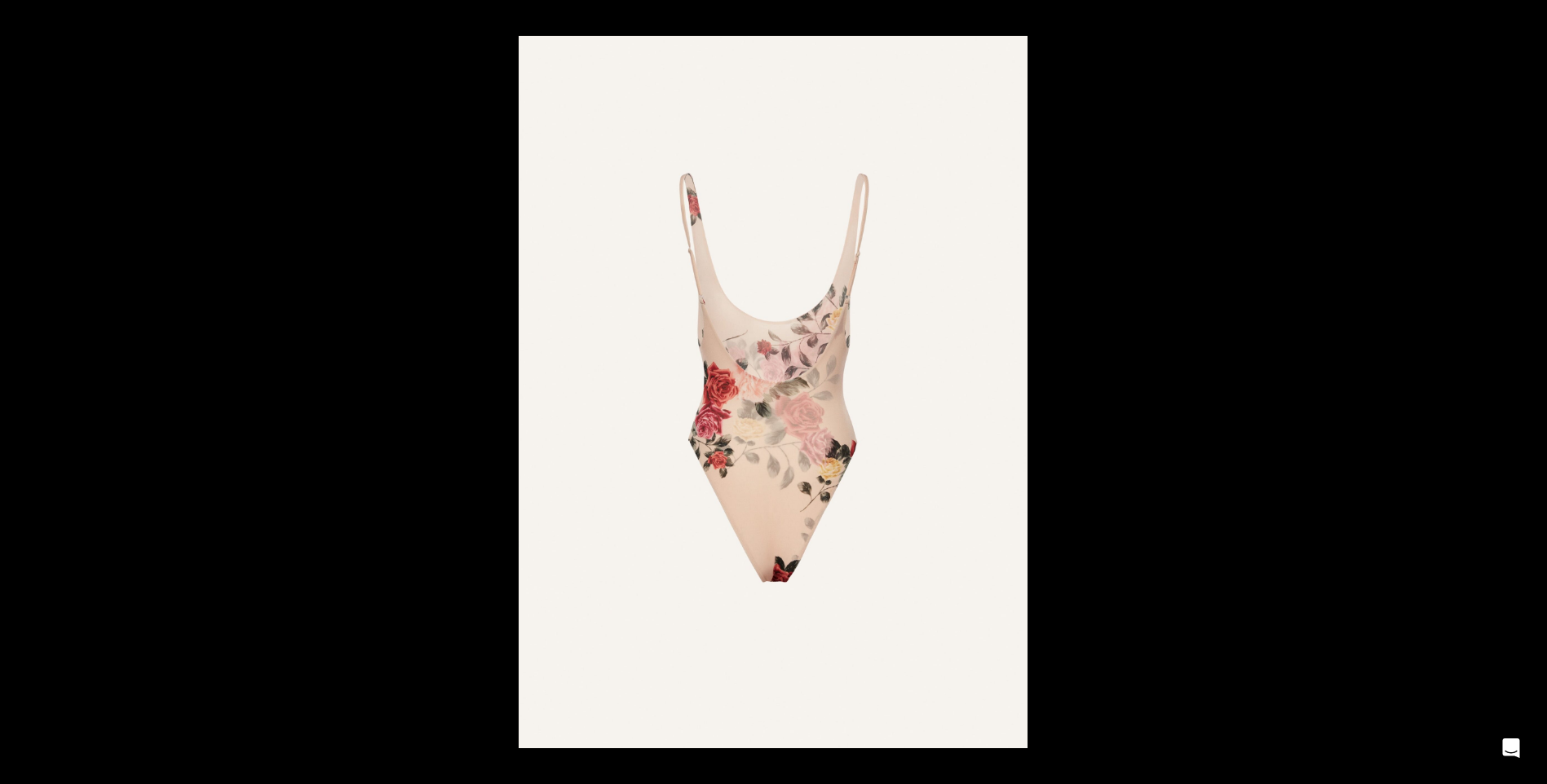
click at [1521, 389] on button at bounding box center [1519, 391] width 57 height 81
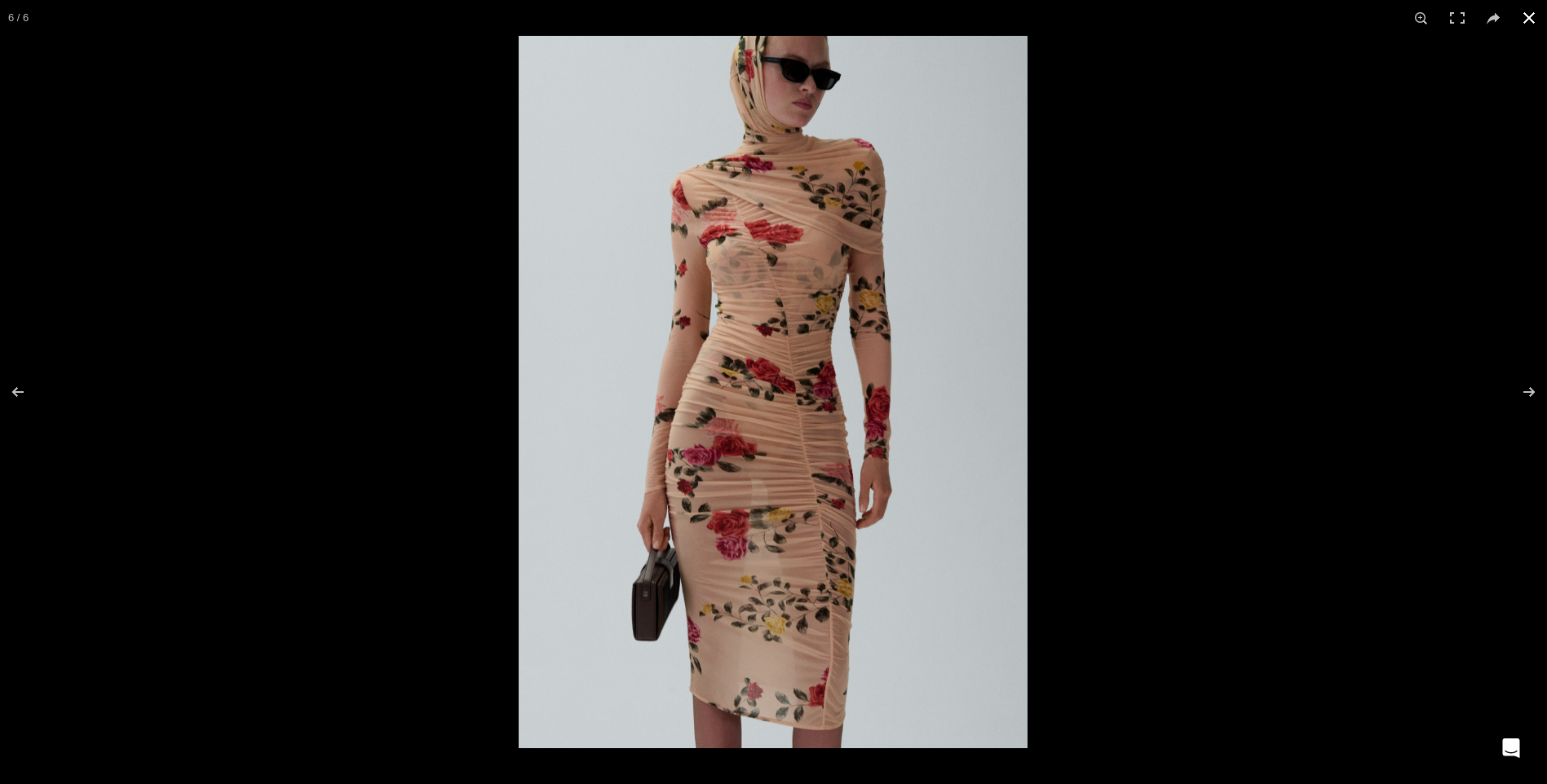
scroll to position [0, 344]
click at [1530, 13] on button at bounding box center [1529, 18] width 36 height 36
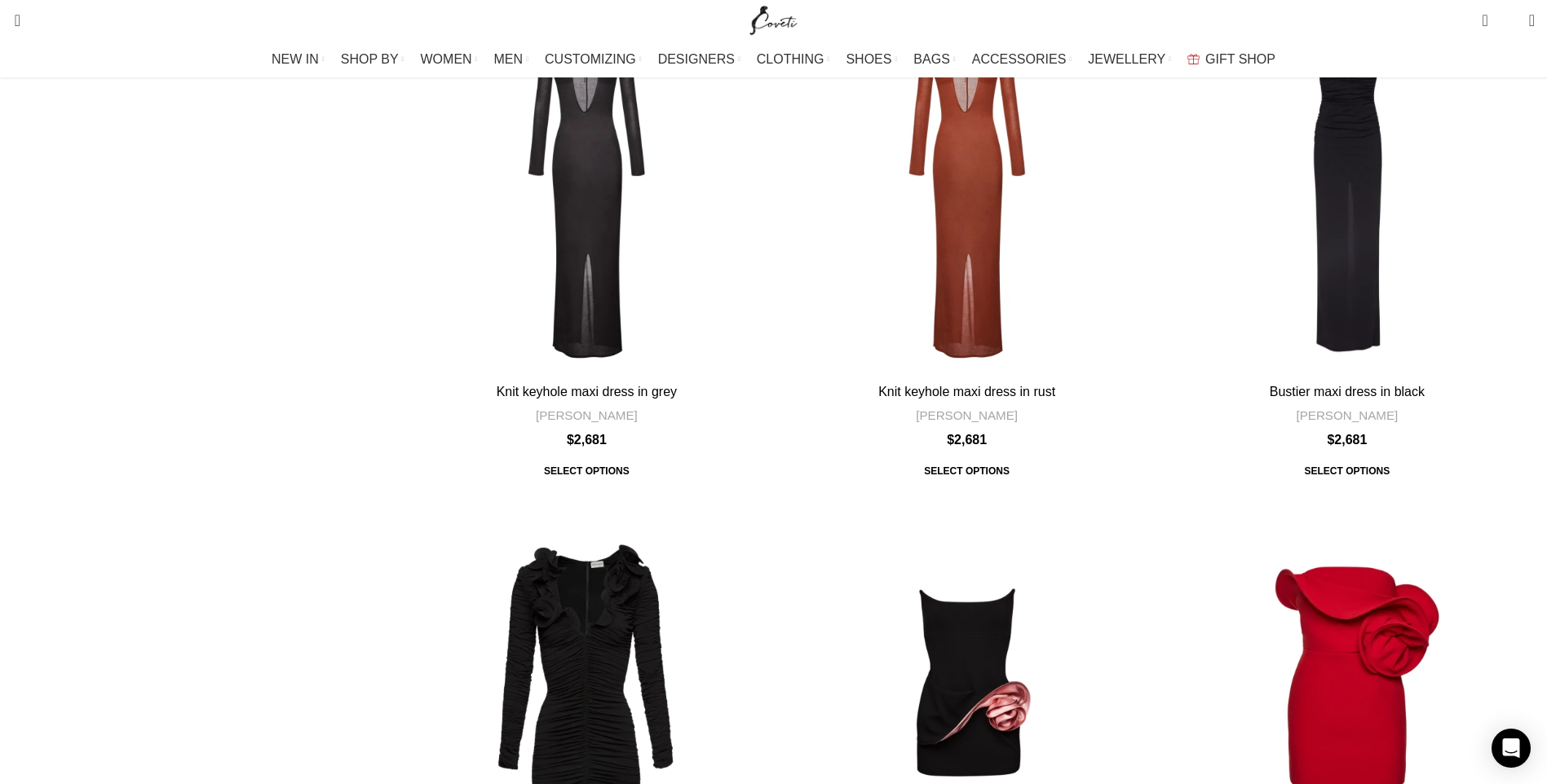
scroll to position [3261, 0]
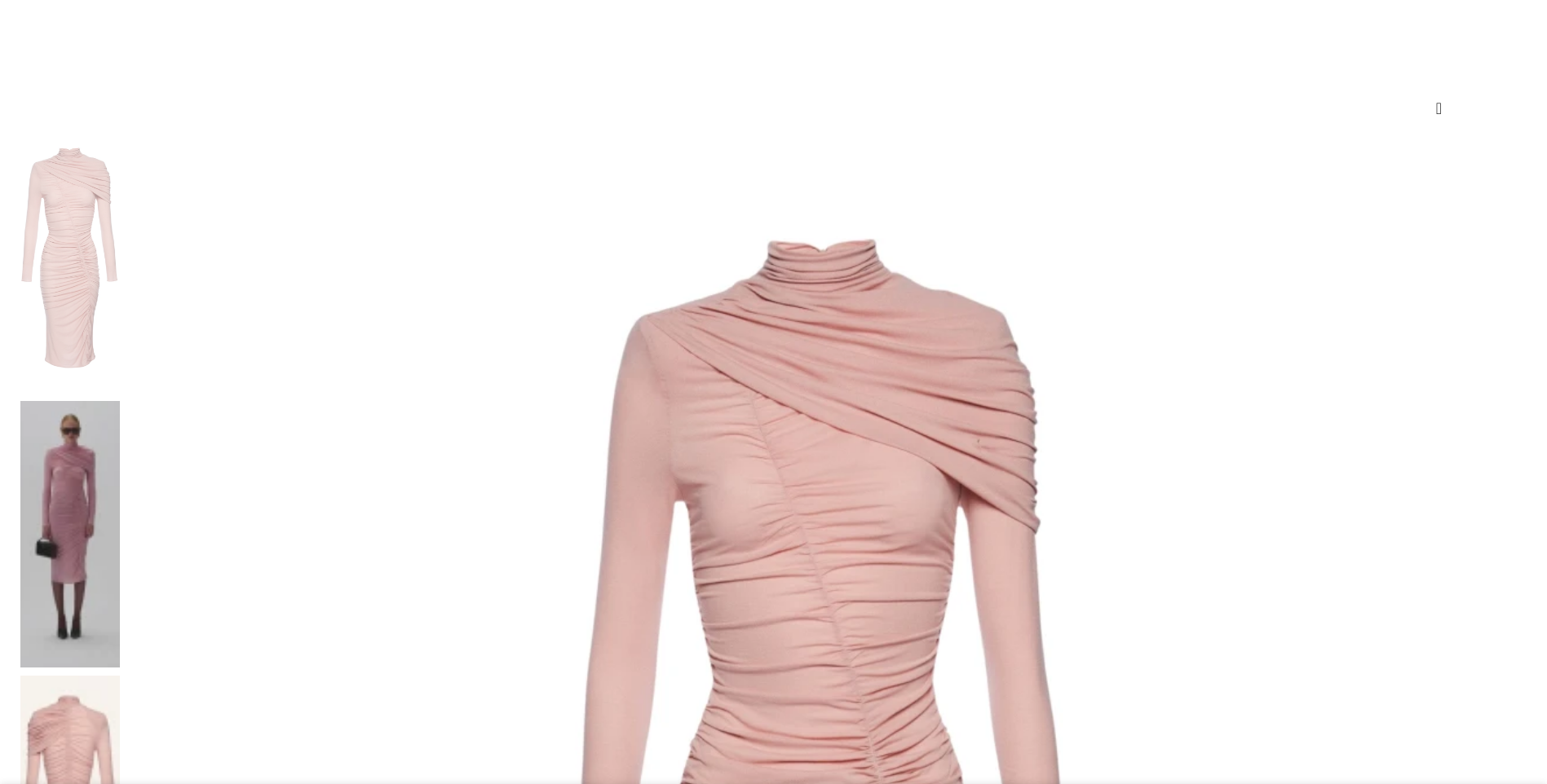
scroll to position [245, 0]
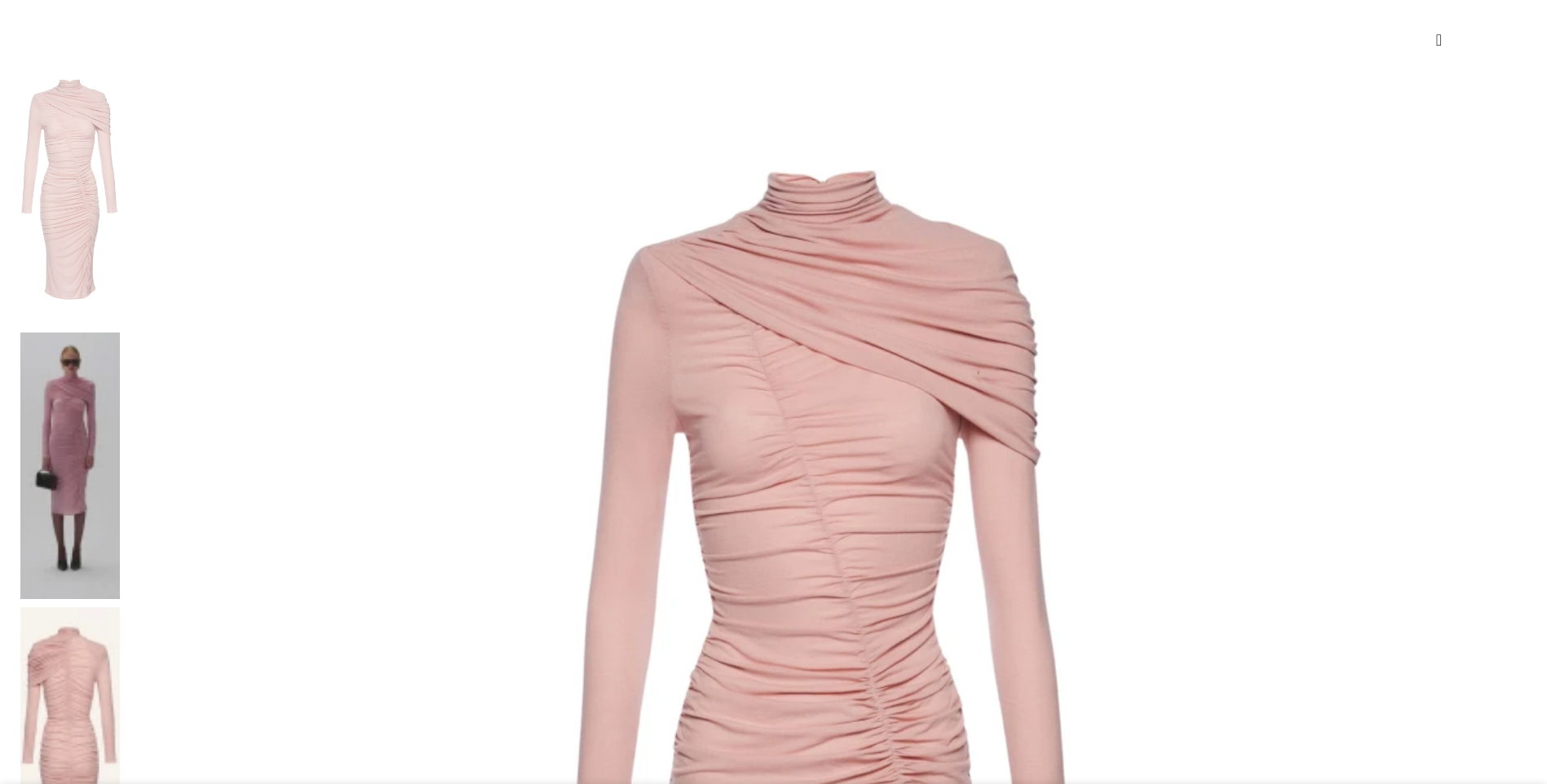
click at [120, 333] on img at bounding box center [70, 466] width 100 height 266
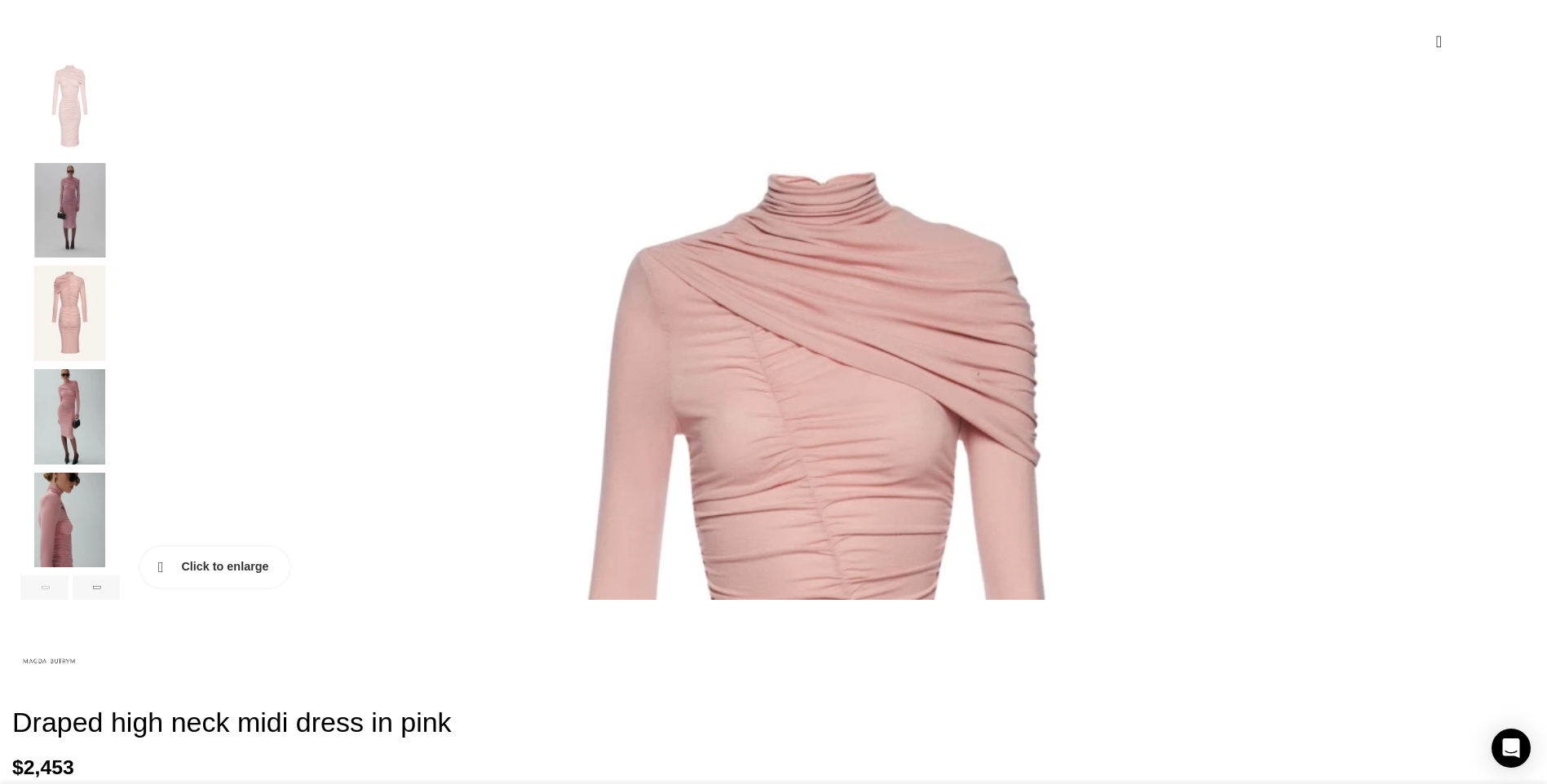
click at [290, 588] on link "Click to enlarge" at bounding box center [215, 567] width 149 height 41
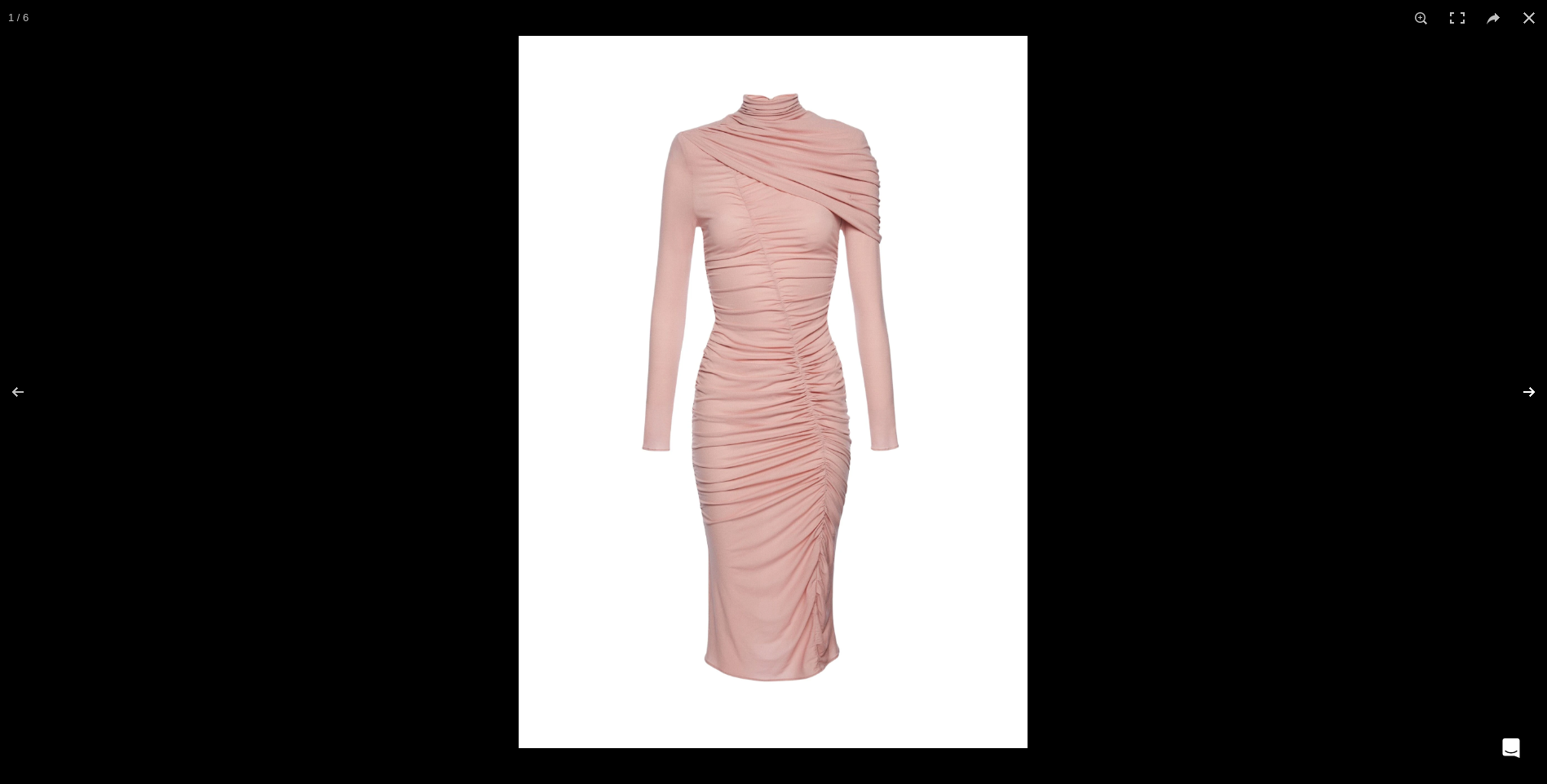
click at [1513, 396] on button at bounding box center [1519, 391] width 57 height 81
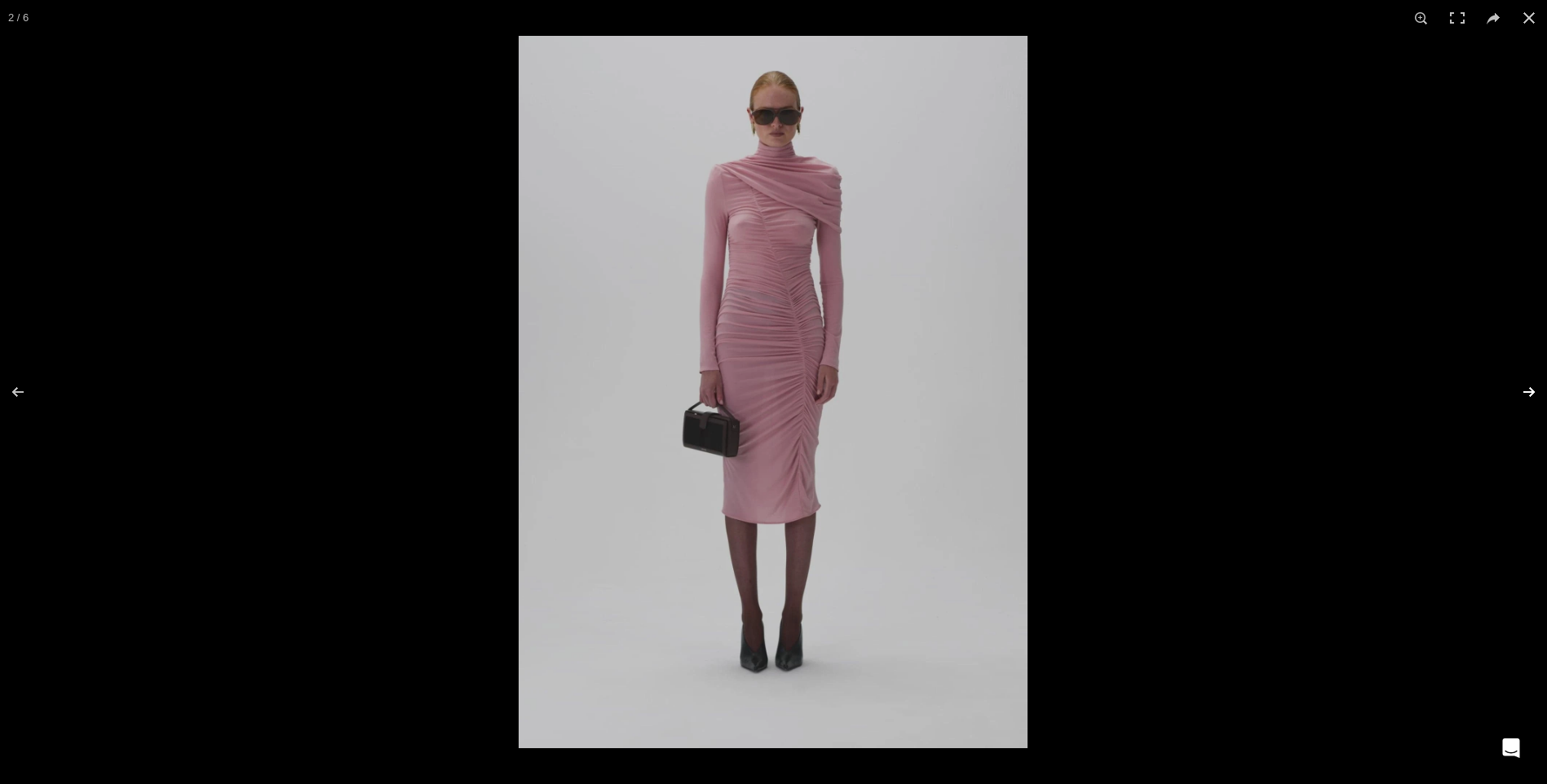
scroll to position [0, 172]
click at [1508, 396] on button at bounding box center [1519, 391] width 57 height 81
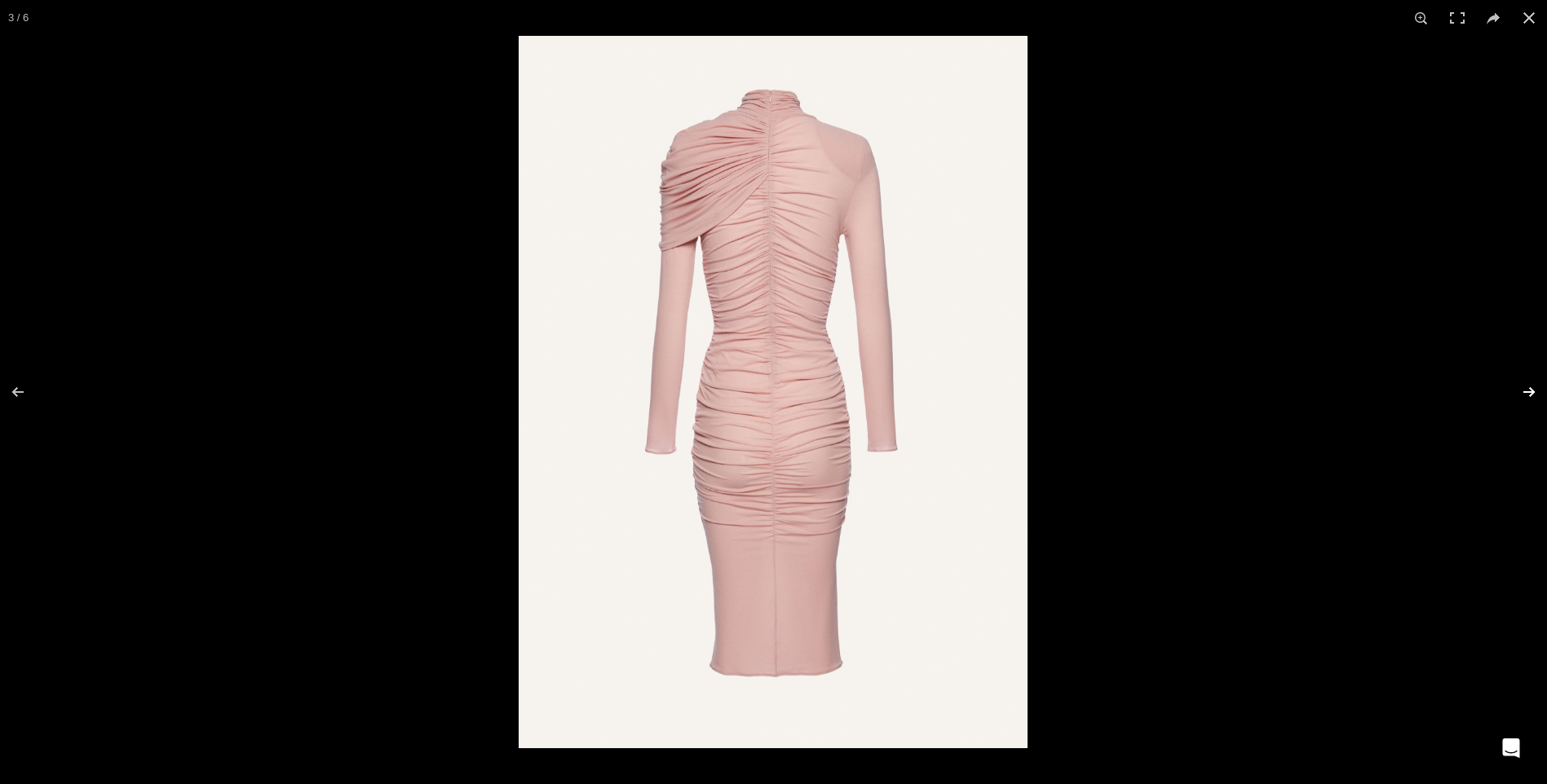
click at [1508, 396] on button at bounding box center [1519, 391] width 57 height 81
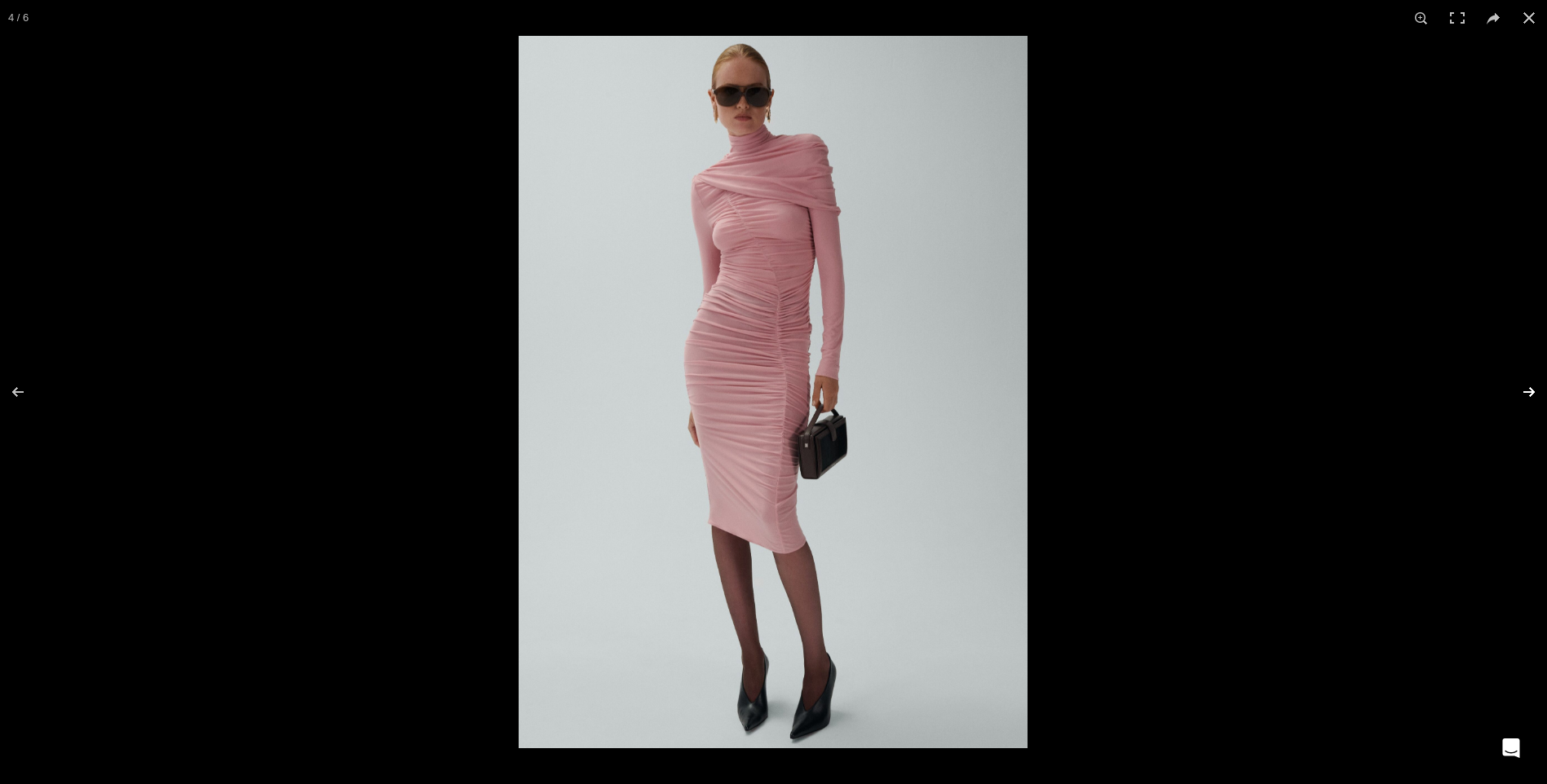
click at [1508, 397] on button at bounding box center [1519, 391] width 57 height 81
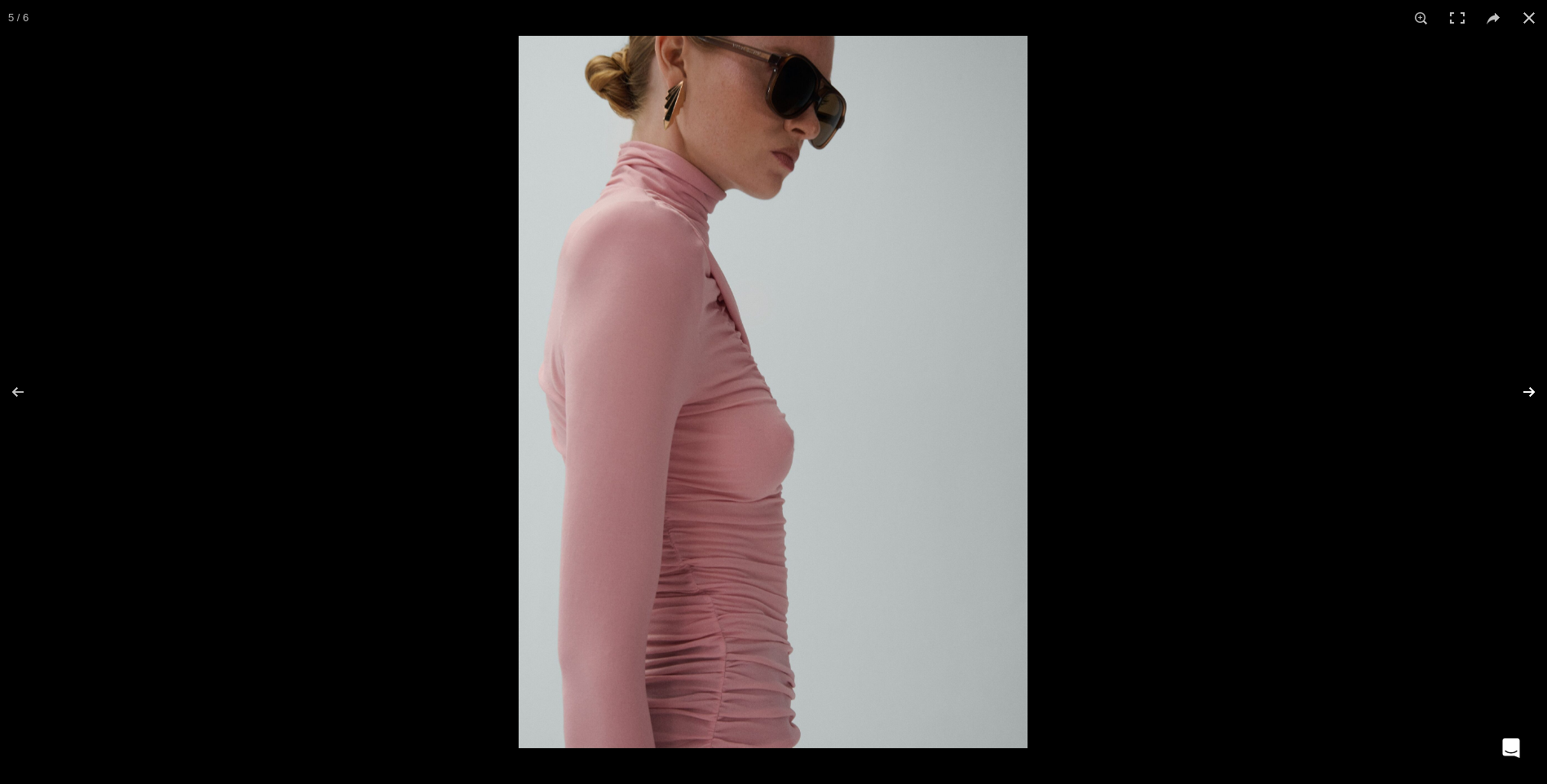
click at [1508, 397] on button at bounding box center [1519, 391] width 57 height 81
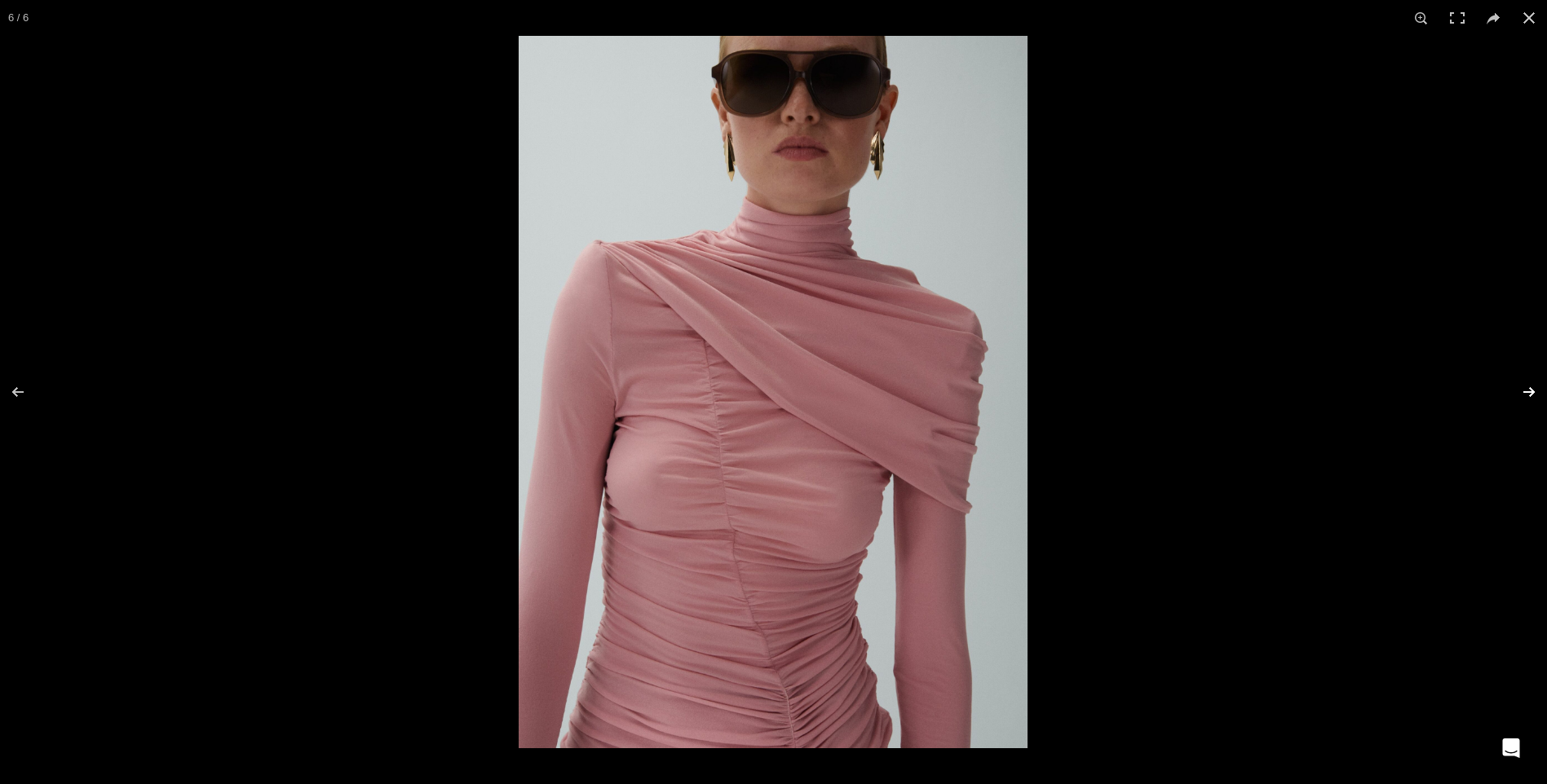
click at [1508, 397] on button at bounding box center [1519, 391] width 57 height 81
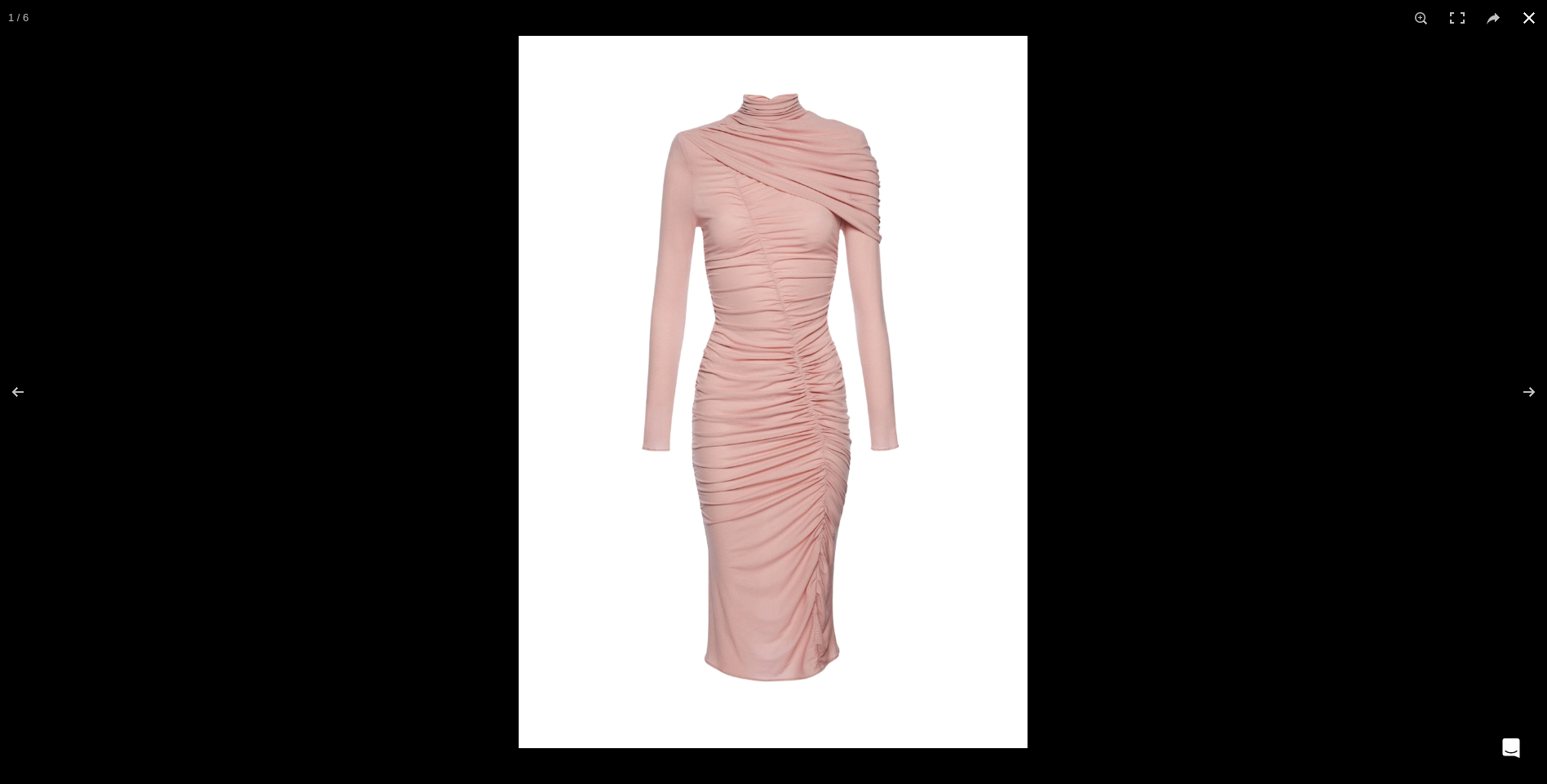
click at [1534, 10] on button at bounding box center [1529, 18] width 36 height 36
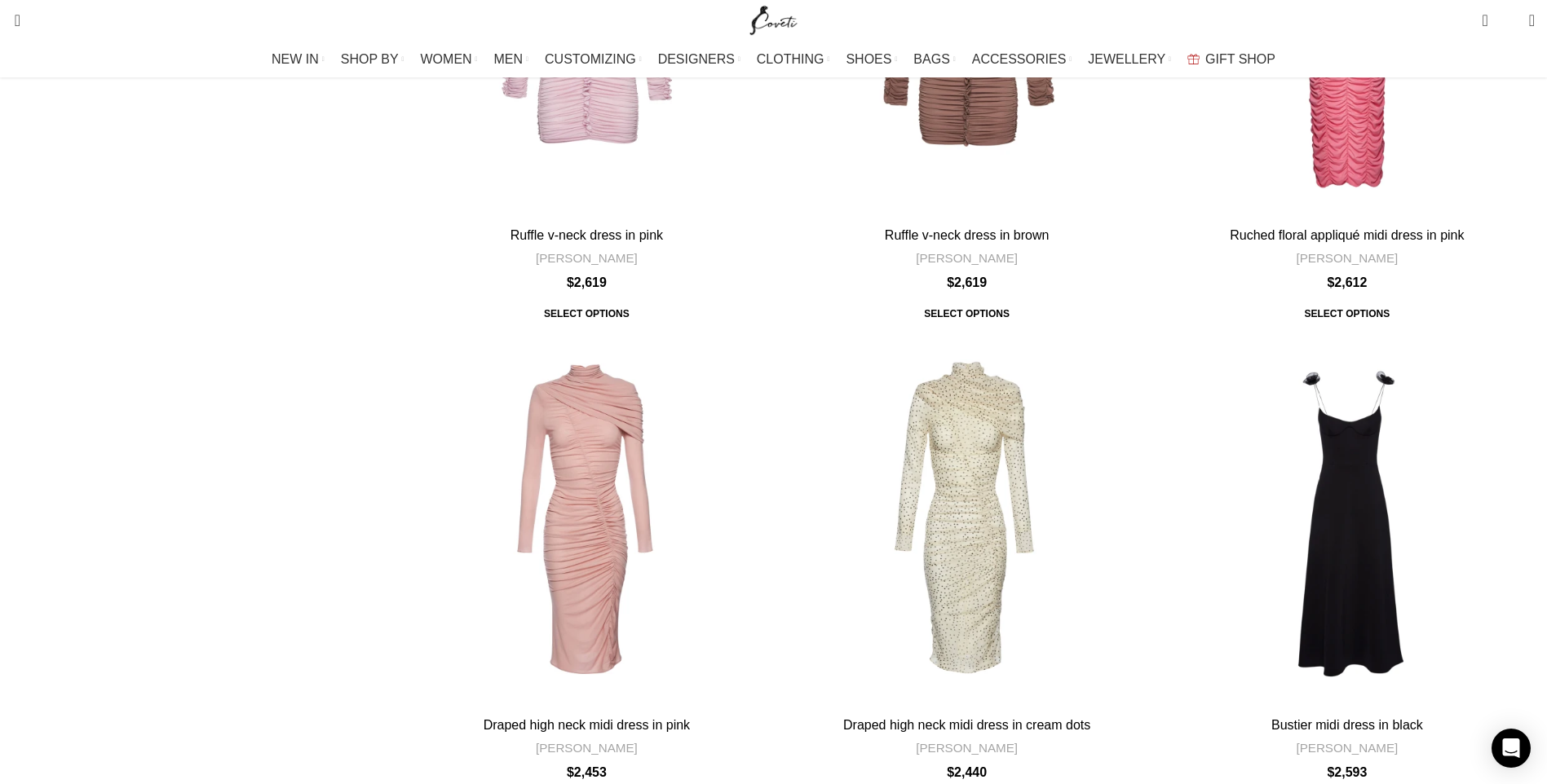
scroll to position [4728, 0]
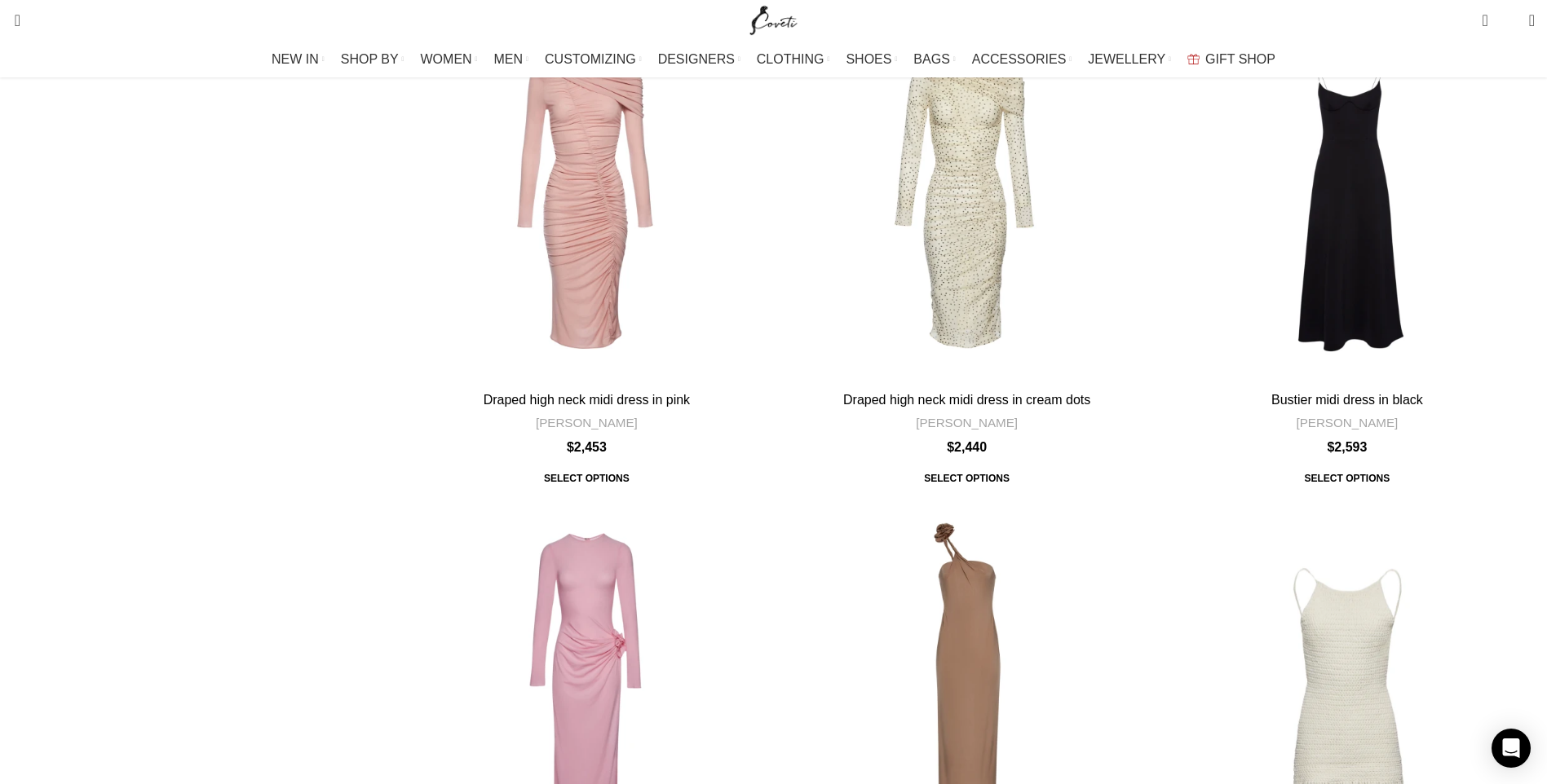
scroll to position [5136, 0]
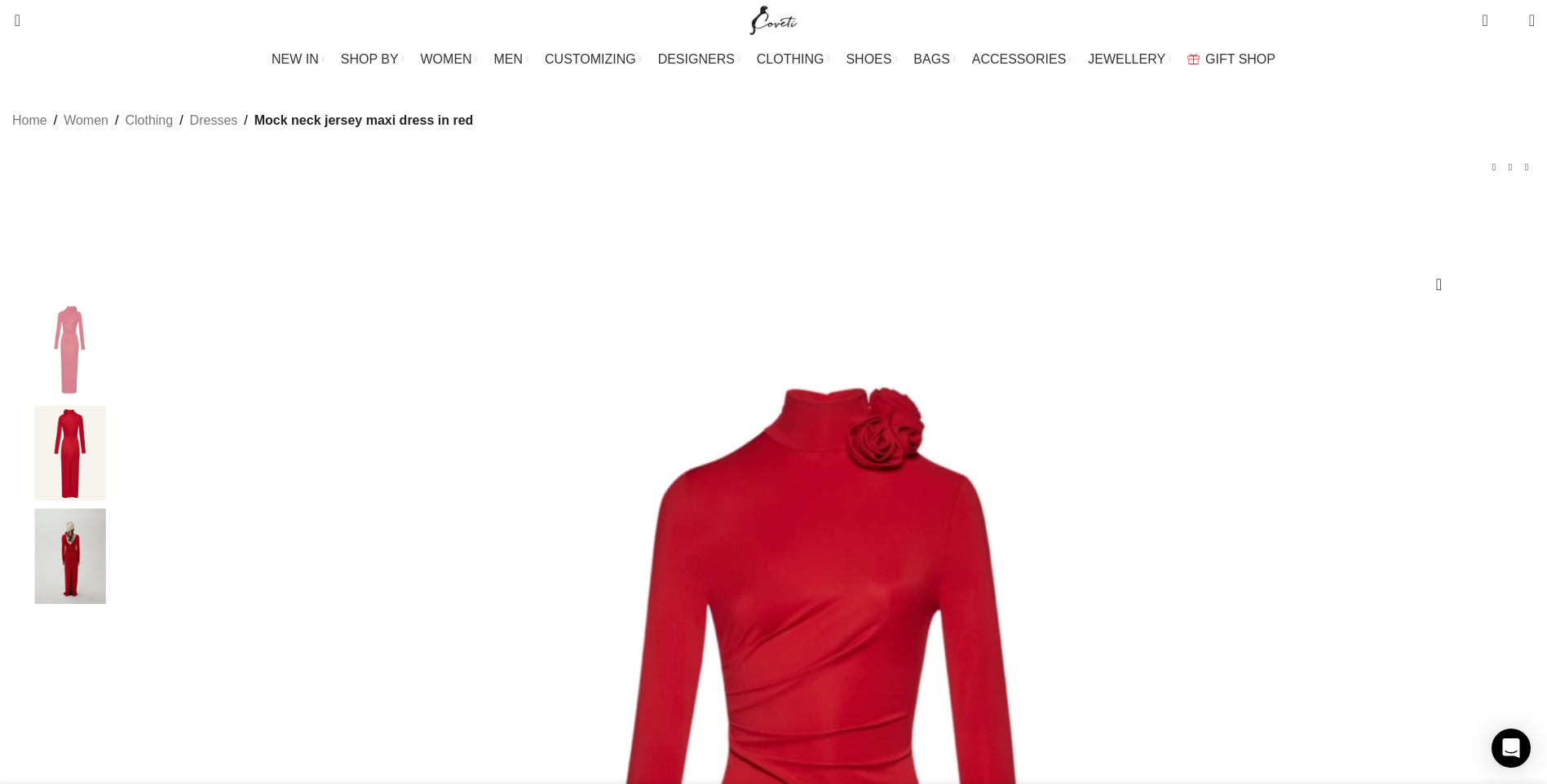
click at [120, 592] on img "3 / 3" at bounding box center [70, 556] width 100 height 95
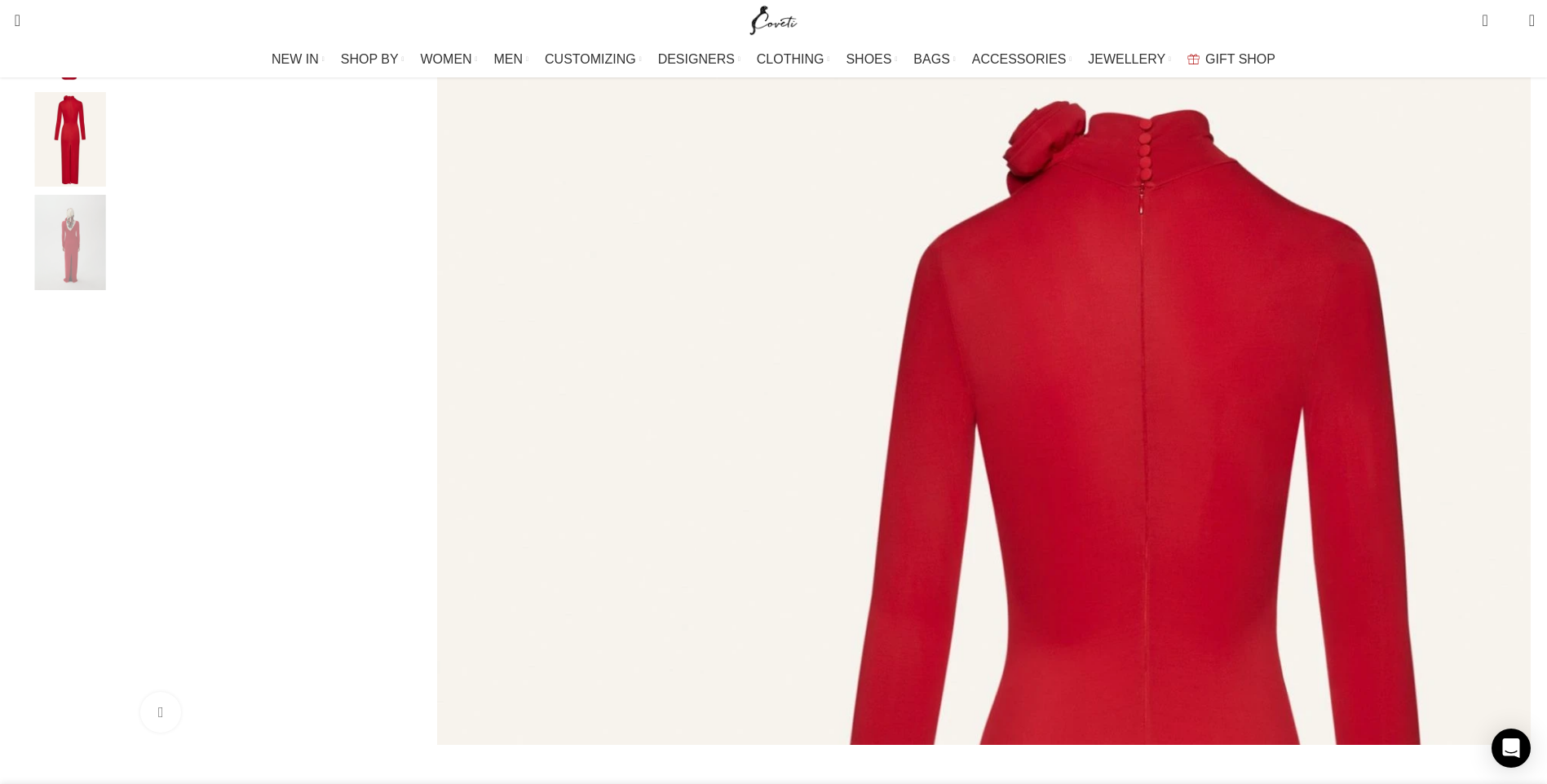
scroll to position [163, 0]
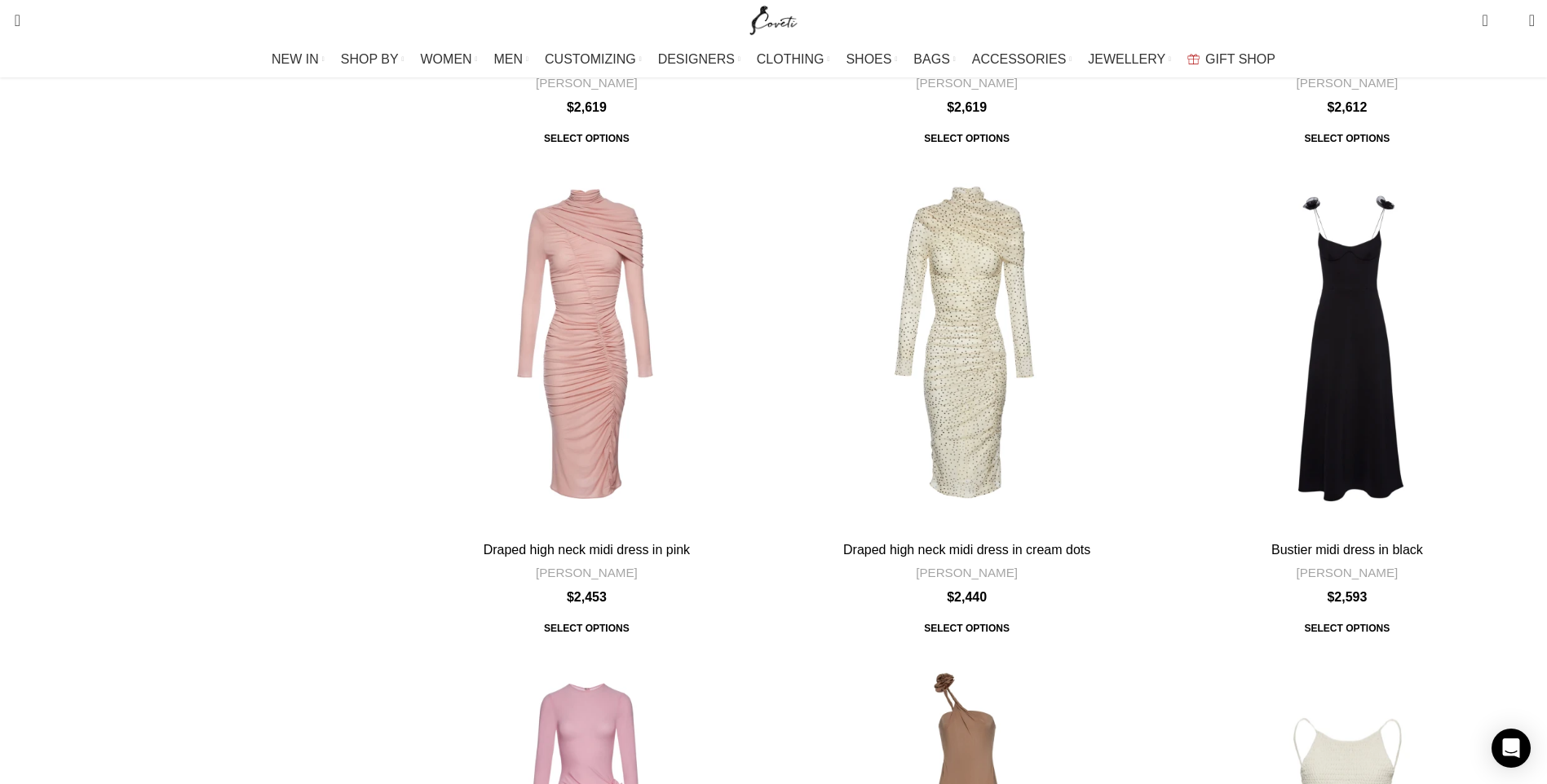
scroll to position [5136, 0]
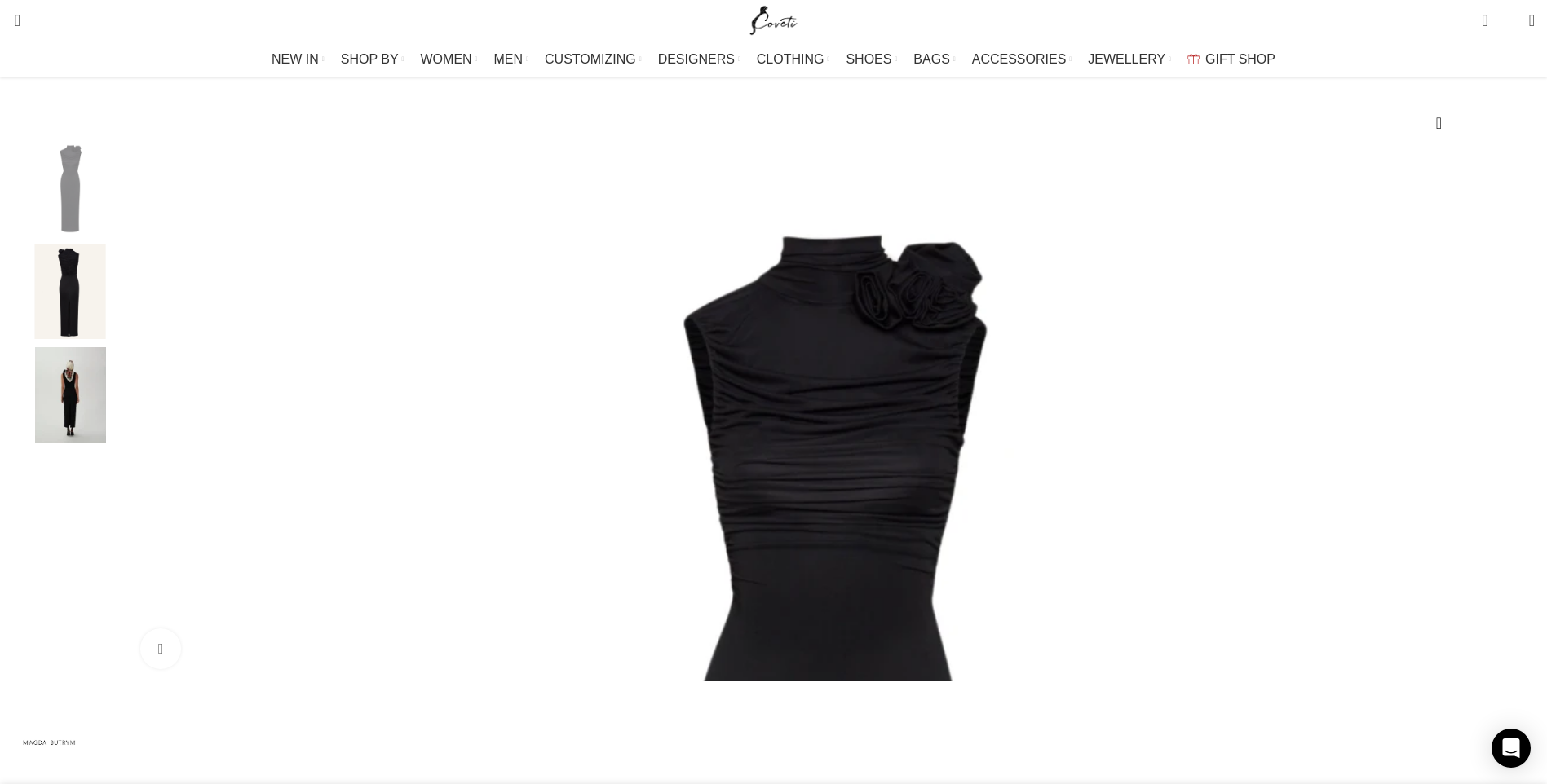
scroll to position [0, 172]
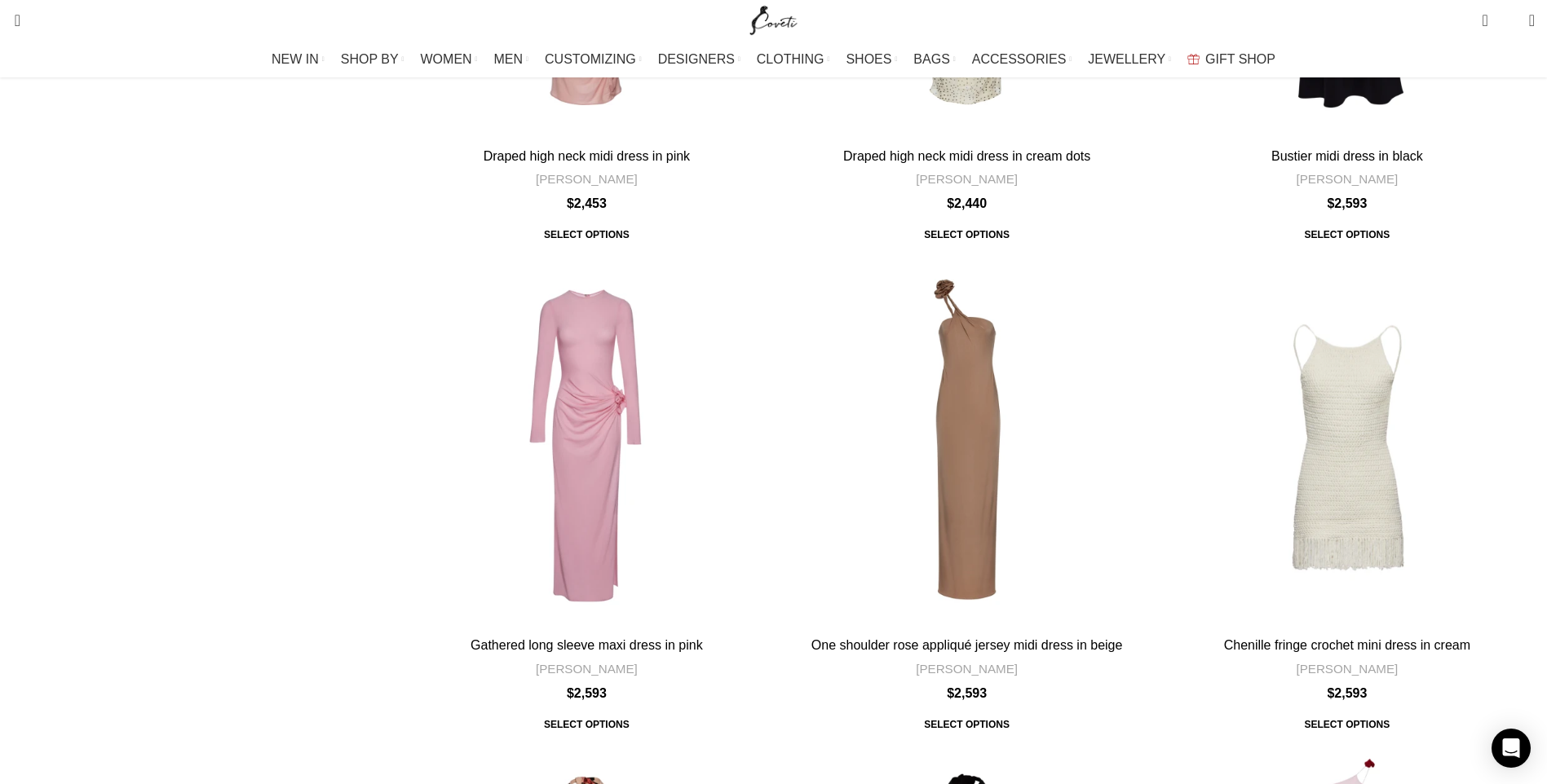
scroll to position [5381, 0]
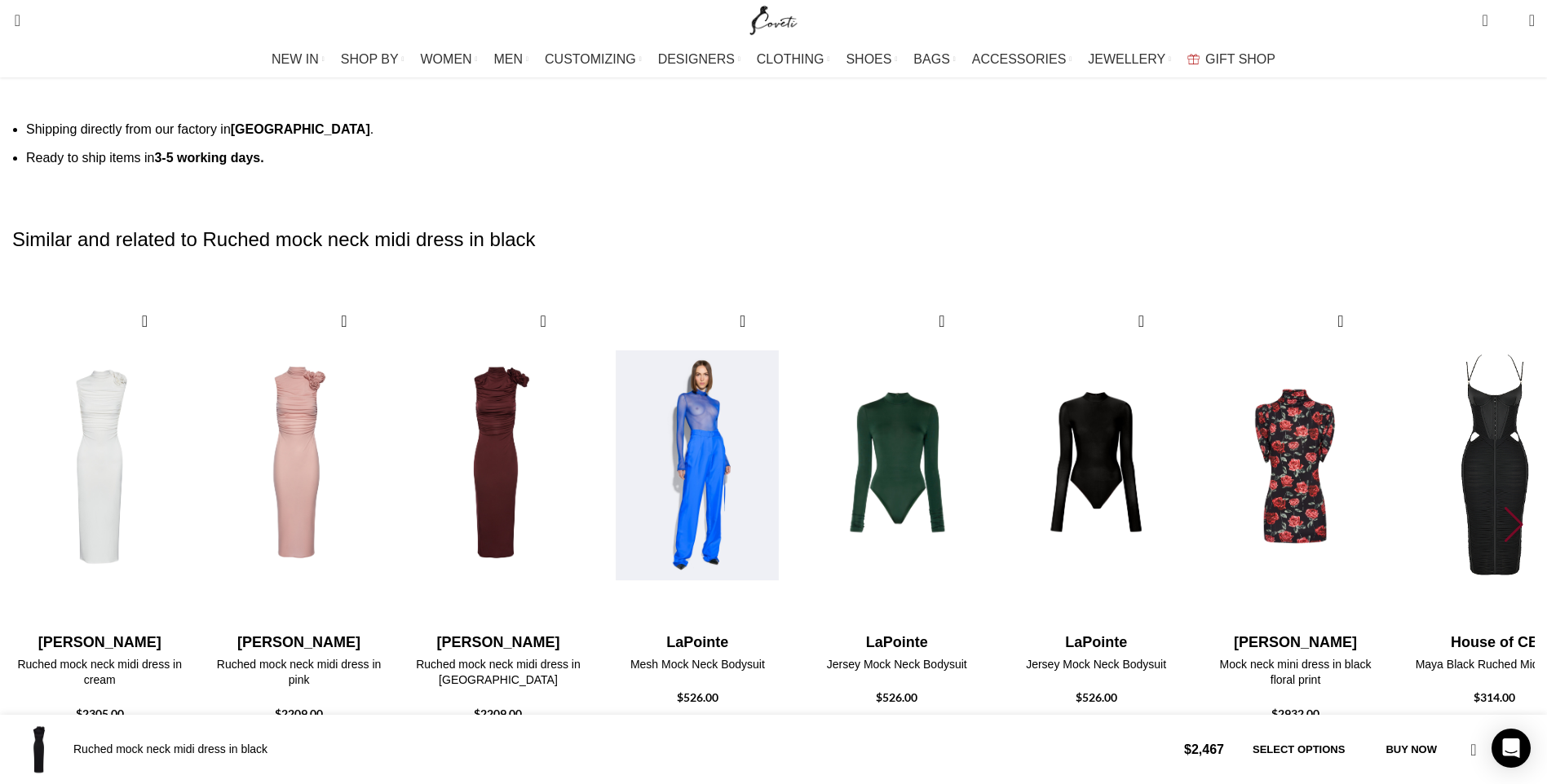
scroll to position [0, 1030]
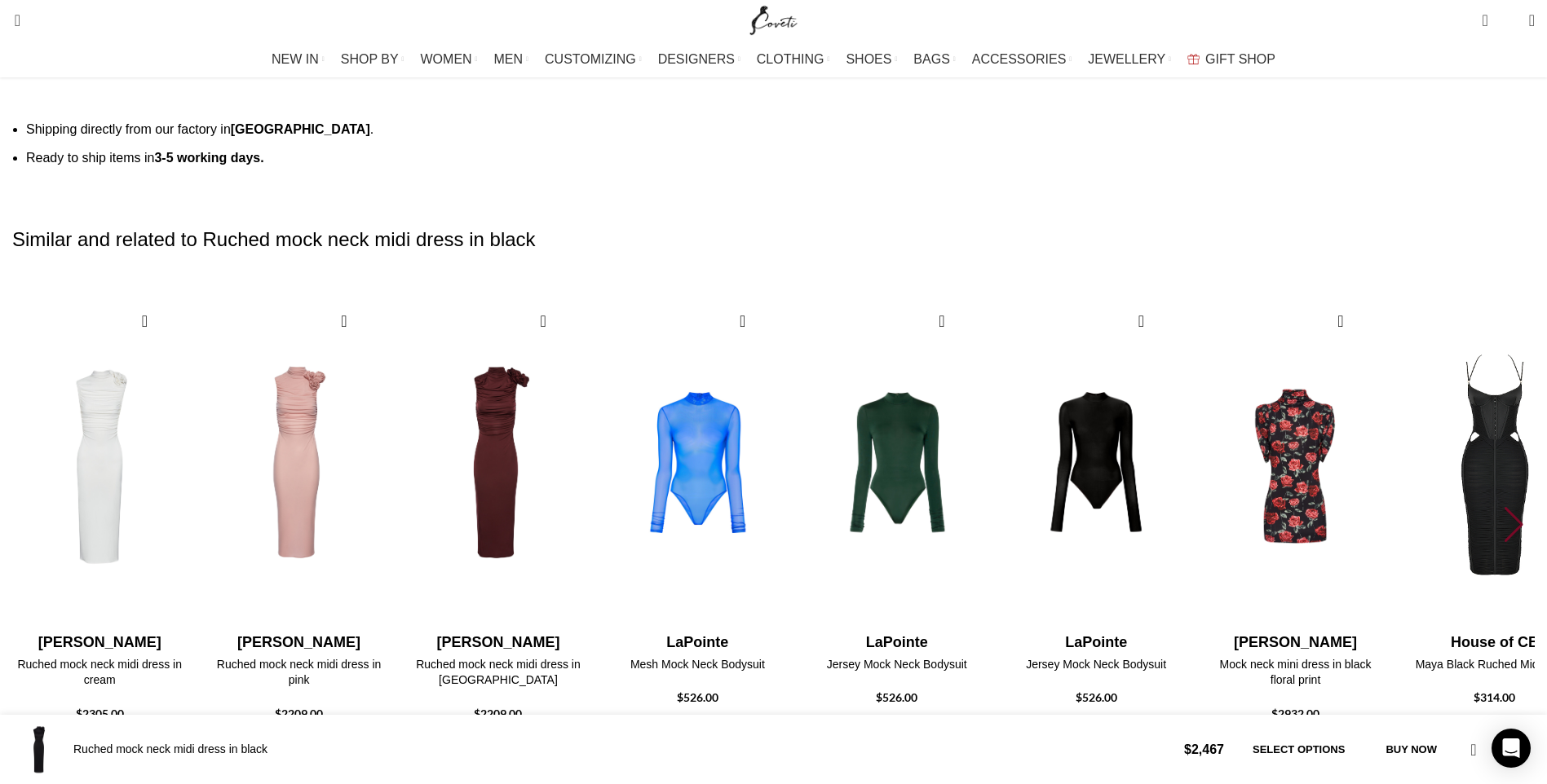
click at [1505, 507] on div "Next slide" at bounding box center [1516, 524] width 22 height 36
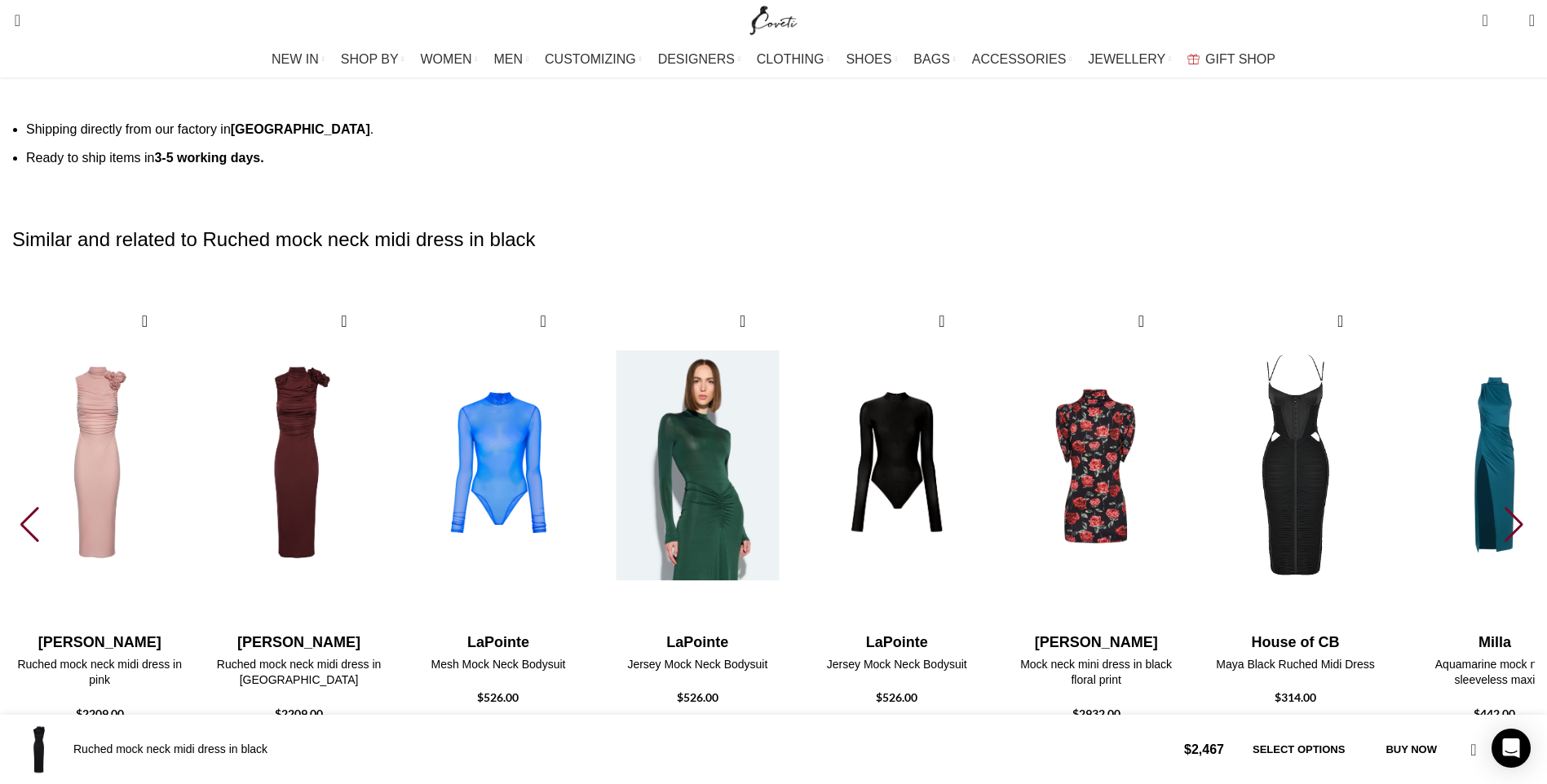
scroll to position [0, 1203]
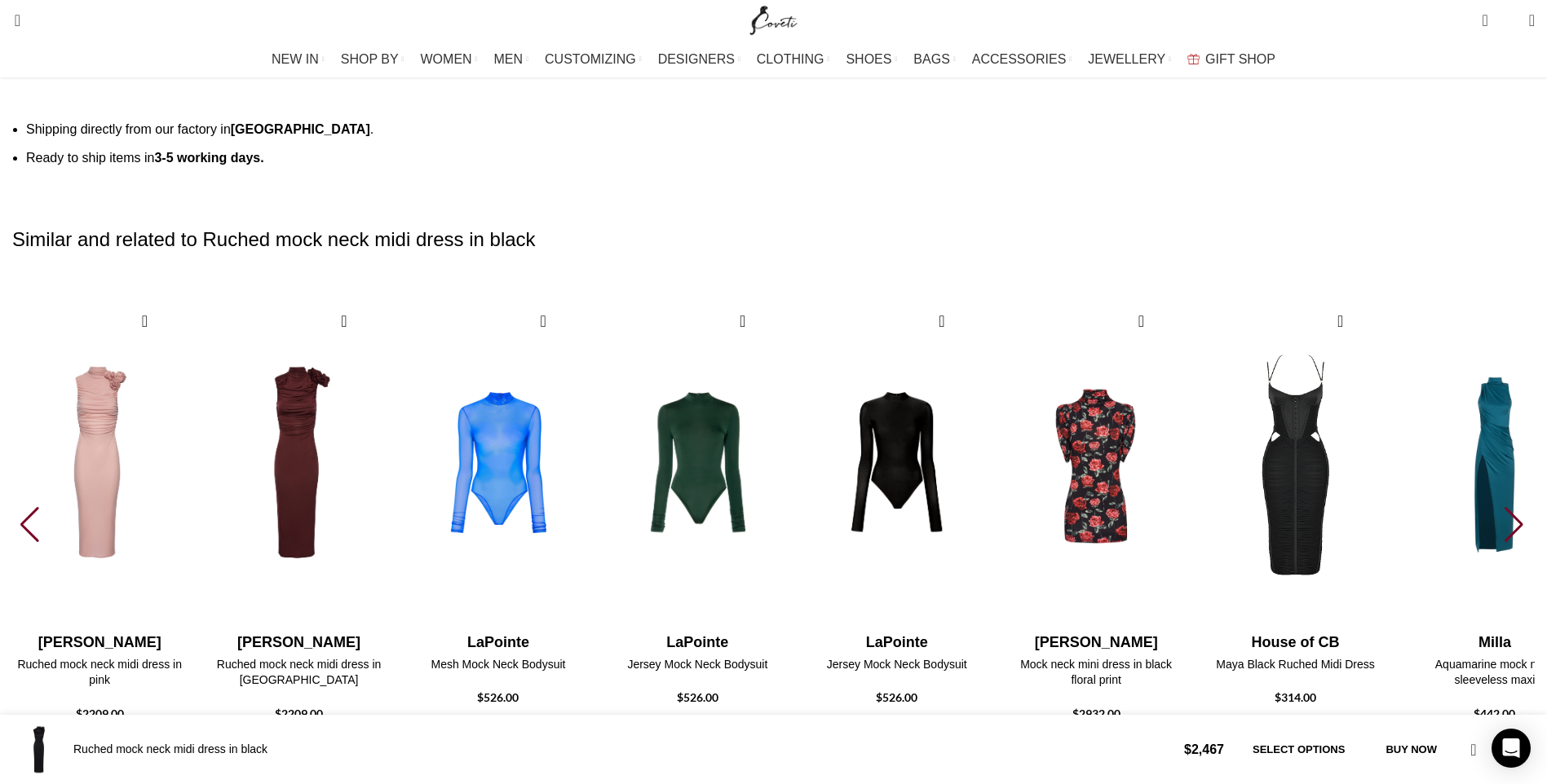
click at [1505, 507] on div "Next slide" at bounding box center [1516, 524] width 22 height 36
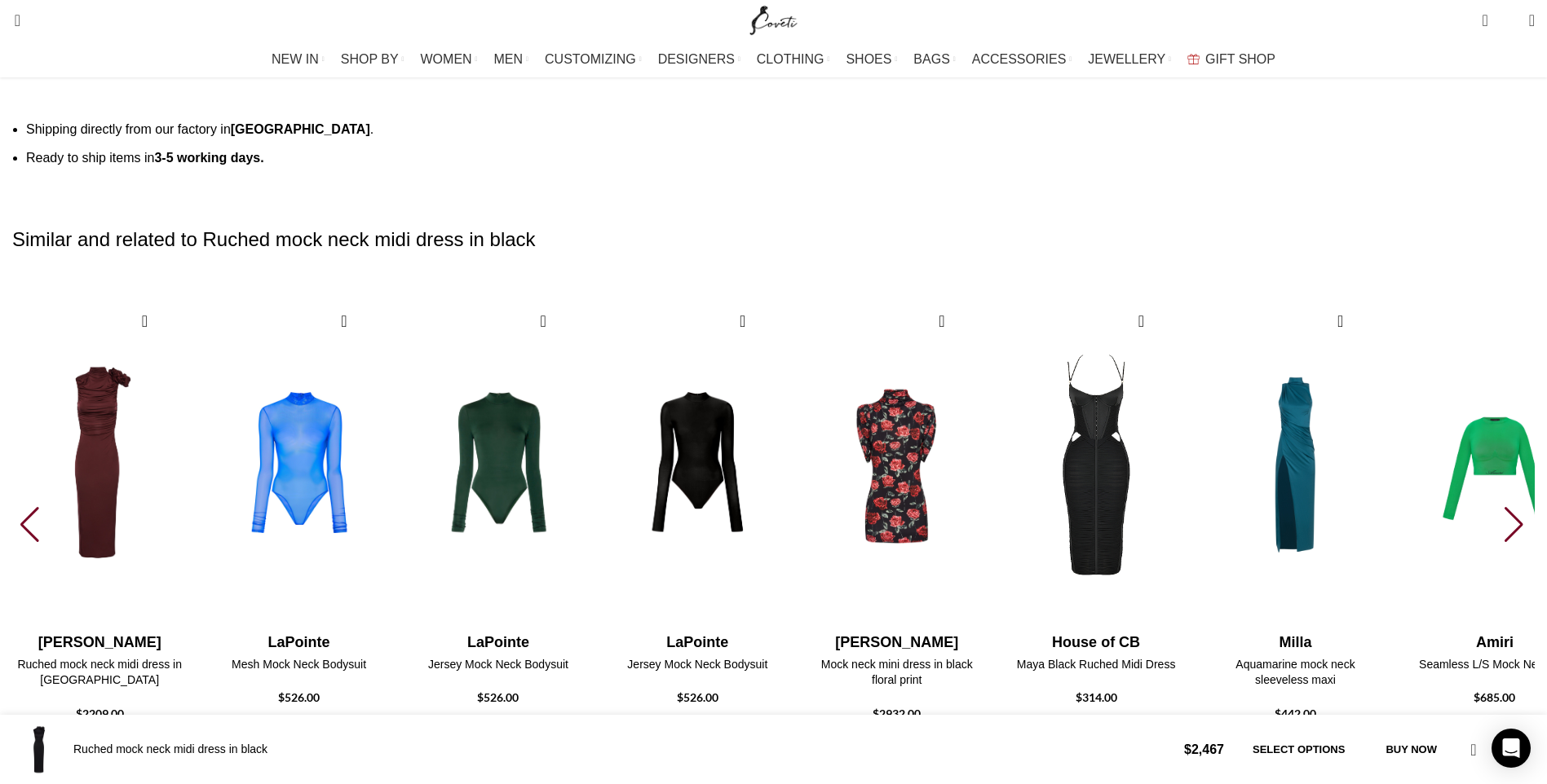
click at [1505, 507] on div "Next slide" at bounding box center [1516, 524] width 22 height 36
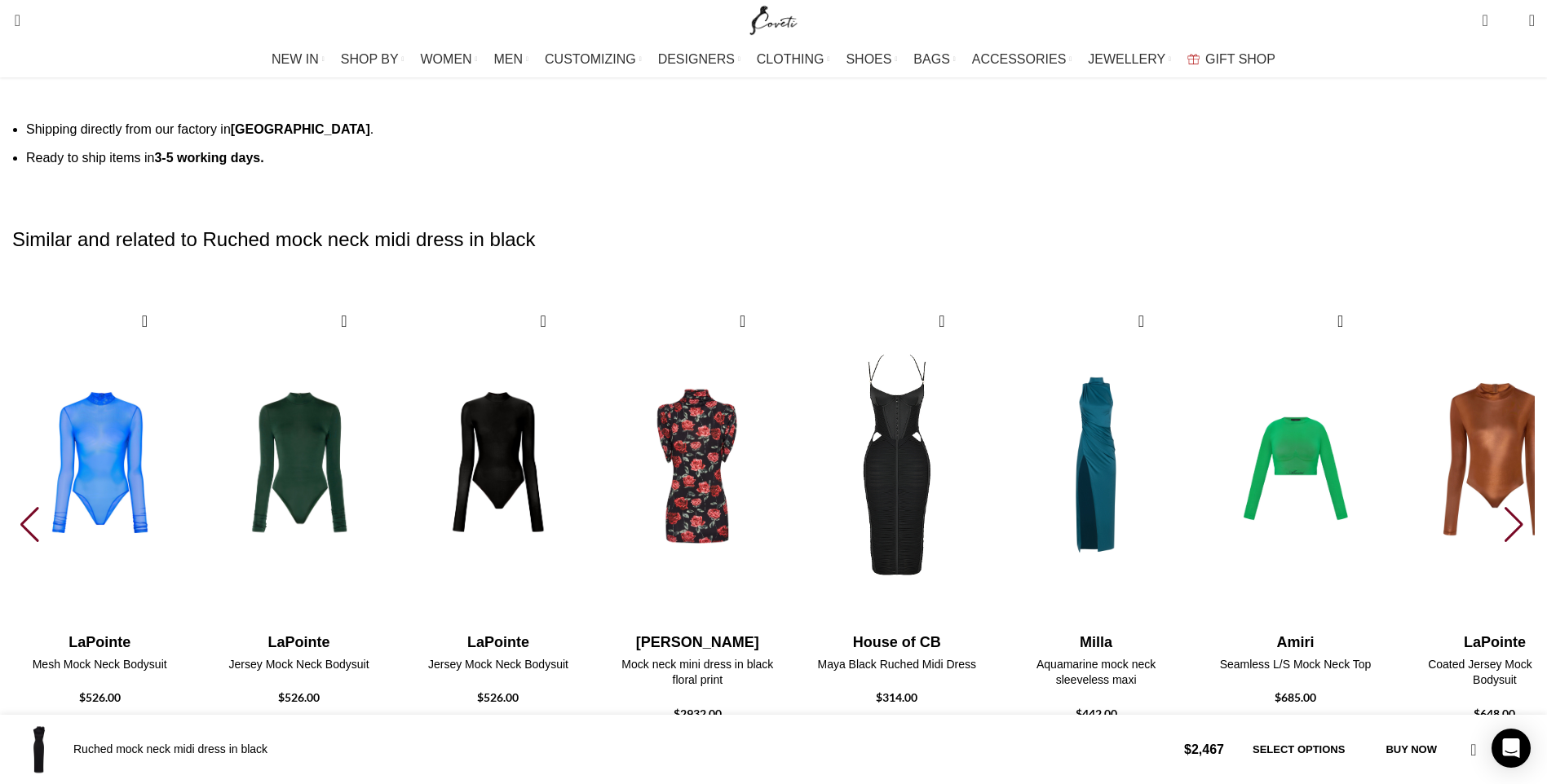
click at [1505, 507] on div "Next slide" at bounding box center [1516, 524] width 22 height 36
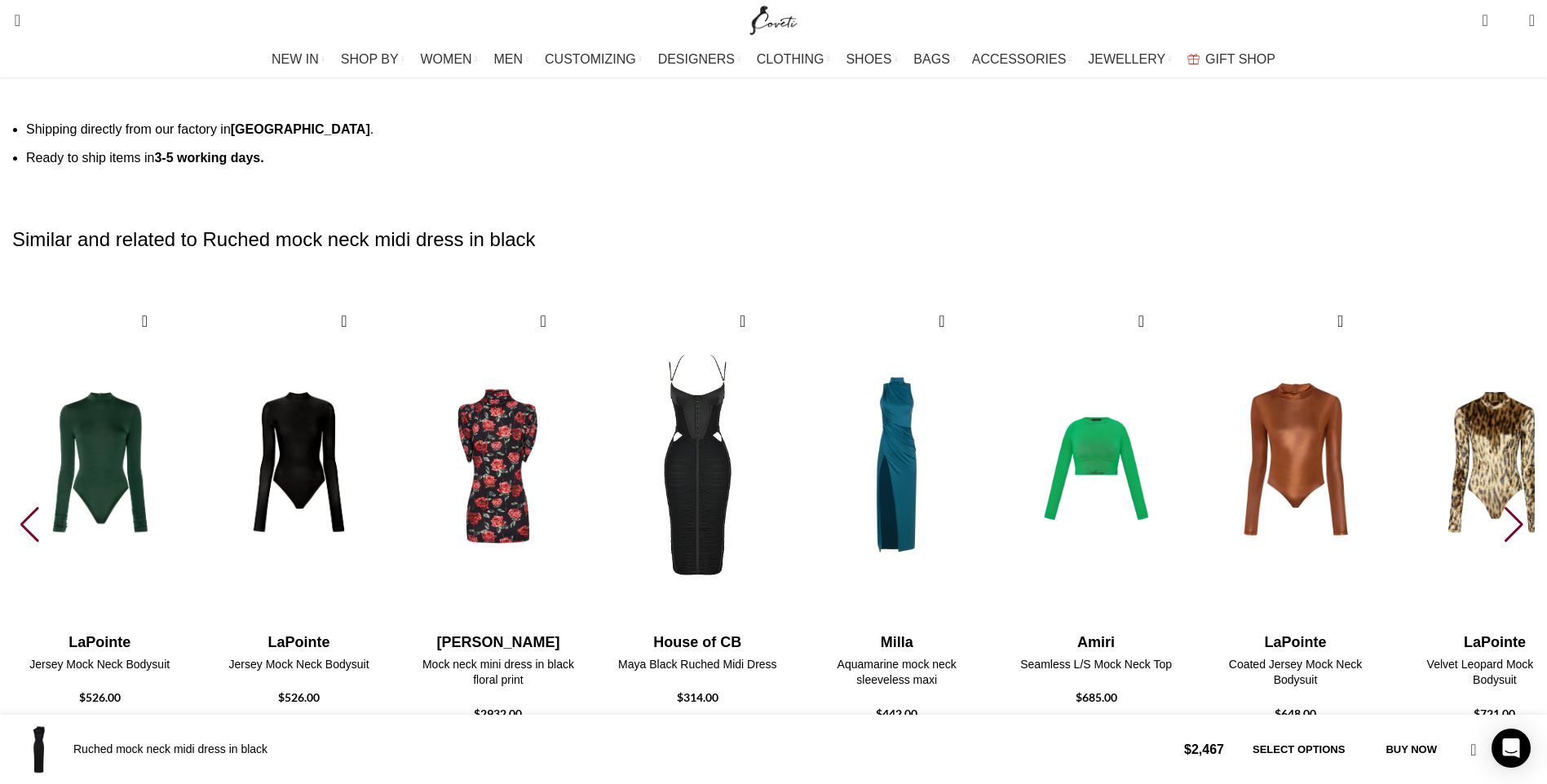
scroll to position [0, 1374]
click at [1505, 507] on div "Next slide" at bounding box center [1516, 524] width 22 height 36
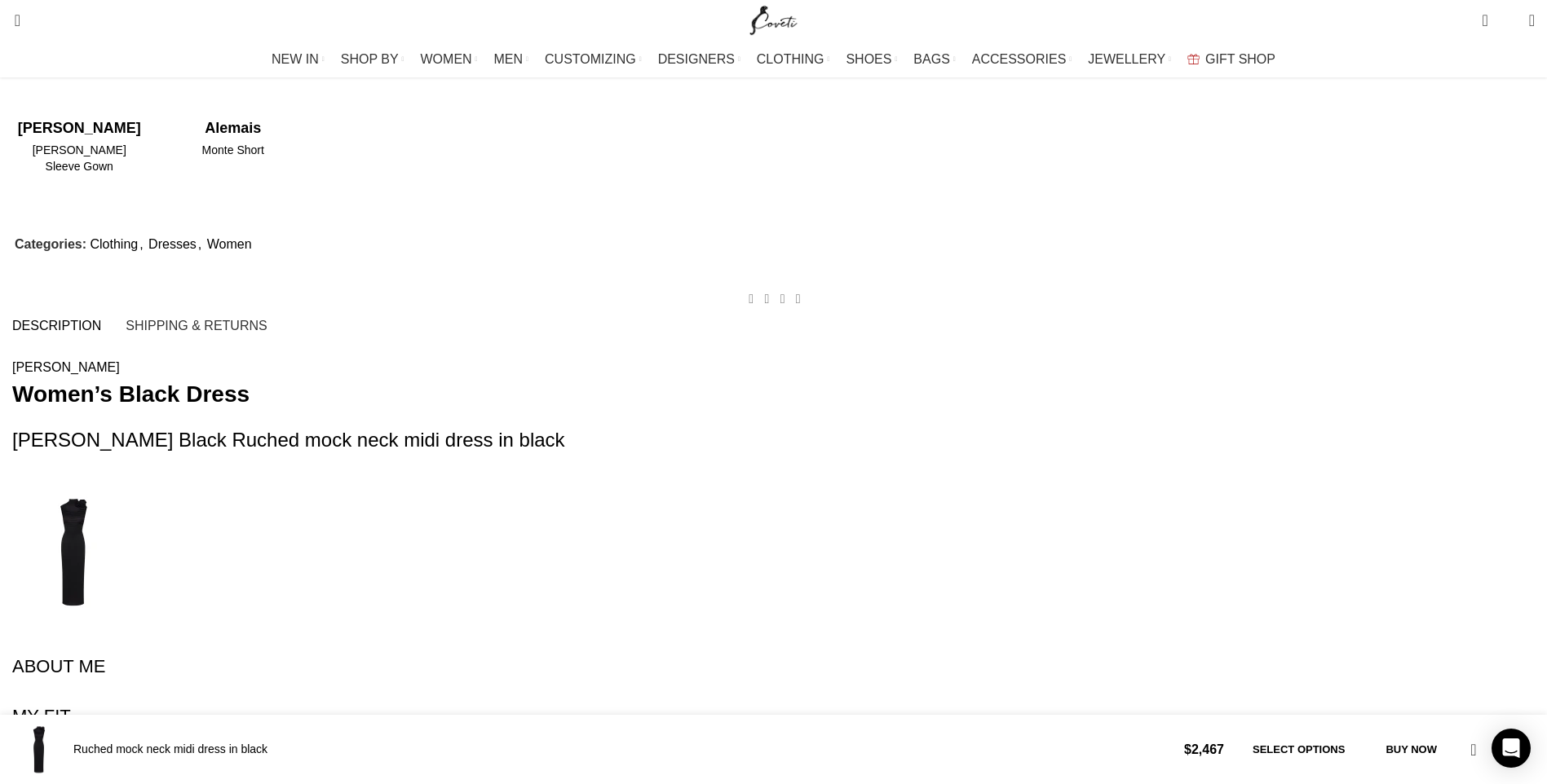
scroll to position [1386, 0]
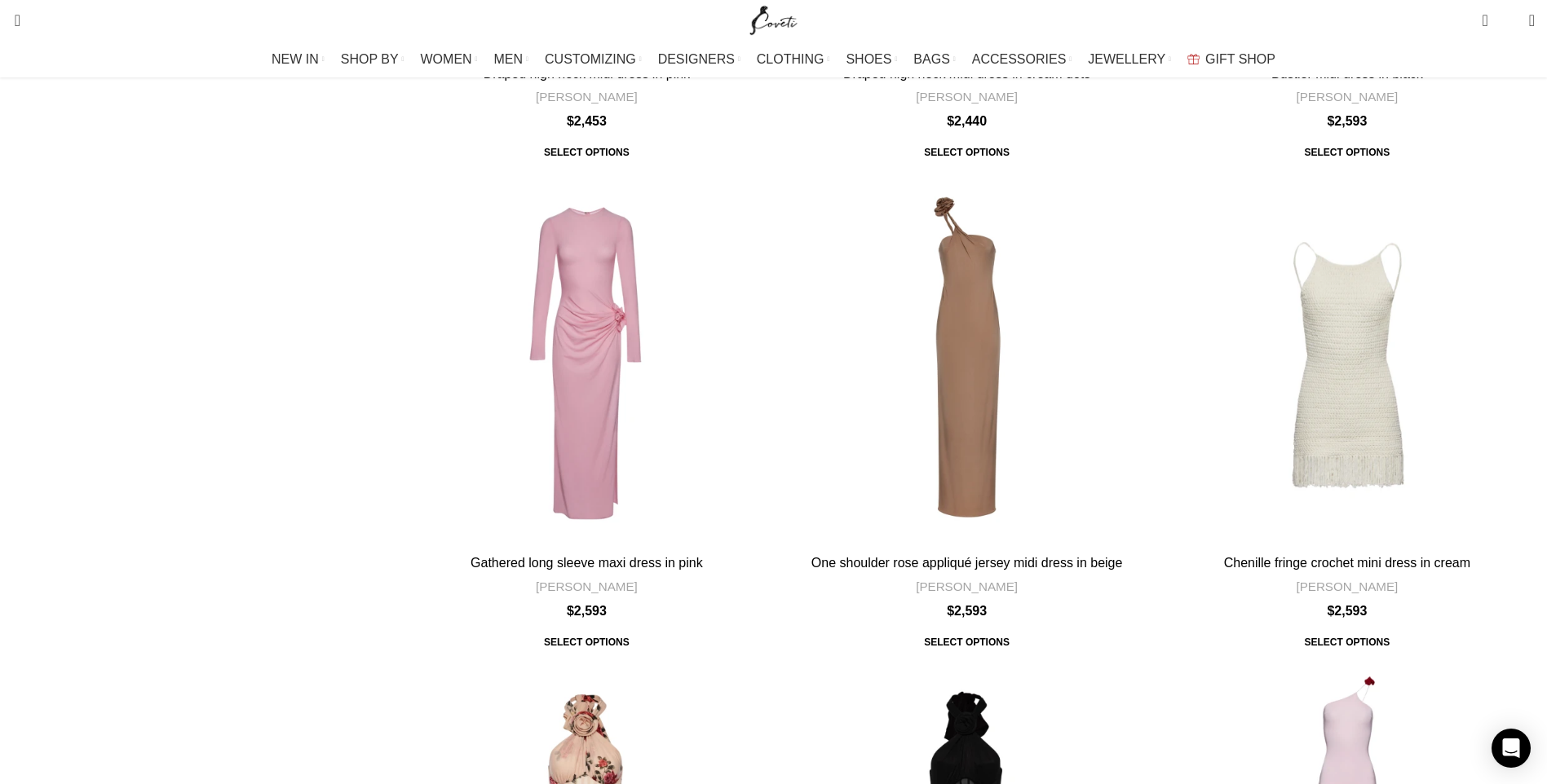
scroll to position [5462, 0]
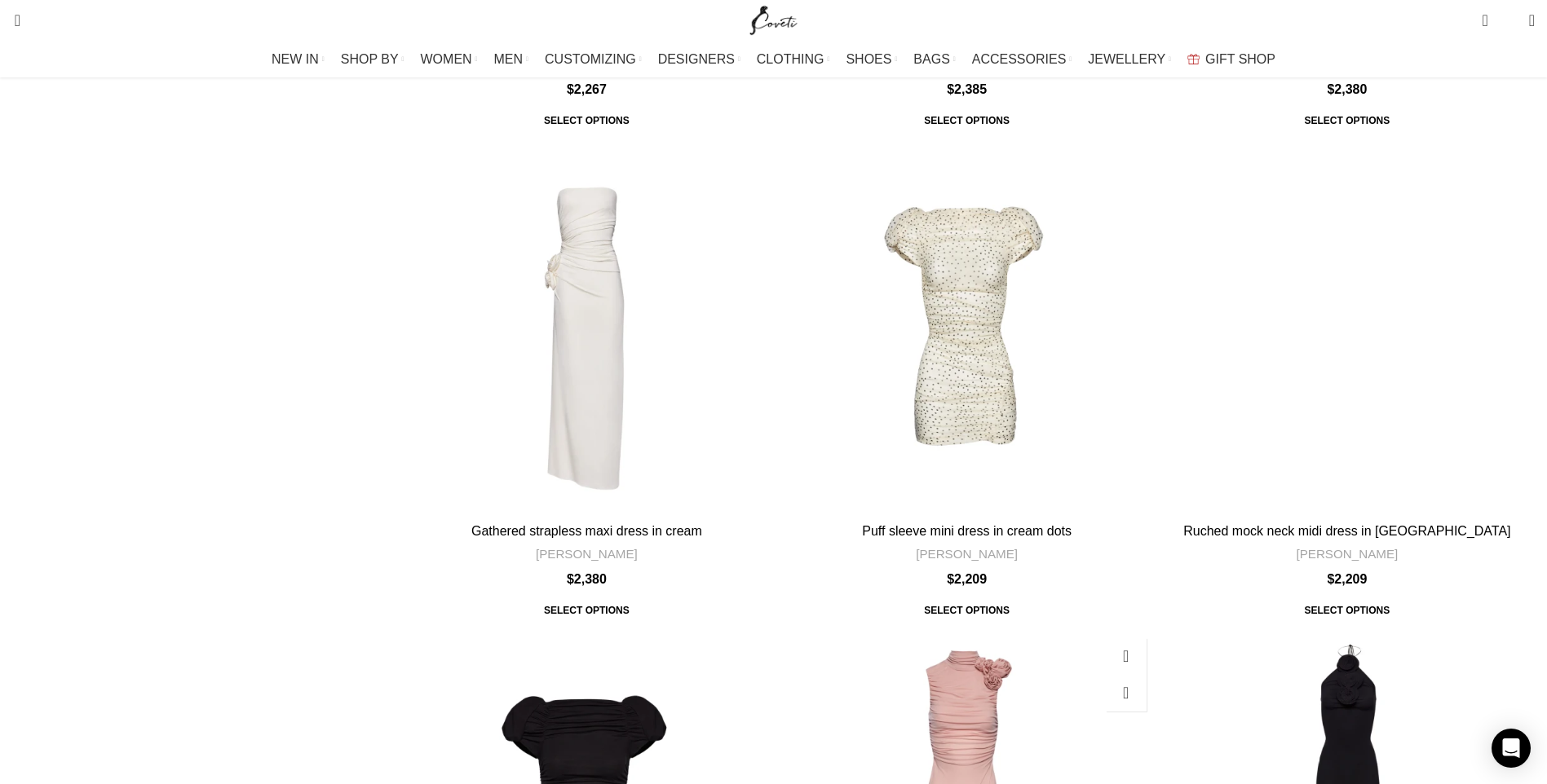
scroll to position [1467, 0]
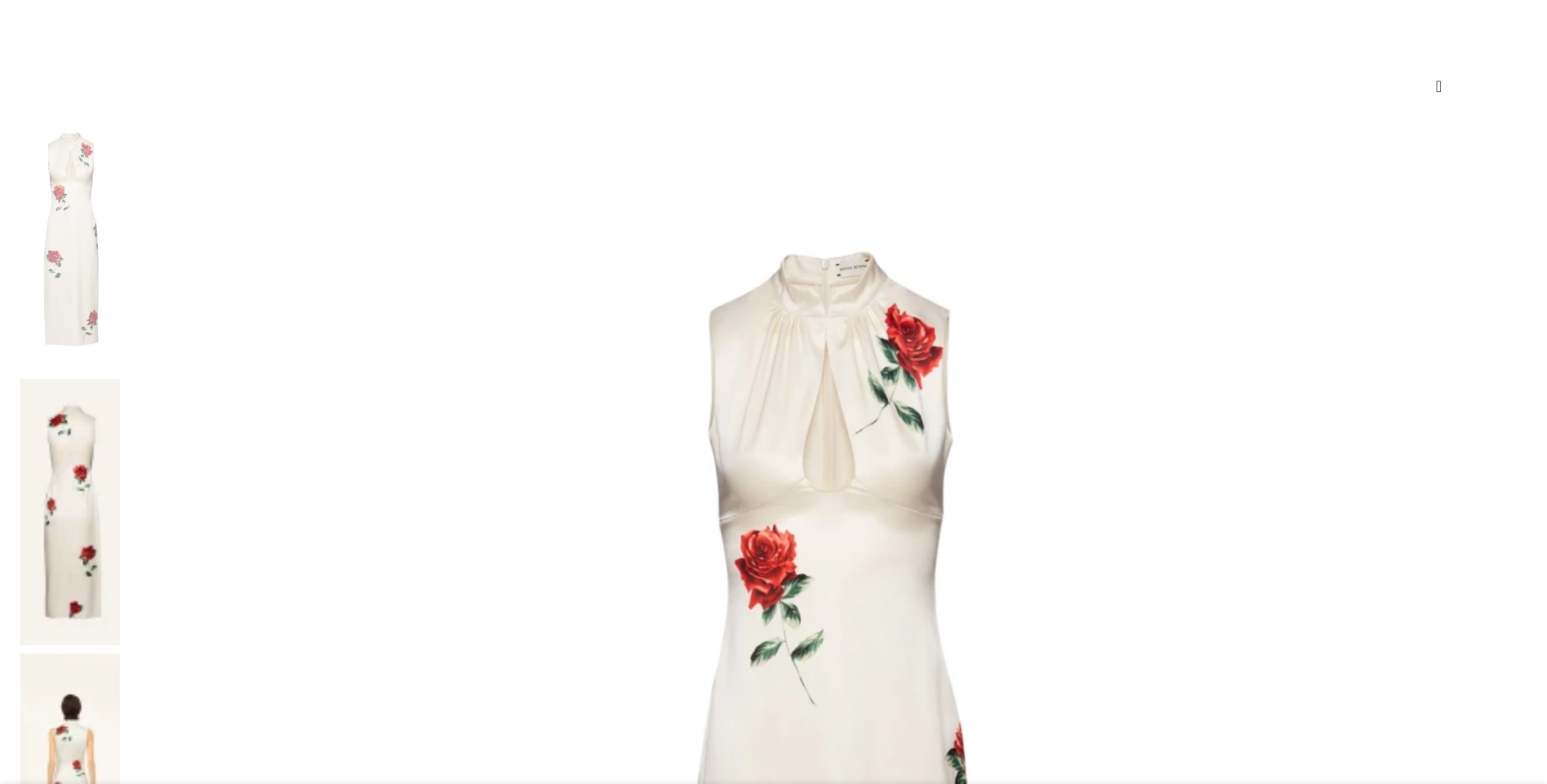
scroll to position [245, 0]
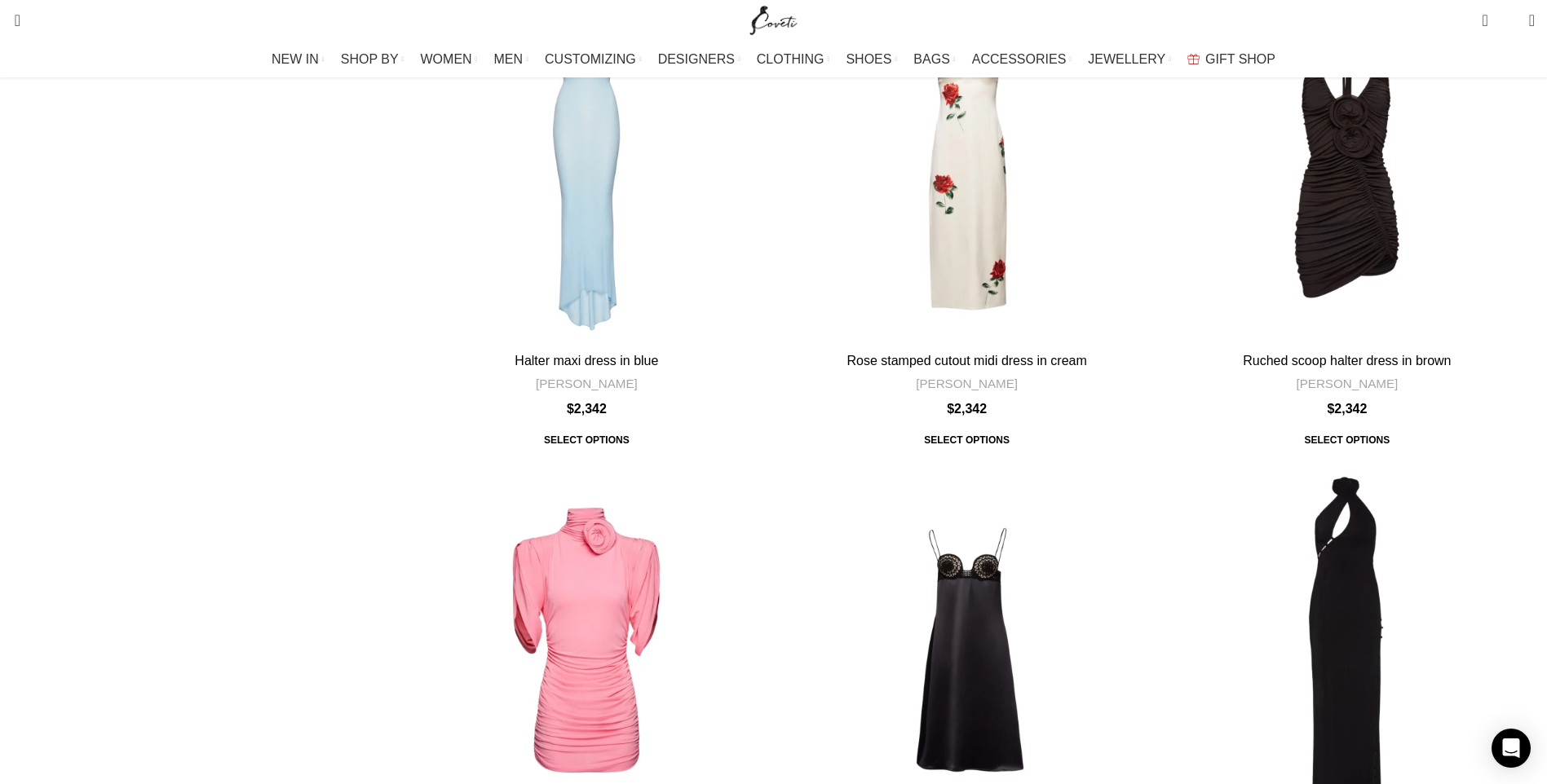
scroll to position [3097, 0]
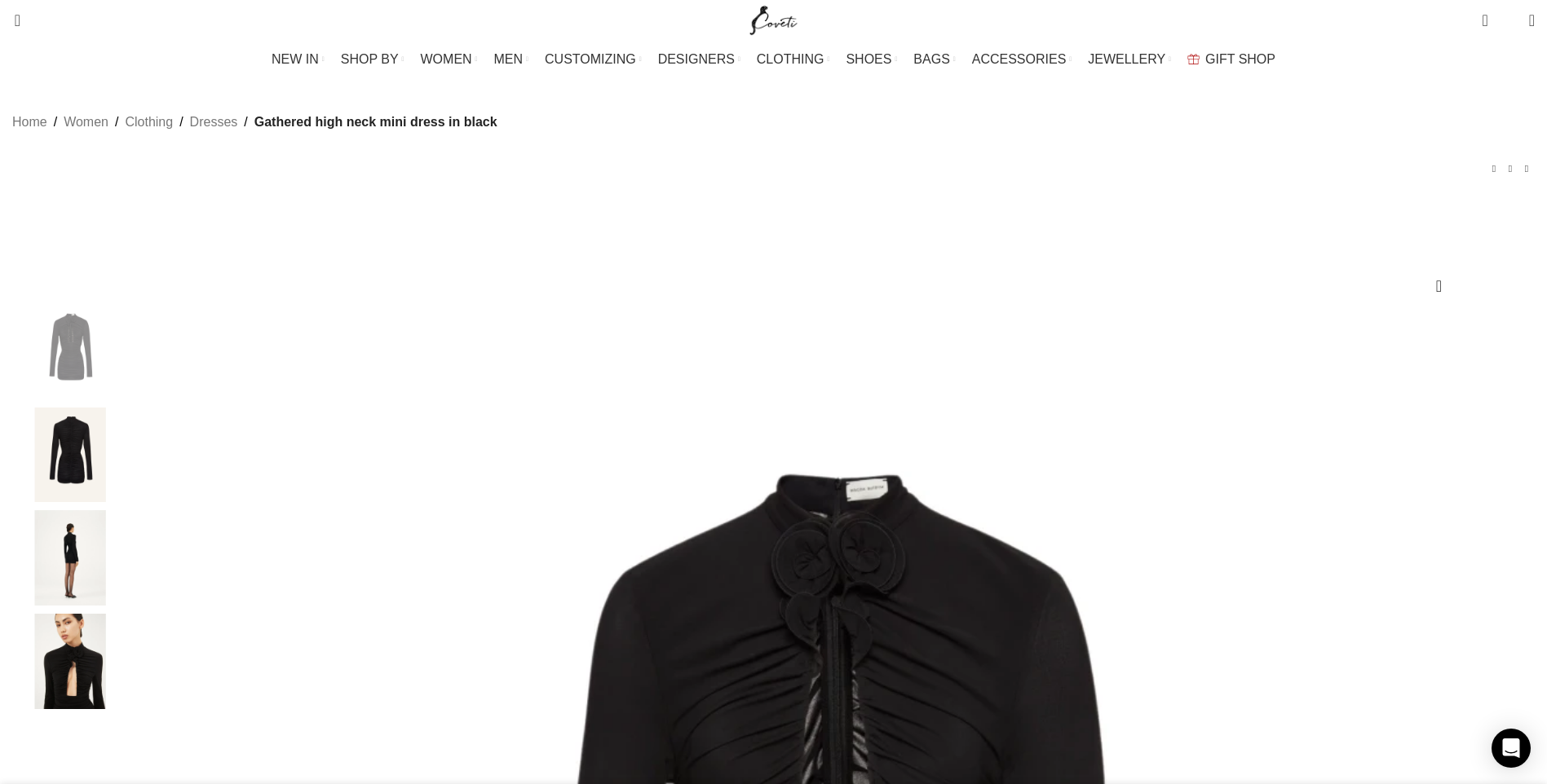
click at [120, 704] on img "4 / 4" at bounding box center [70, 662] width 100 height 95
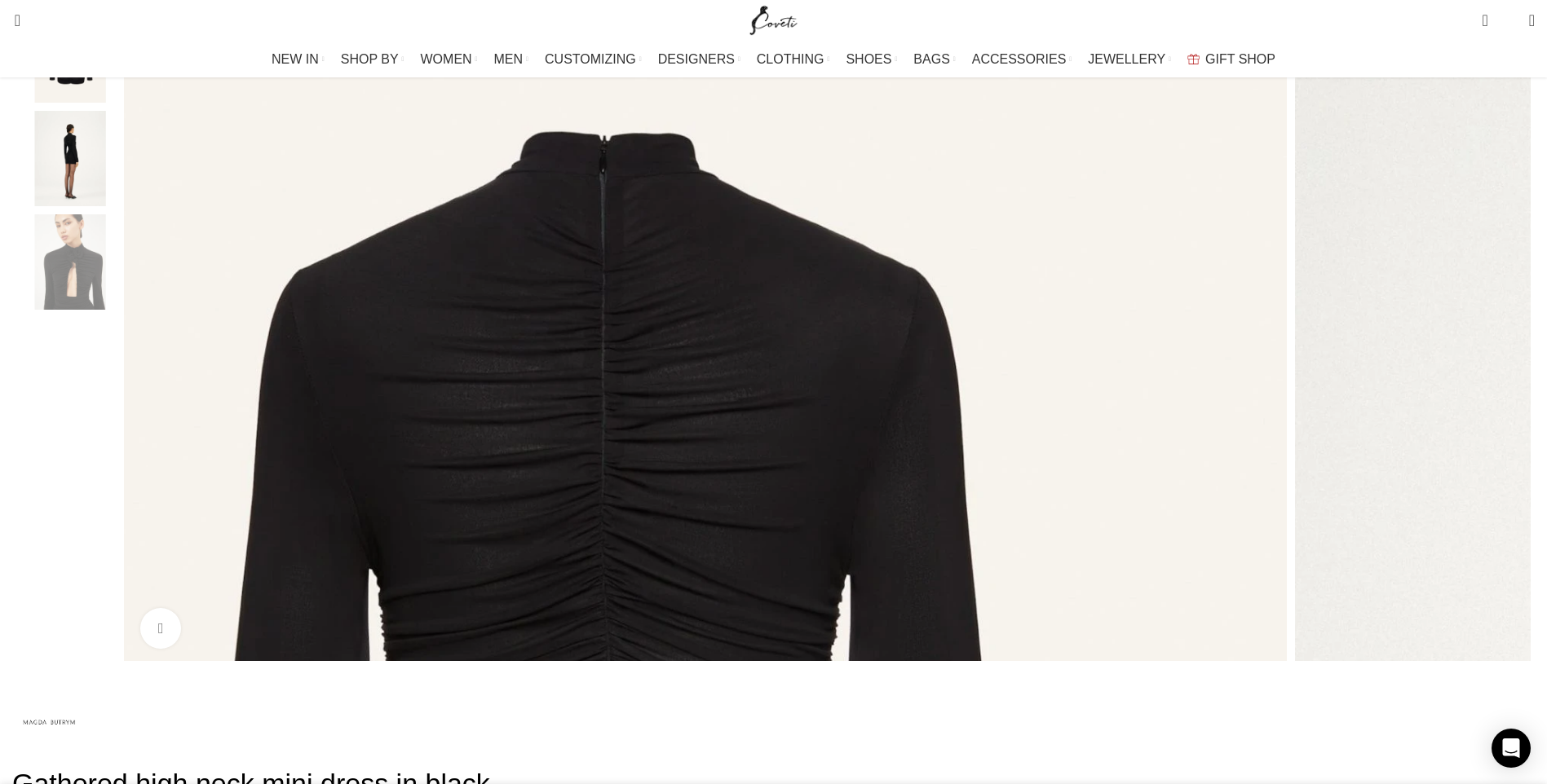
scroll to position [408, 0]
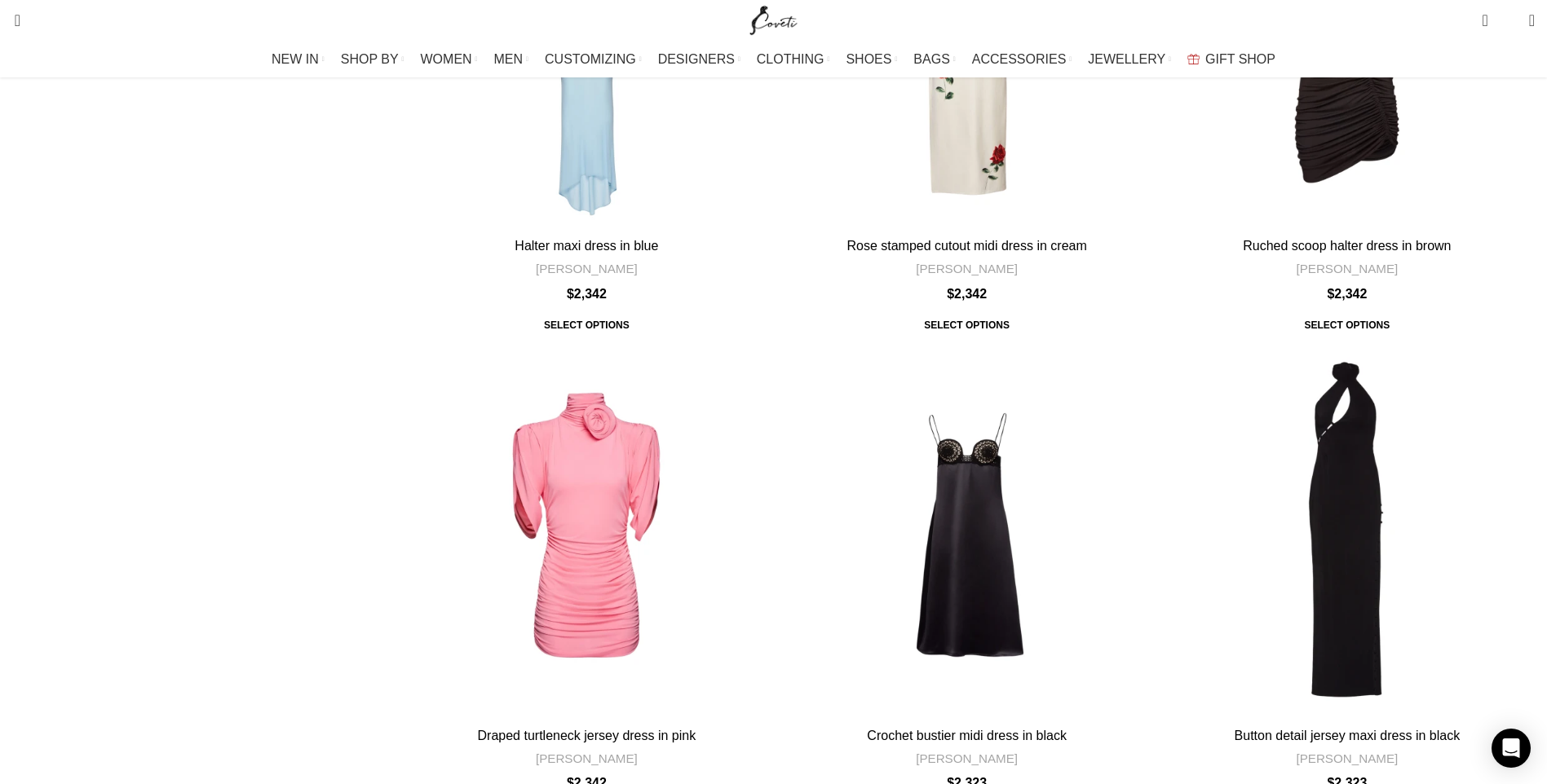
scroll to position [2935, 0]
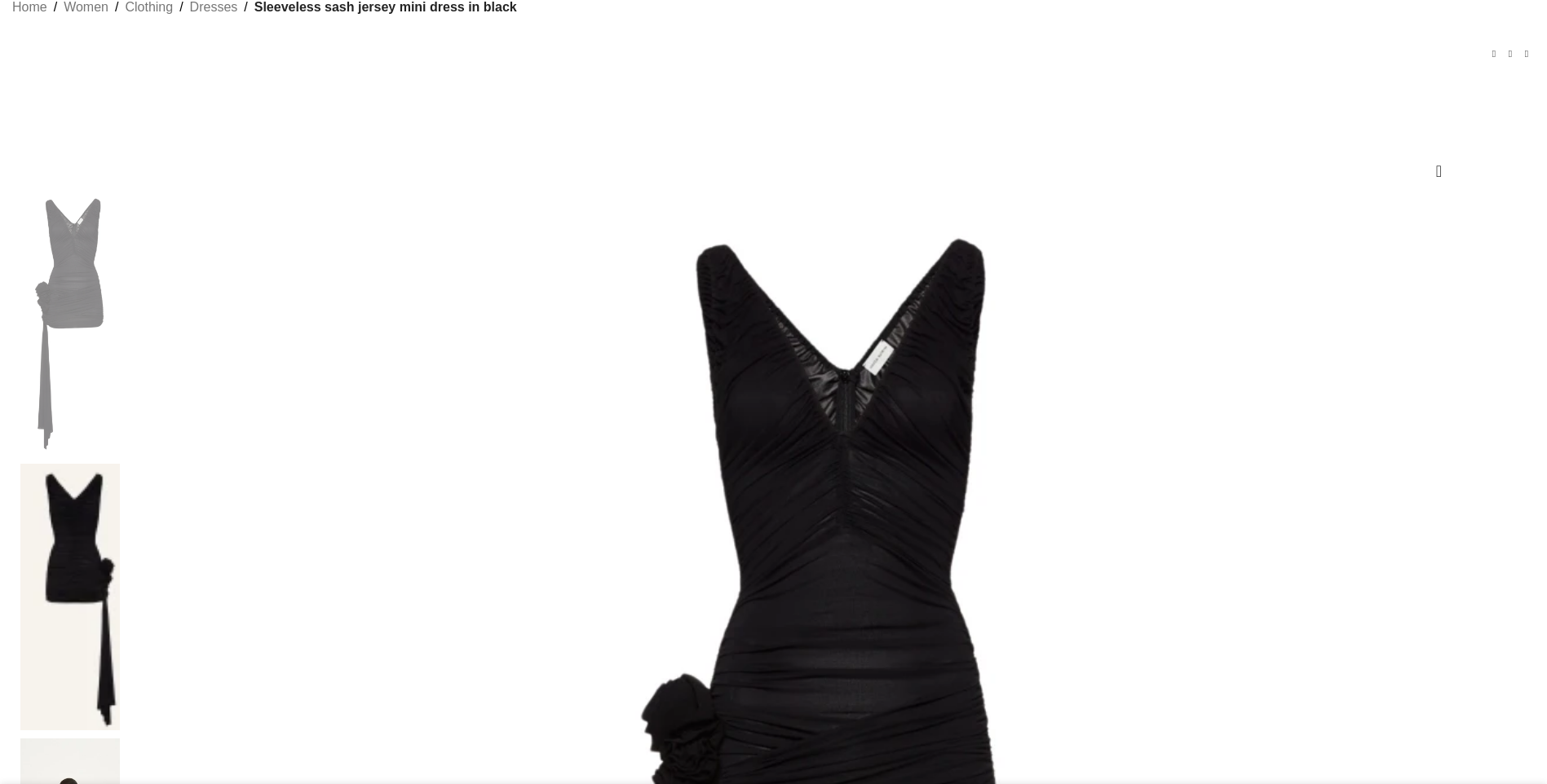
scroll to position [163, 0]
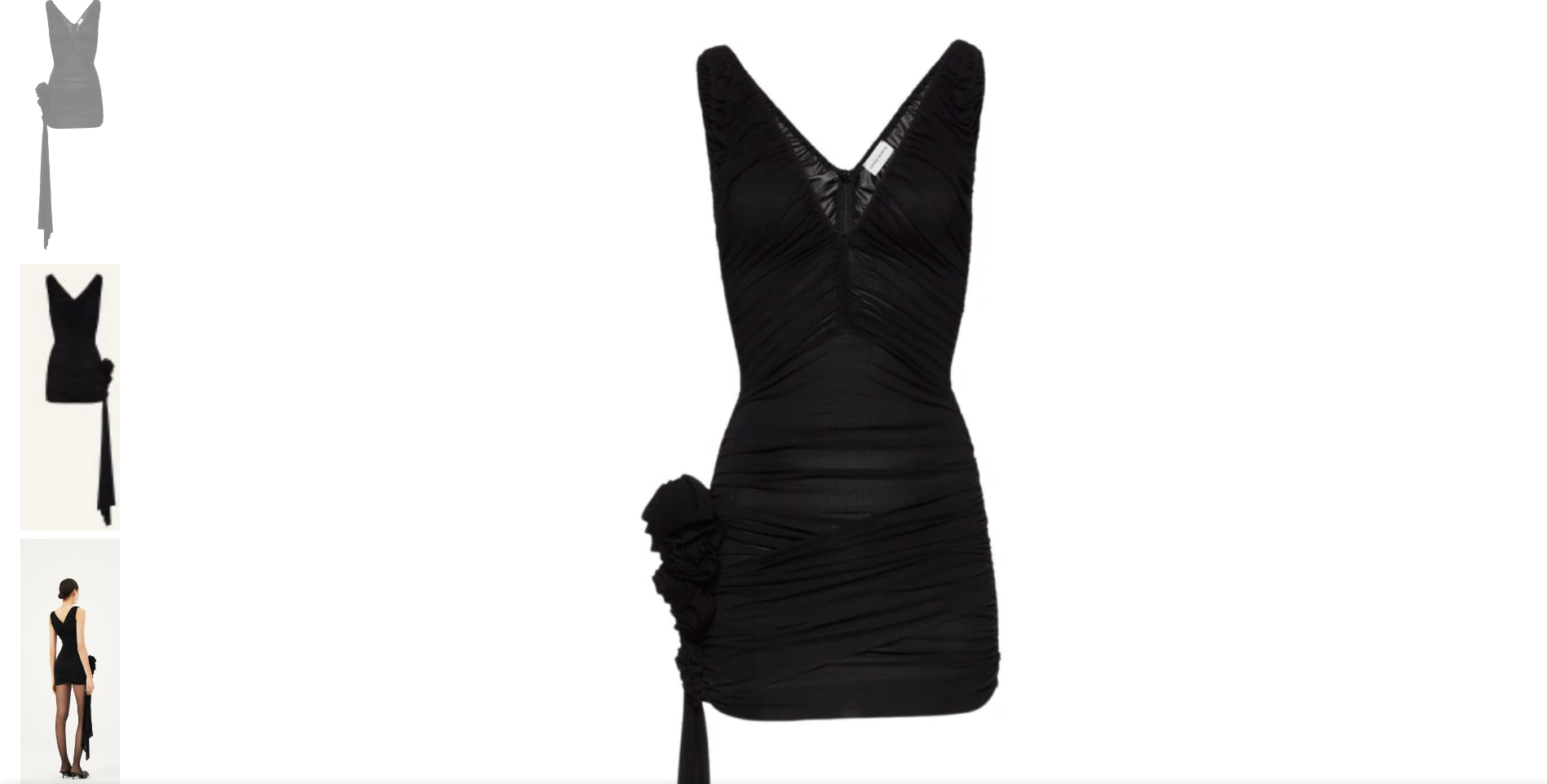
scroll to position [326, 0]
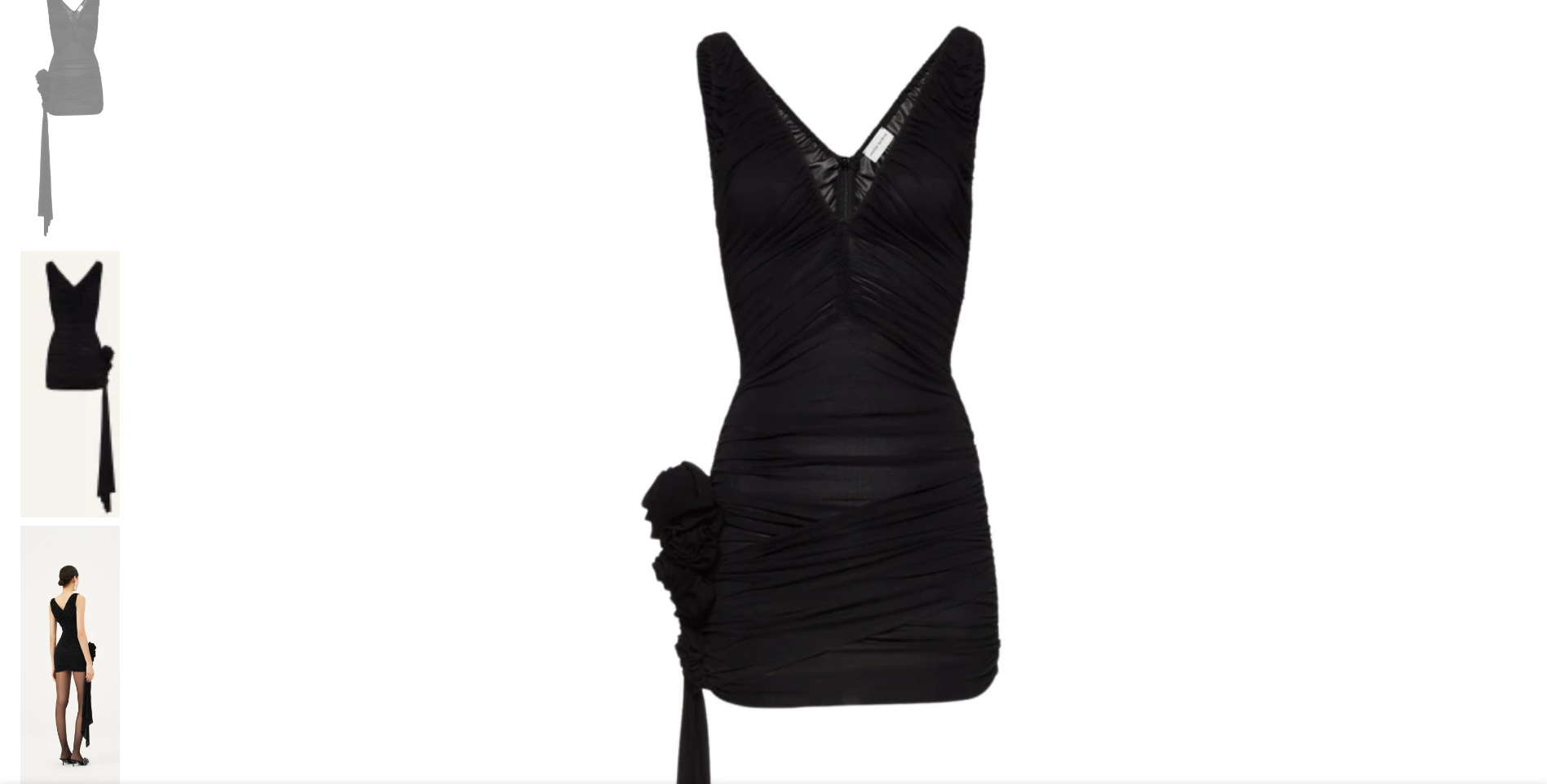
click at [120, 526] on img at bounding box center [70, 659] width 100 height 266
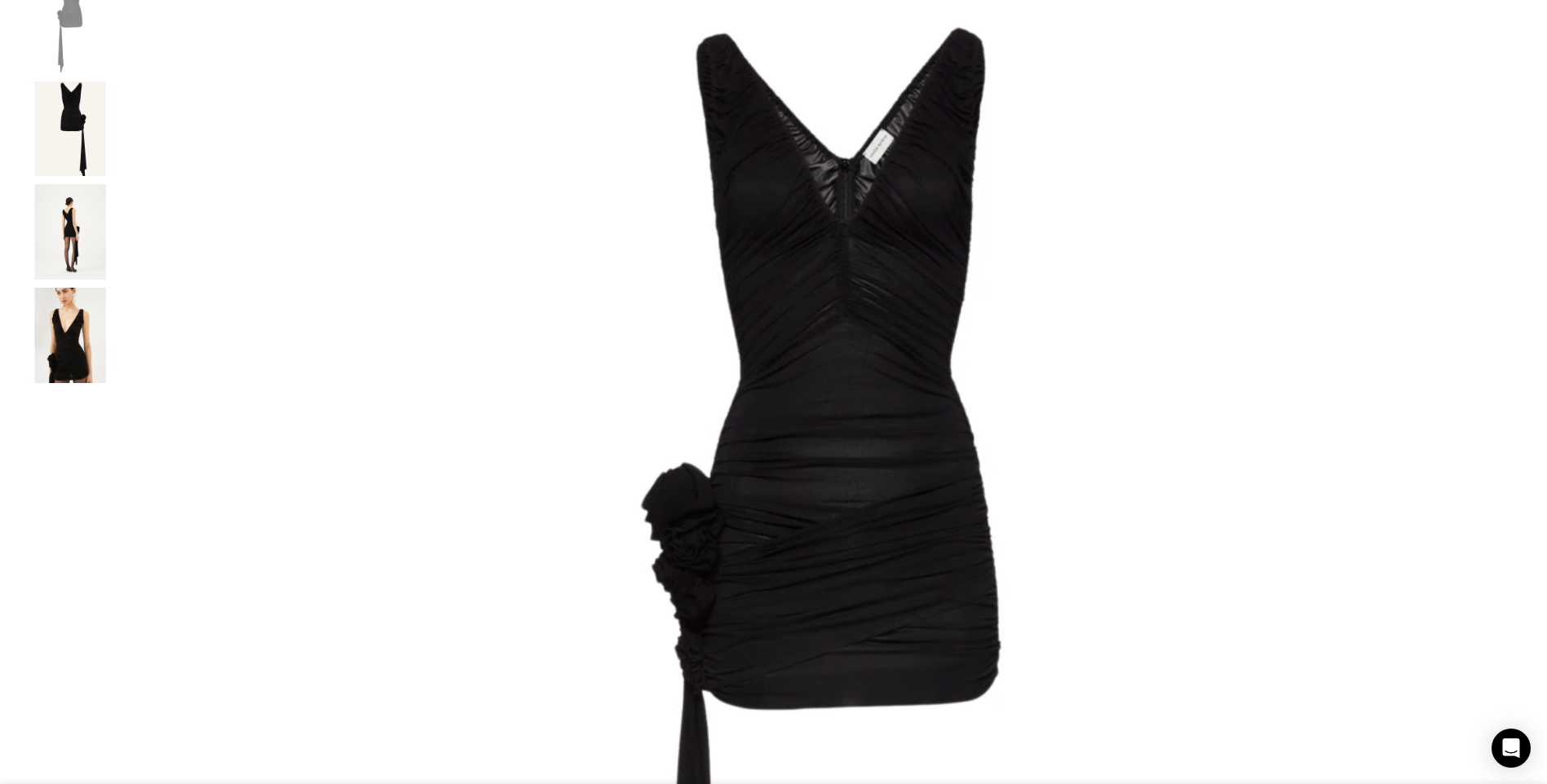
scroll to position [0, 172]
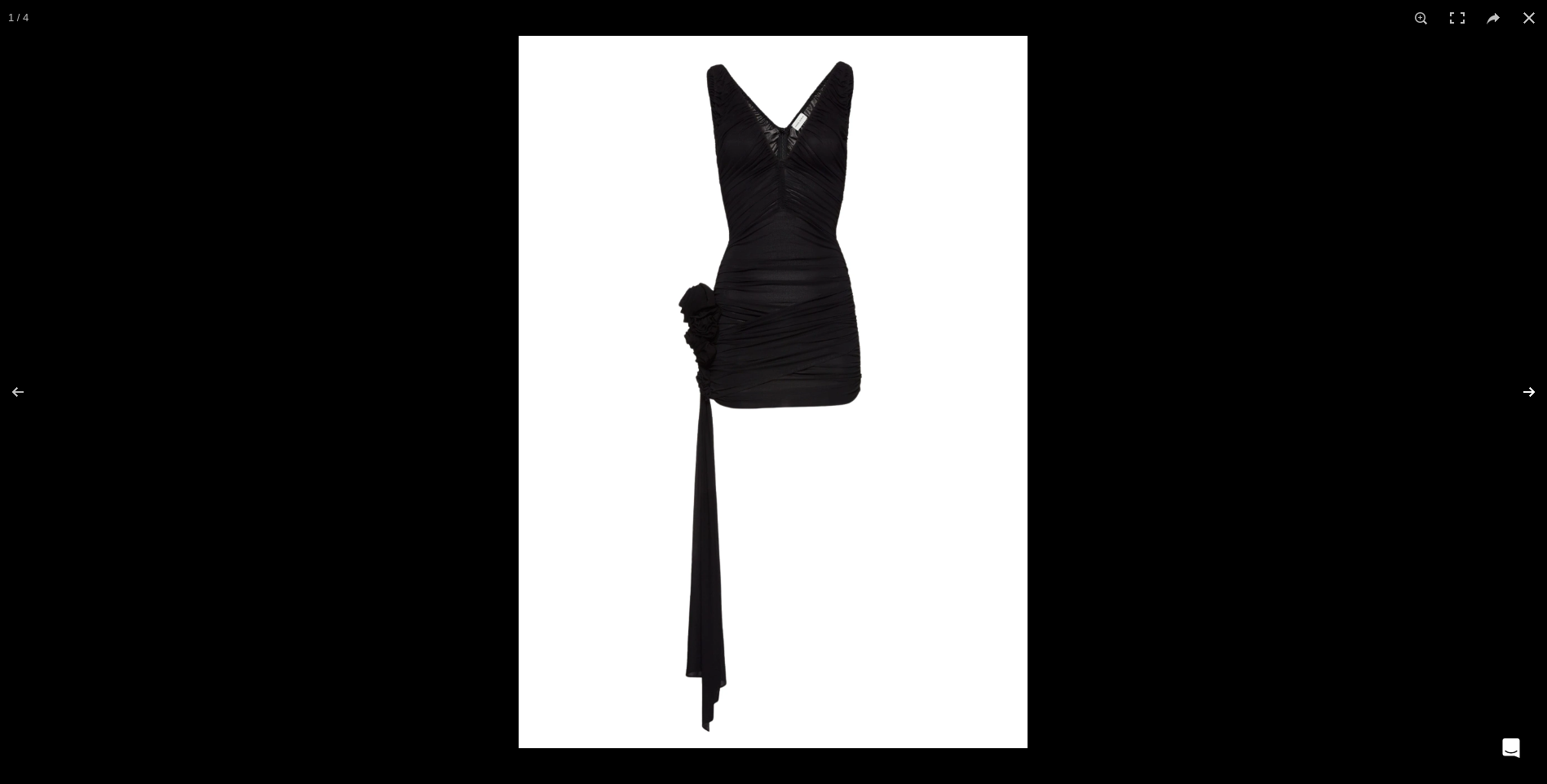
click at [1531, 387] on button at bounding box center [1519, 391] width 57 height 81
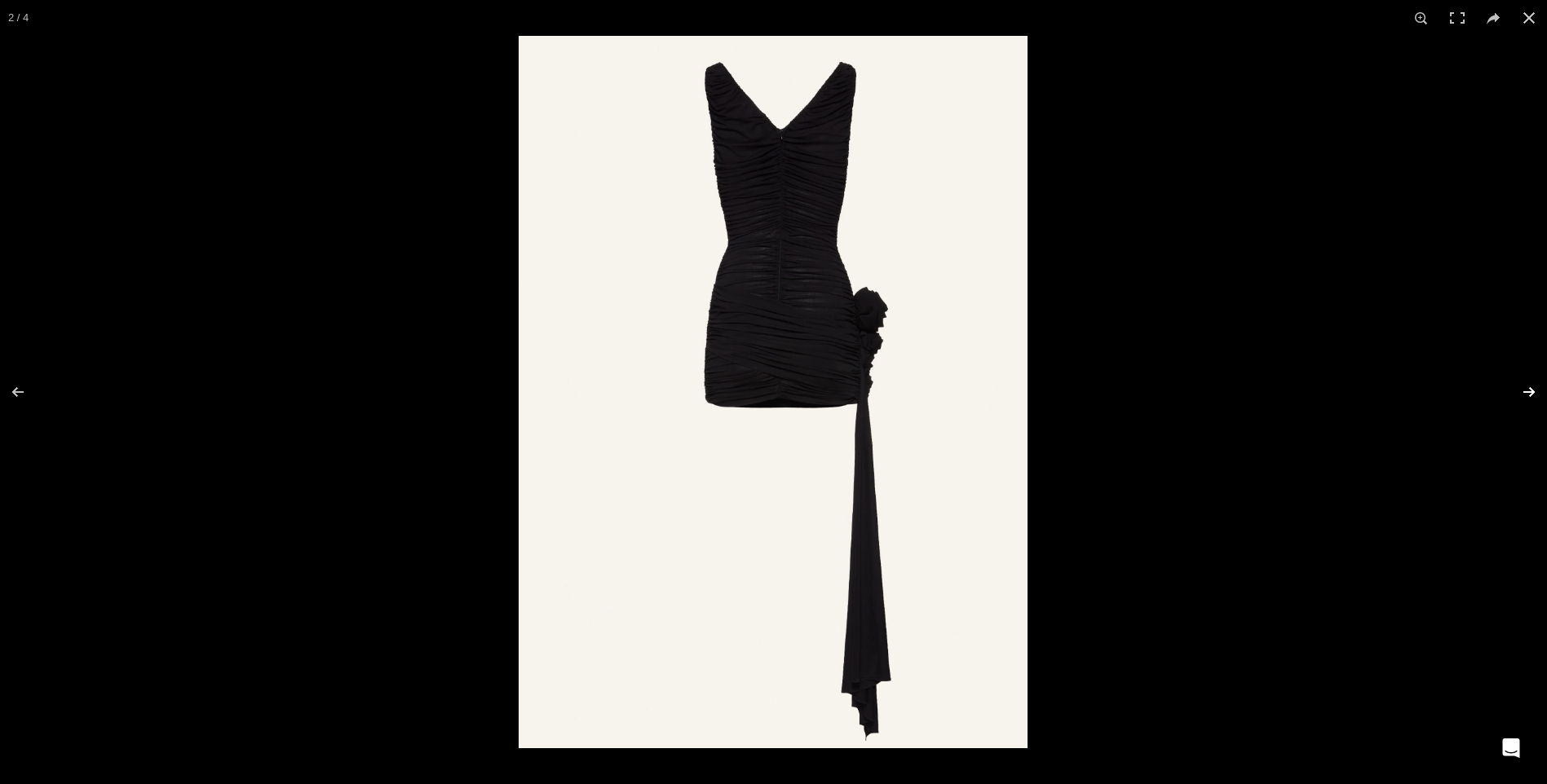
click at [1528, 389] on button at bounding box center [1519, 391] width 57 height 81
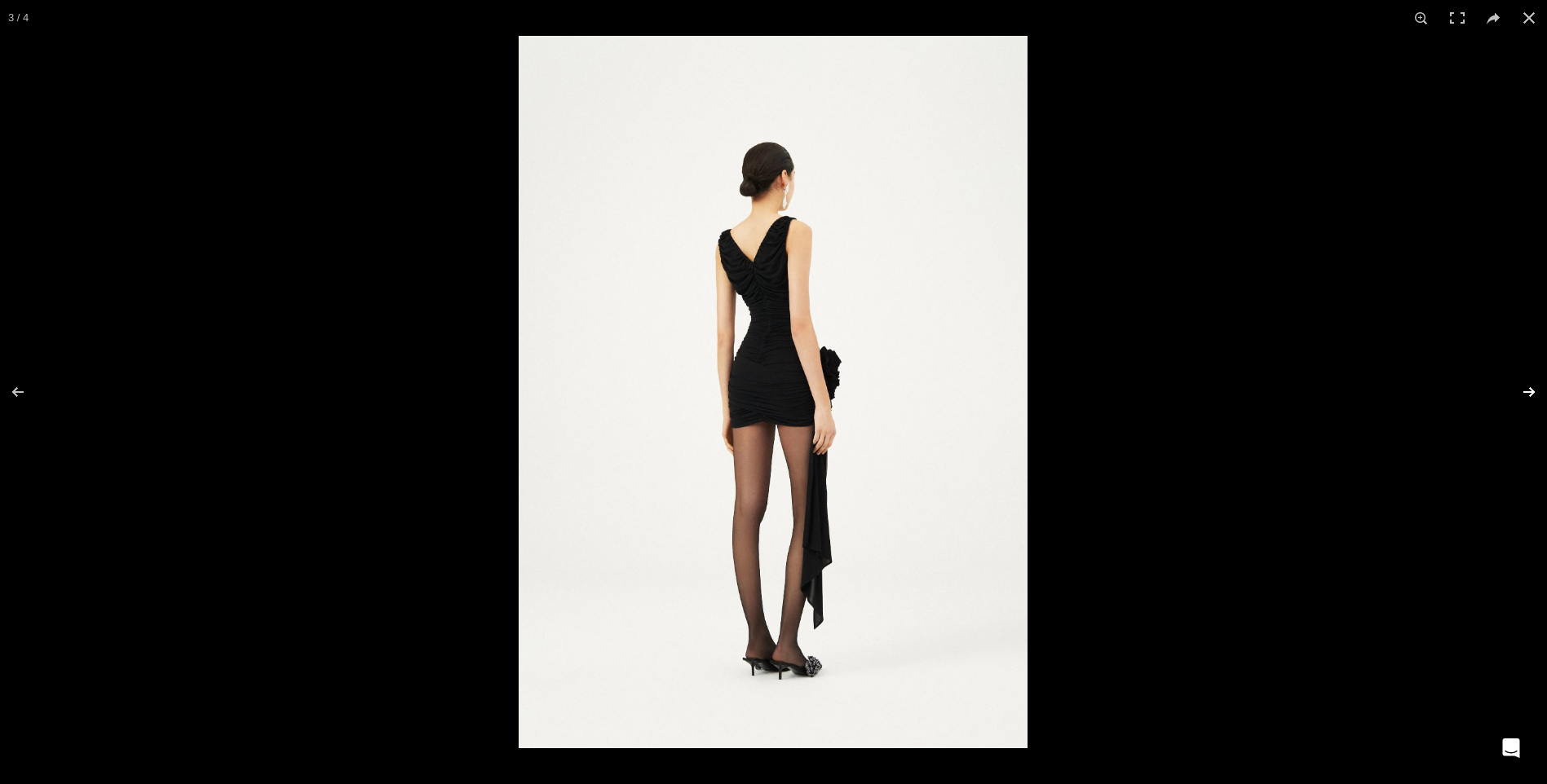
click at [1528, 389] on button at bounding box center [1519, 391] width 57 height 81
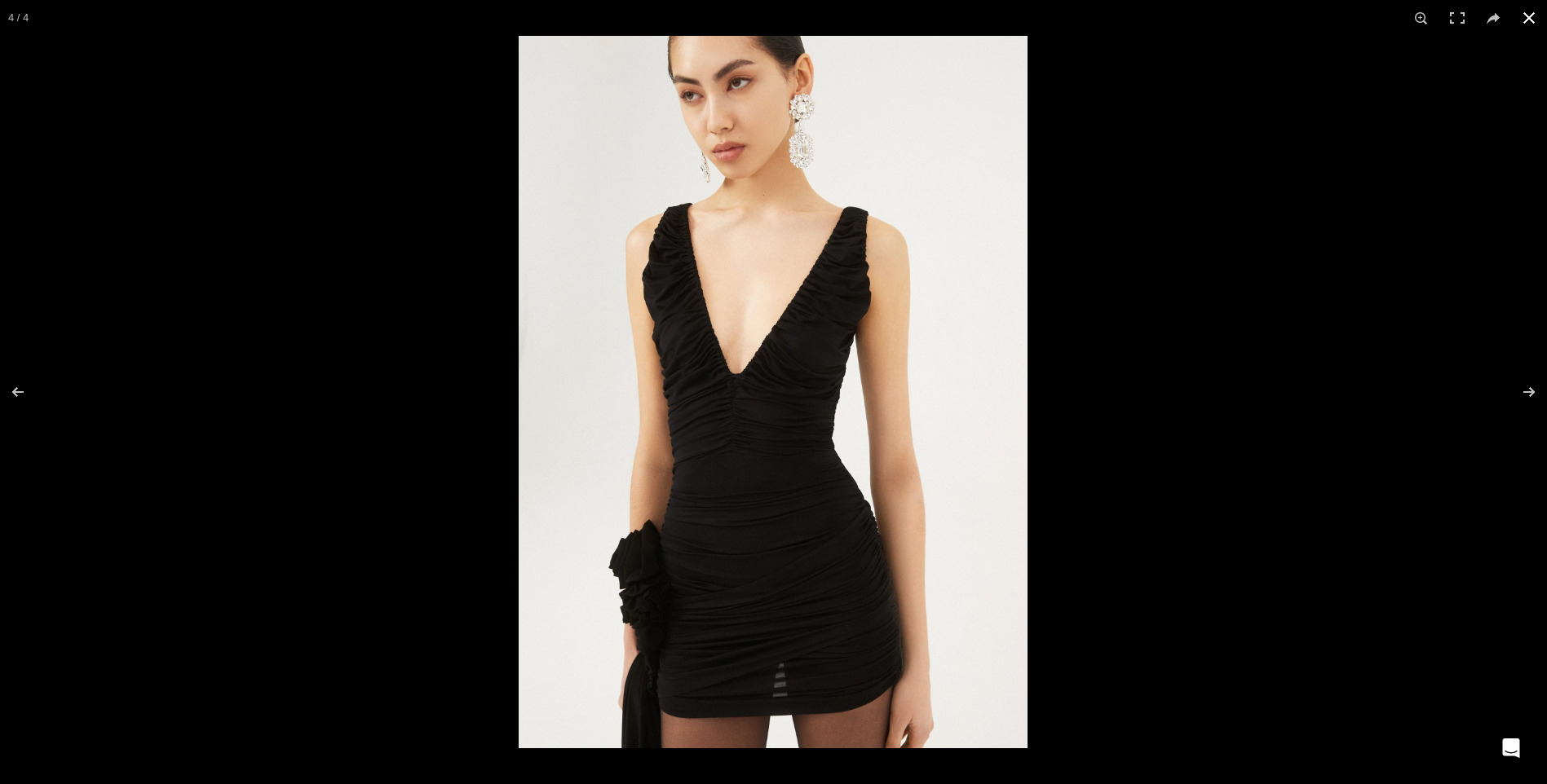
click at [1523, 18] on button at bounding box center [1529, 18] width 36 height 36
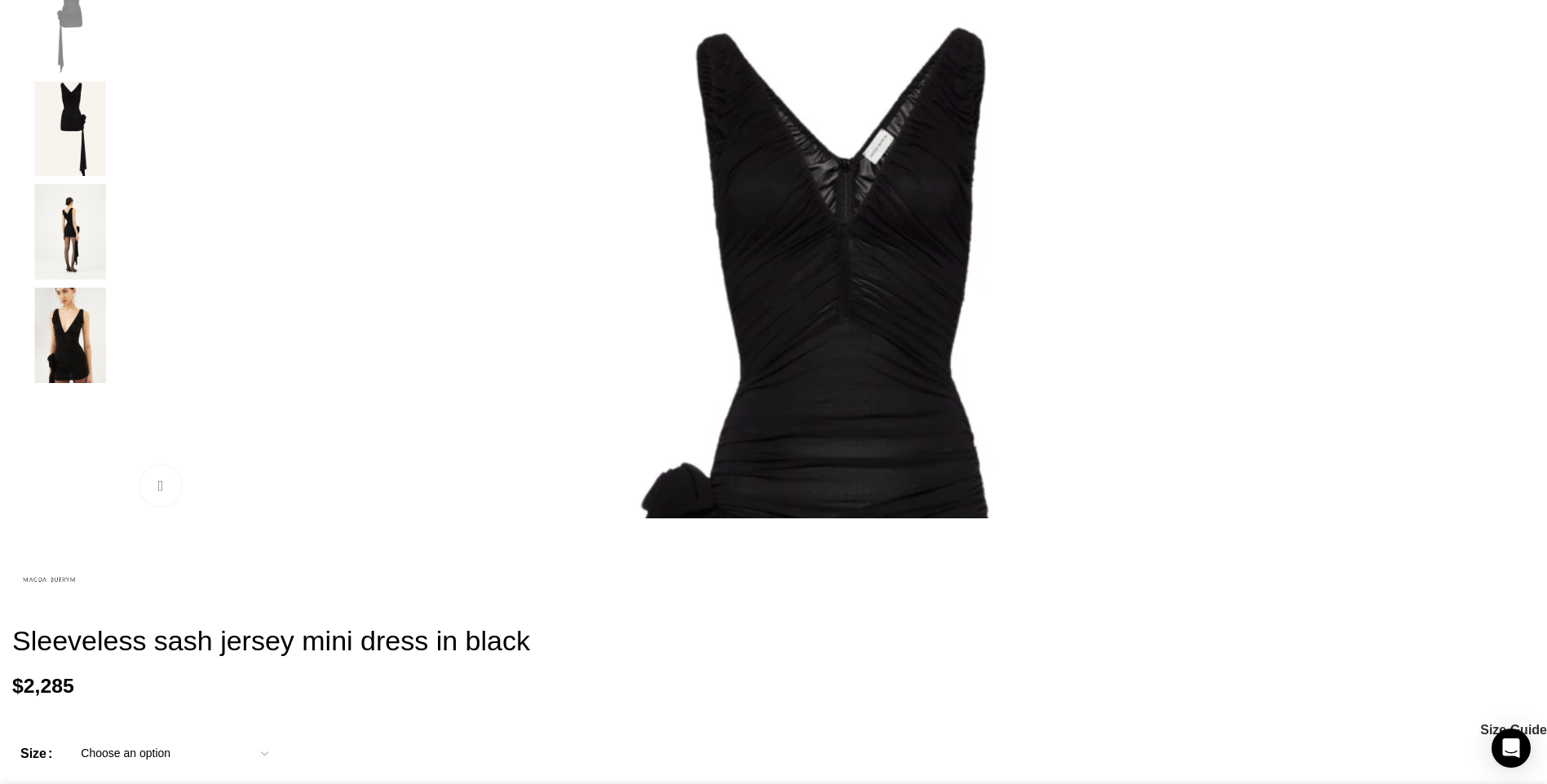
scroll to position [0, 344]
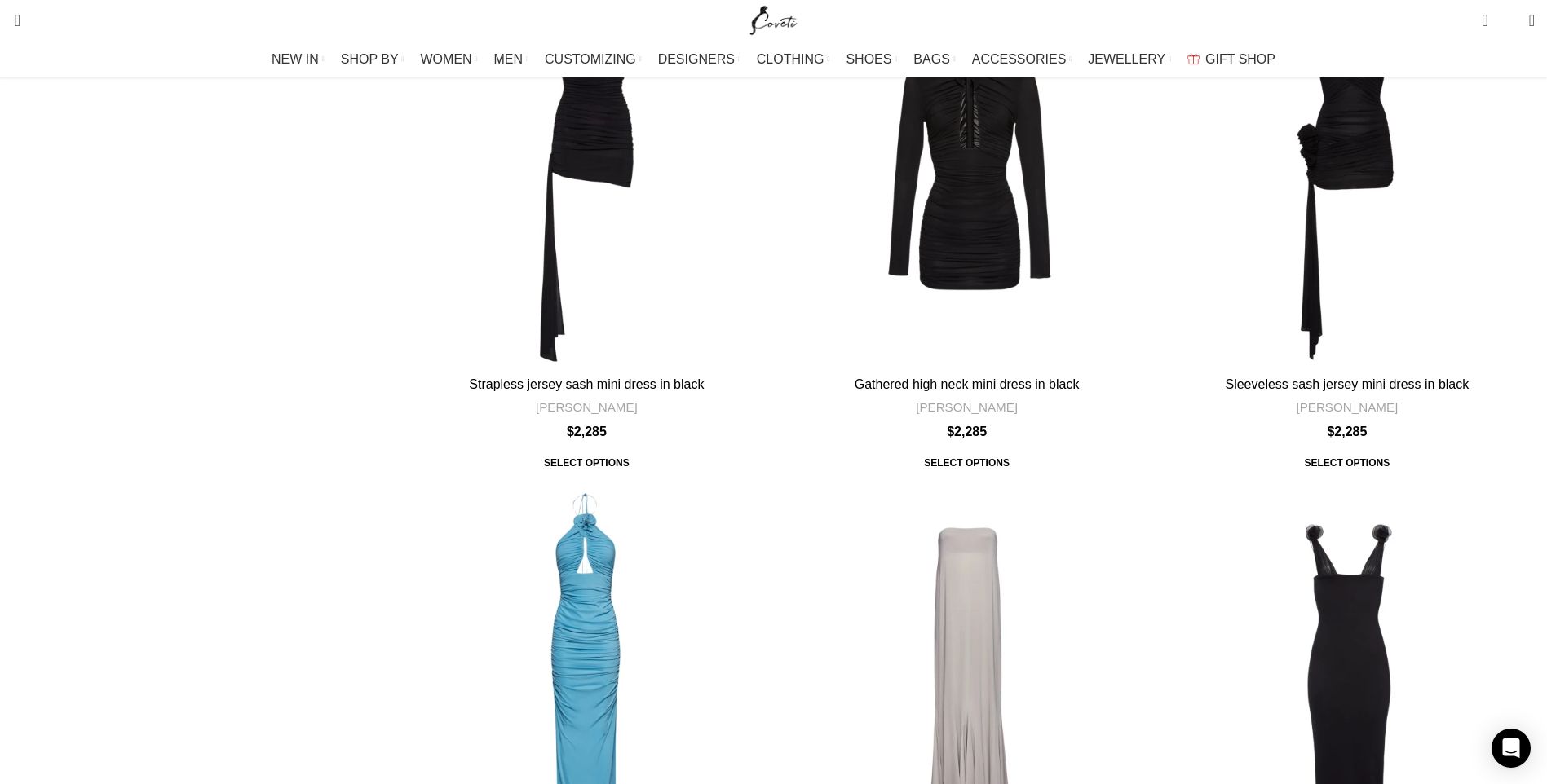
scroll to position [5054, 0]
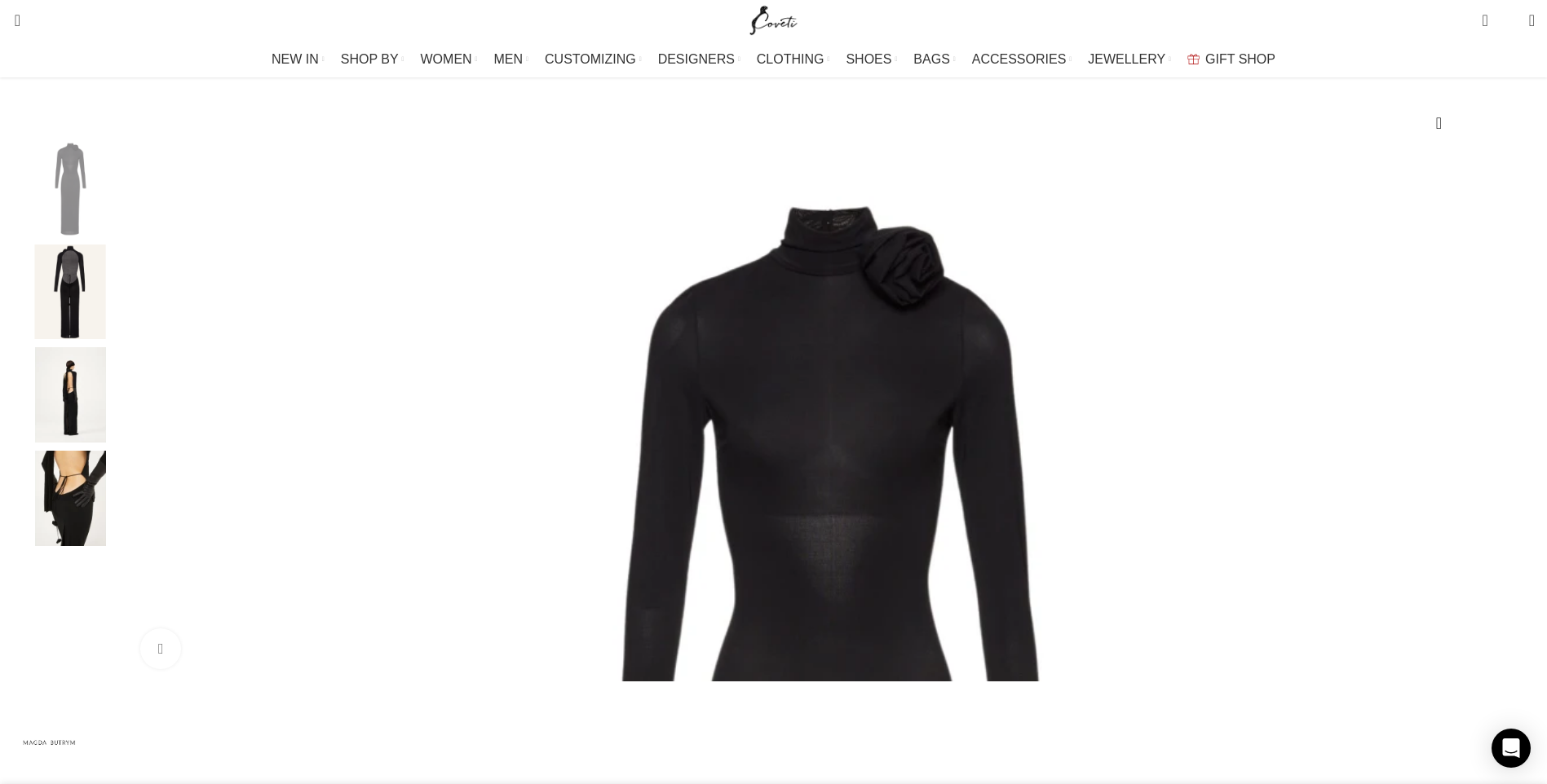
scroll to position [0, 172]
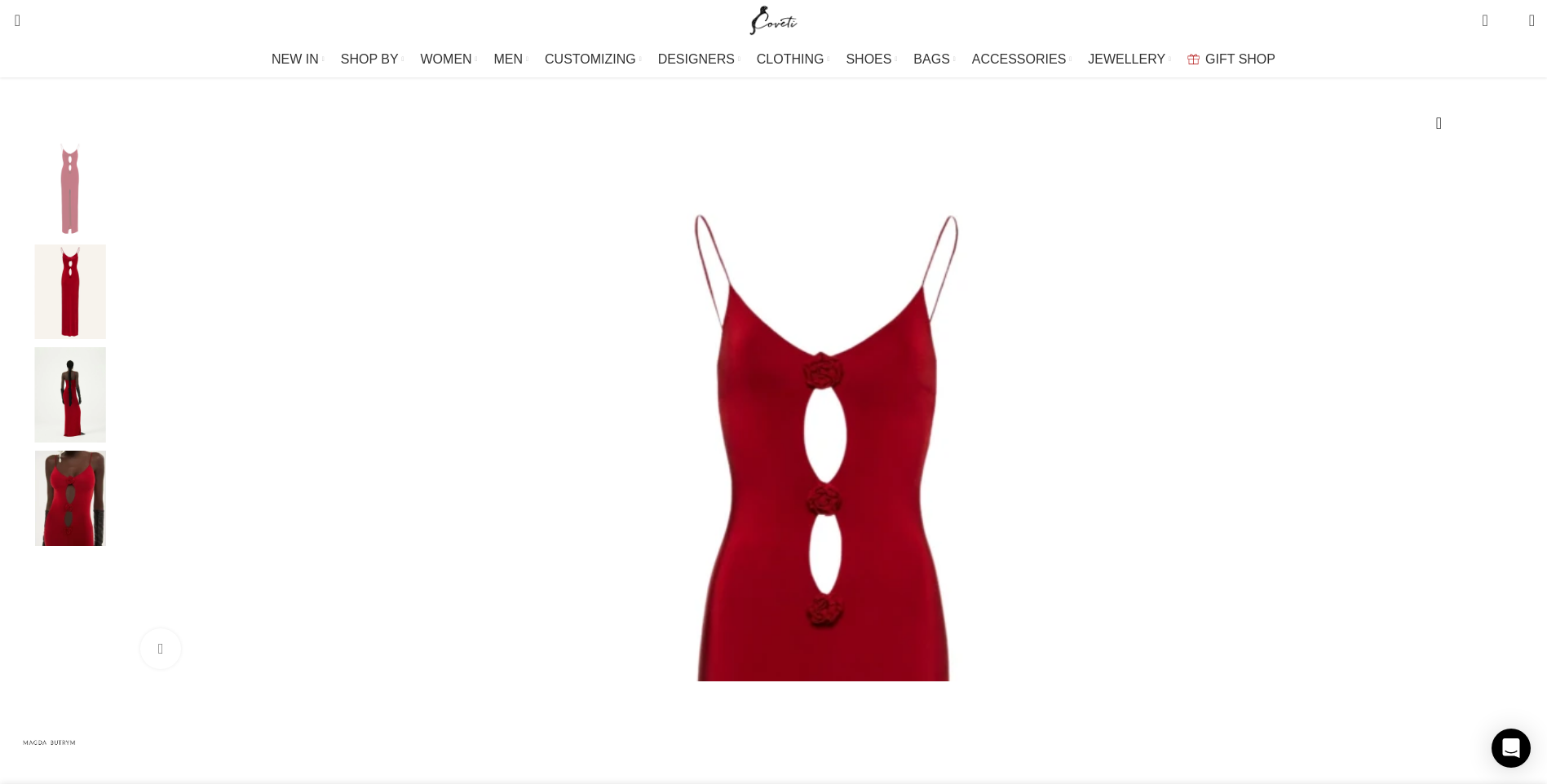
scroll to position [0, 172]
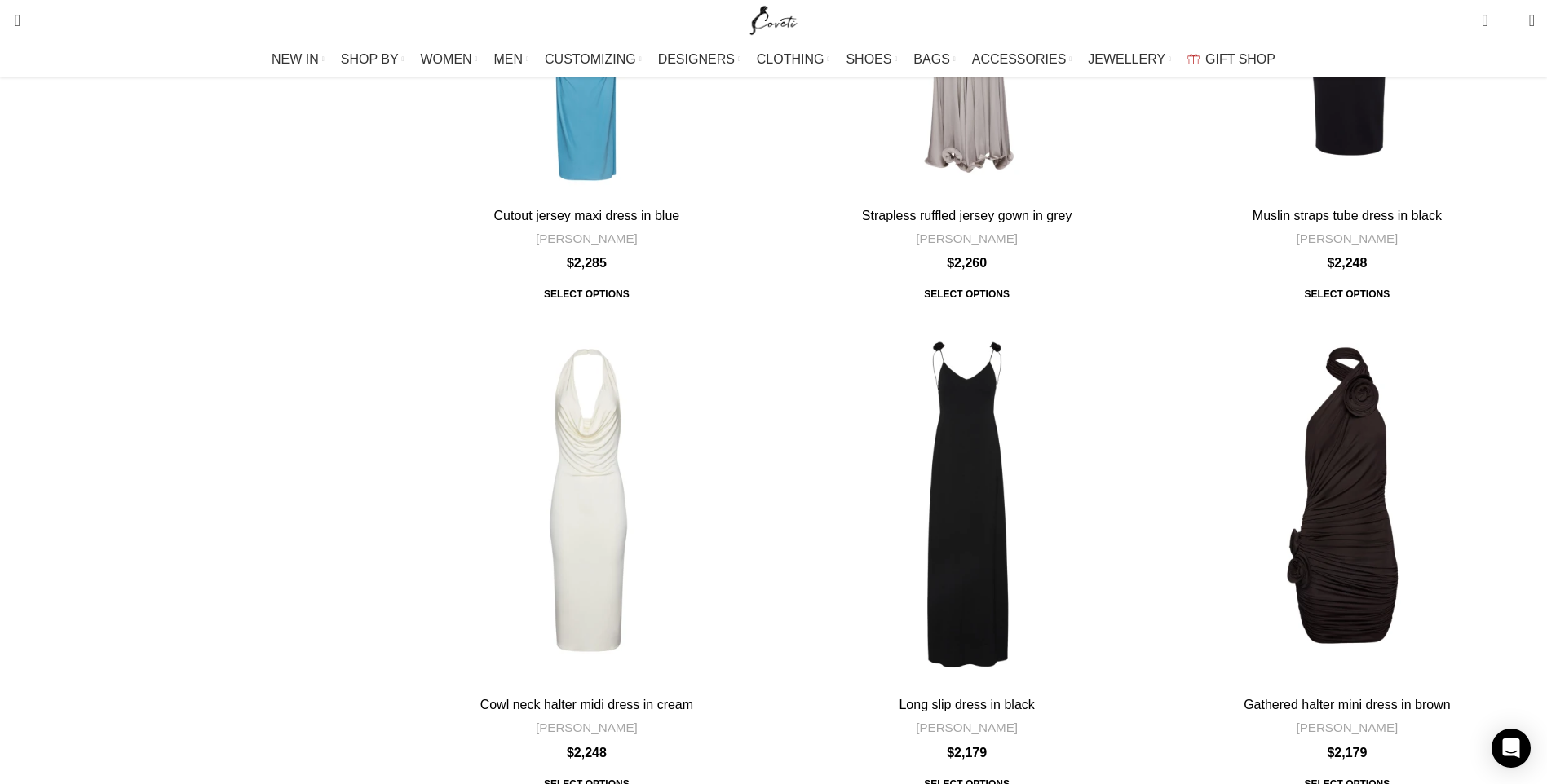
scroll to position [5870, 0]
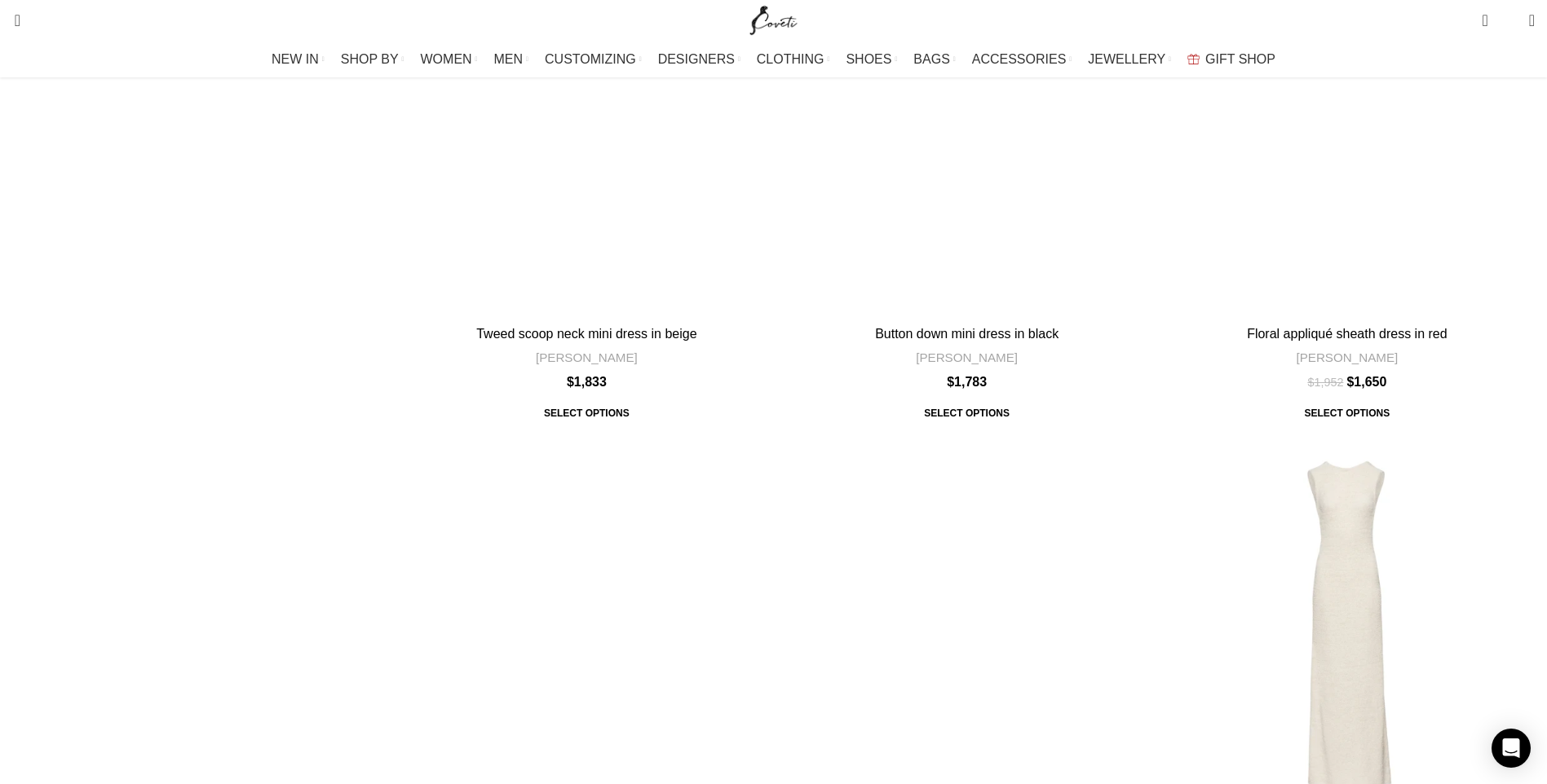
scroll to position [2786, 0]
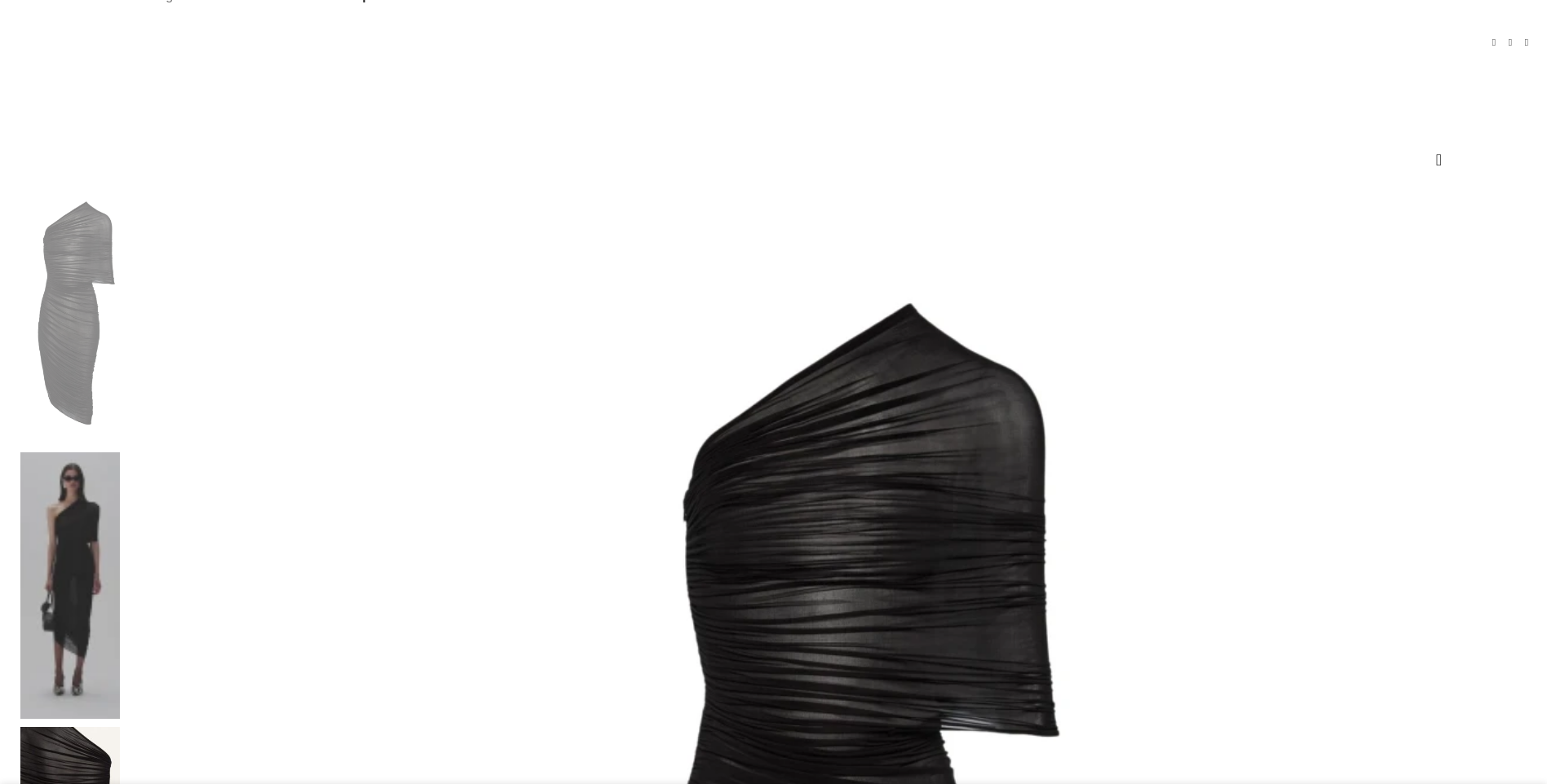
scroll to position [163, 0]
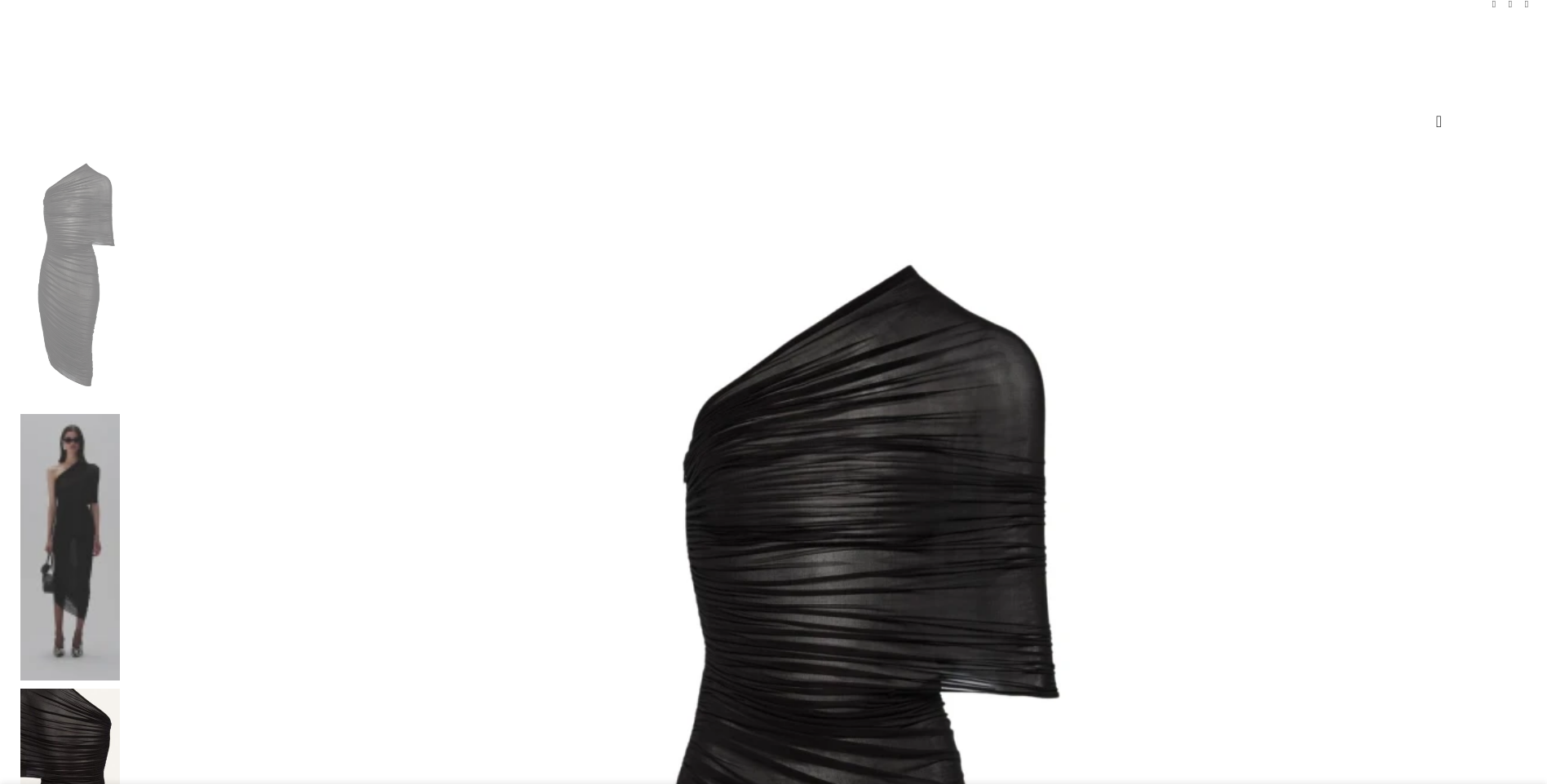
click at [120, 414] on img at bounding box center [70, 547] width 100 height 266
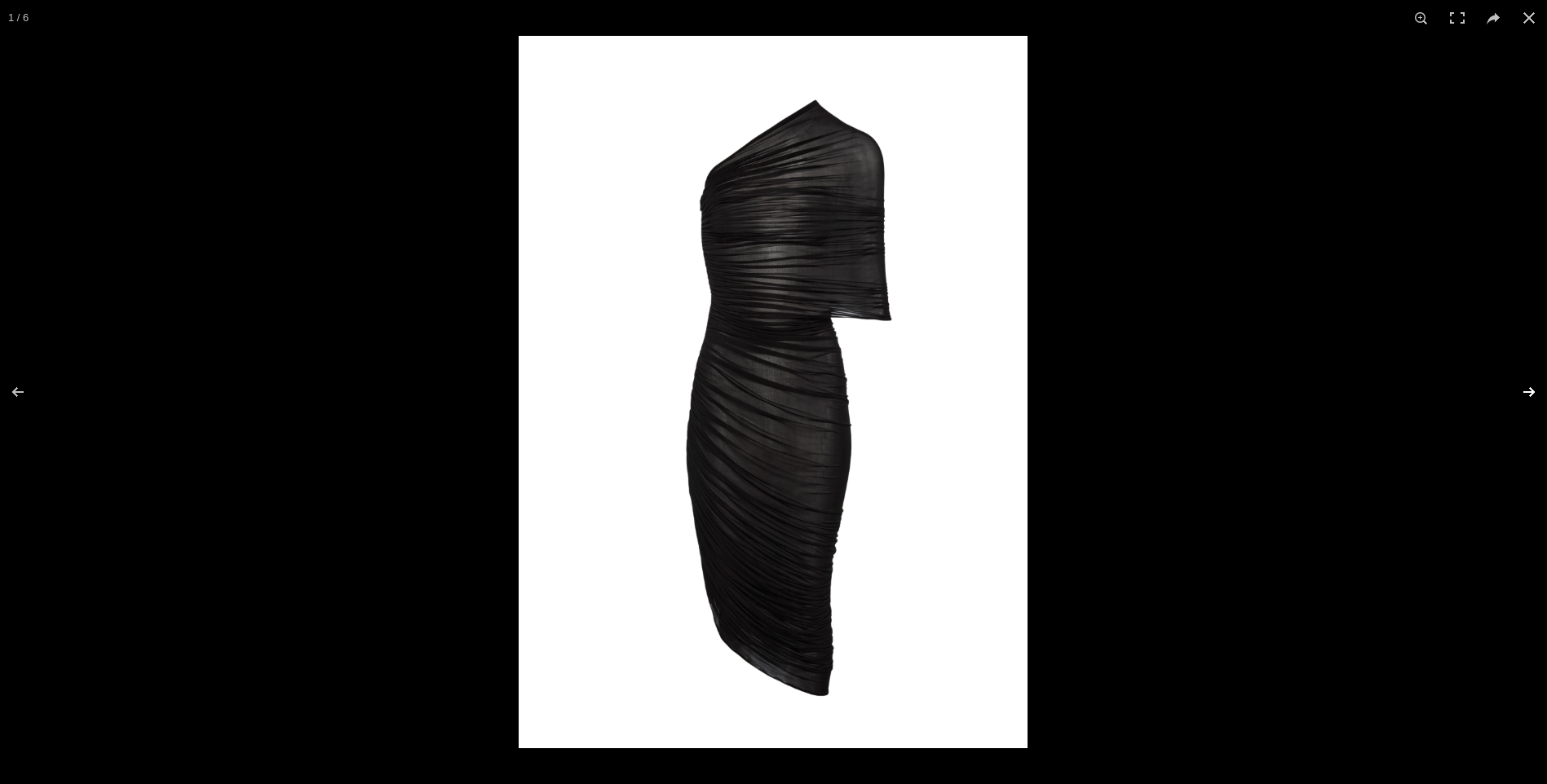
click at [1520, 388] on button at bounding box center [1519, 391] width 57 height 81
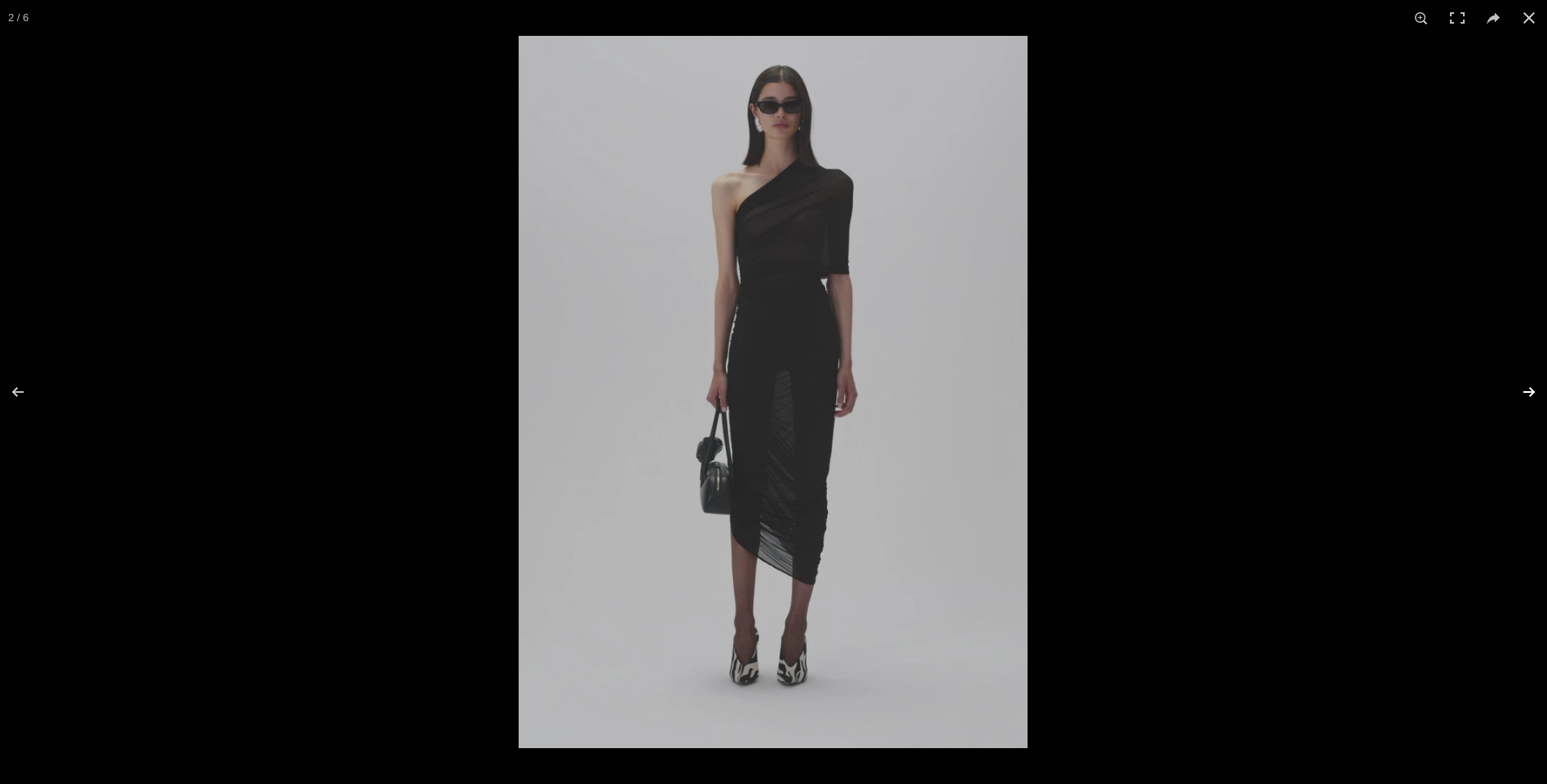
scroll to position [0, 172]
click at [1519, 388] on button at bounding box center [1519, 391] width 57 height 81
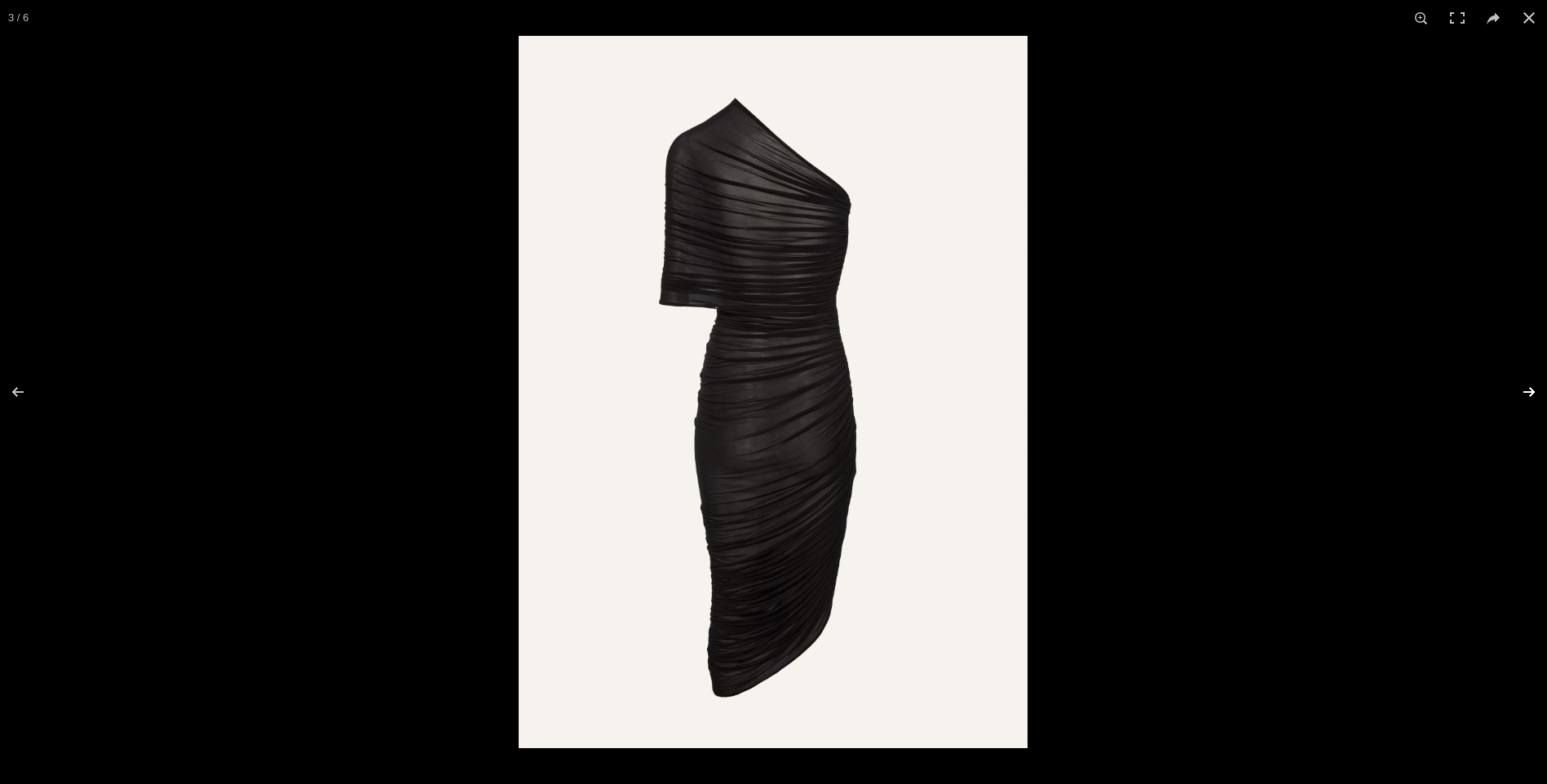
click at [1519, 388] on button at bounding box center [1519, 391] width 57 height 81
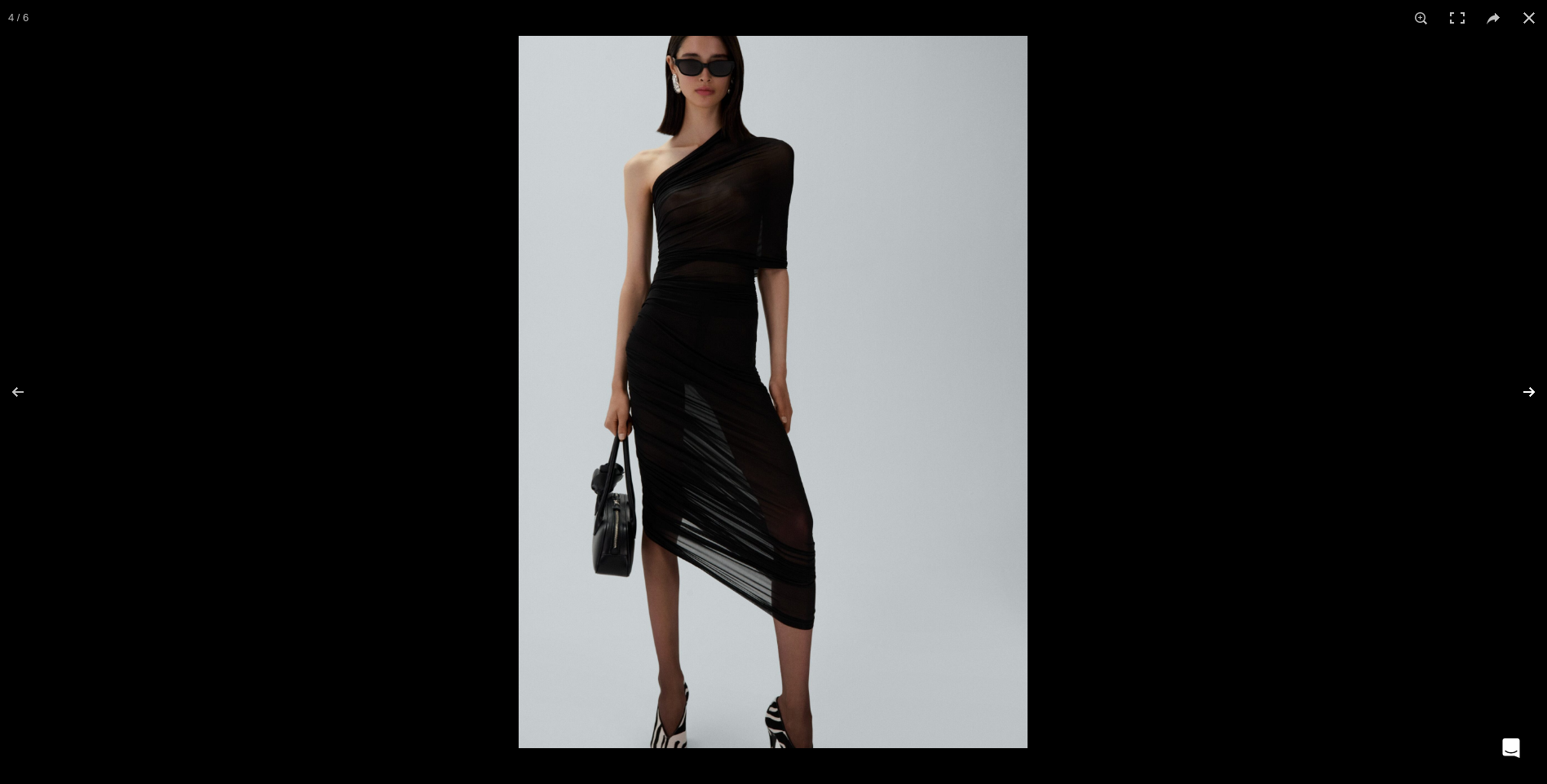
click at [1515, 388] on button at bounding box center [1519, 391] width 57 height 81
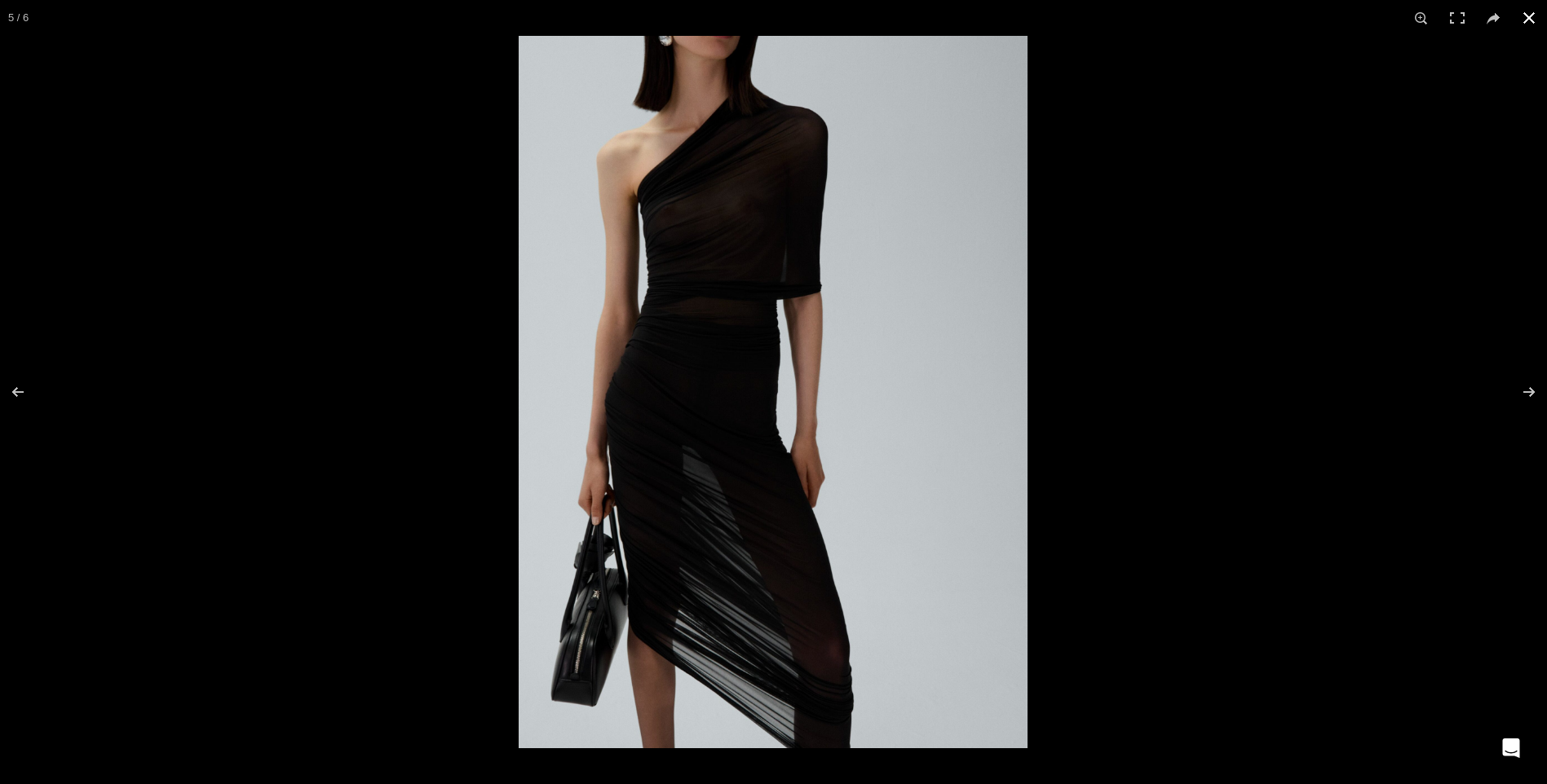
scroll to position [0, 344]
click at [1529, 16] on button at bounding box center [1529, 18] width 36 height 36
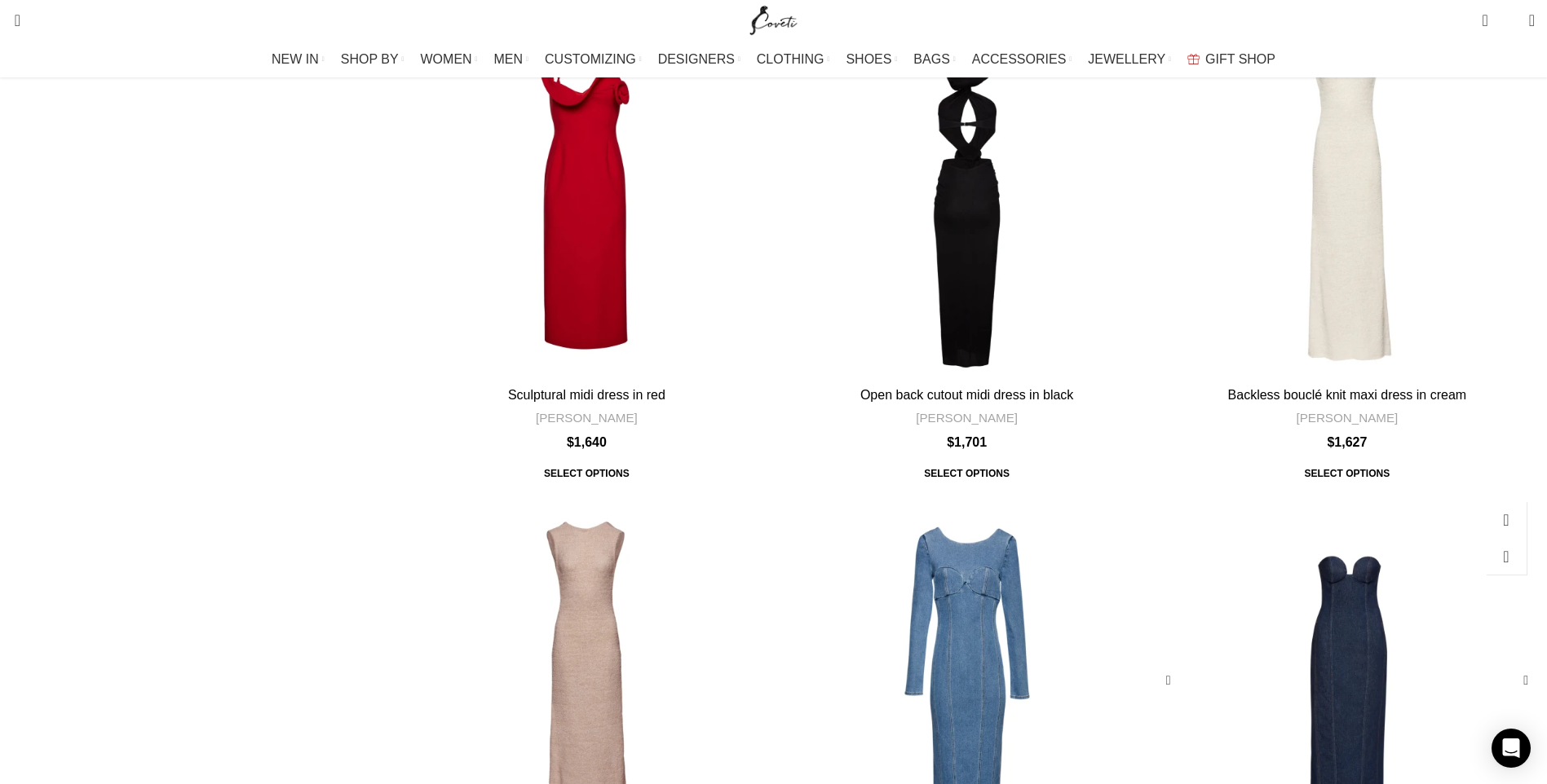
scroll to position [4009, 0]
